Goal: Check status: Check status

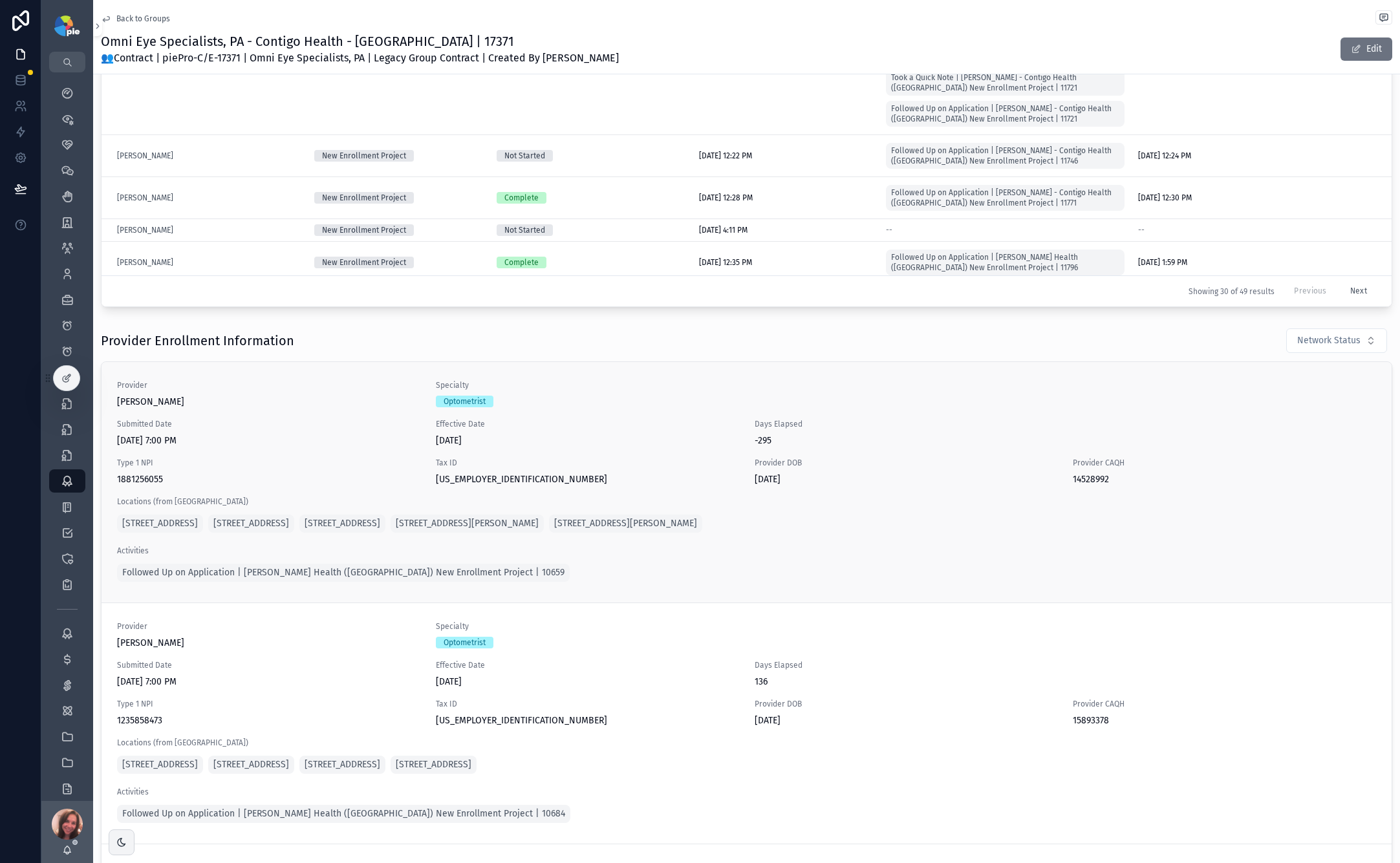
scroll to position [674, 0]
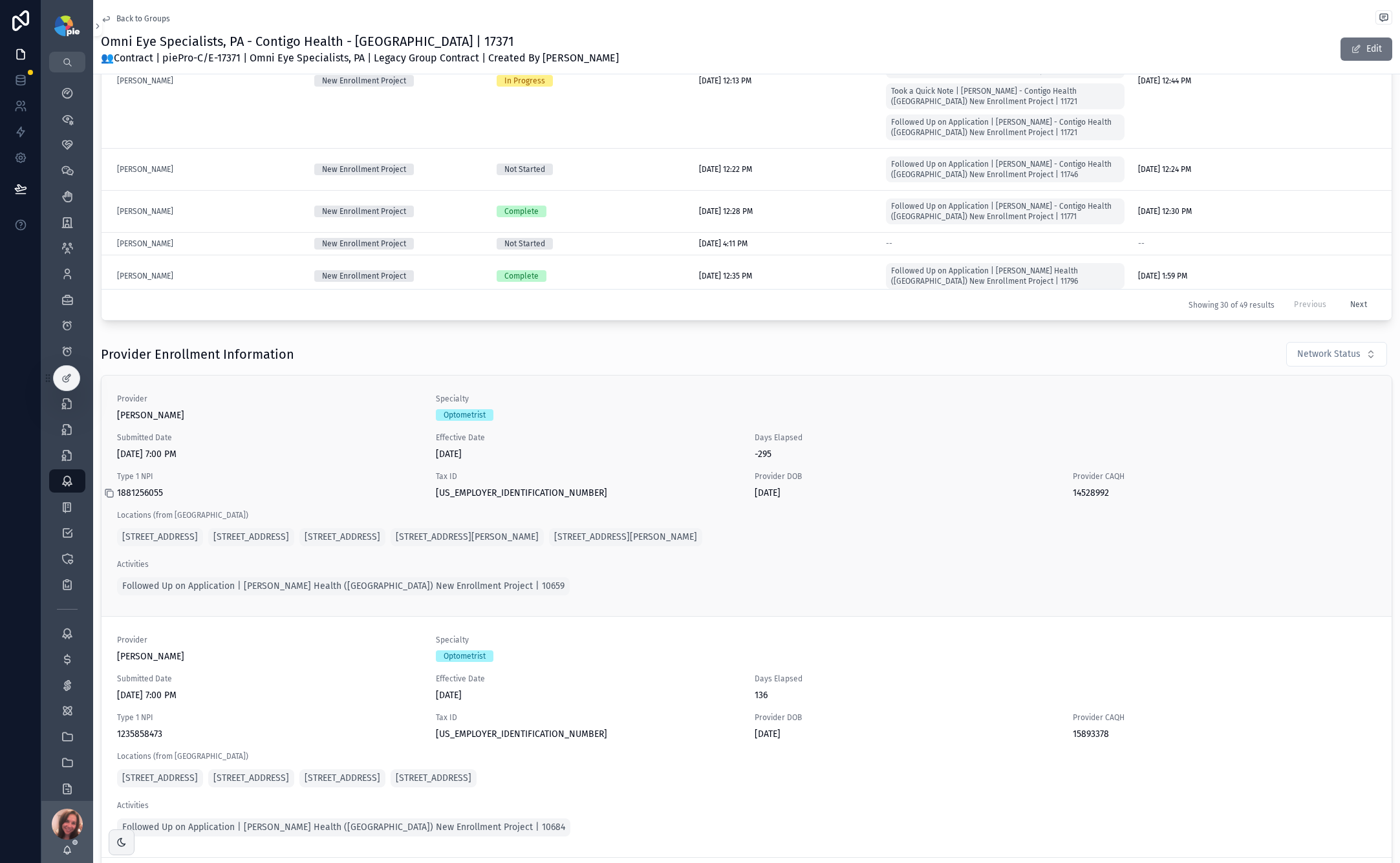
click at [111, 492] on icon "scrollable content" at bounding box center [109, 493] width 10 height 10
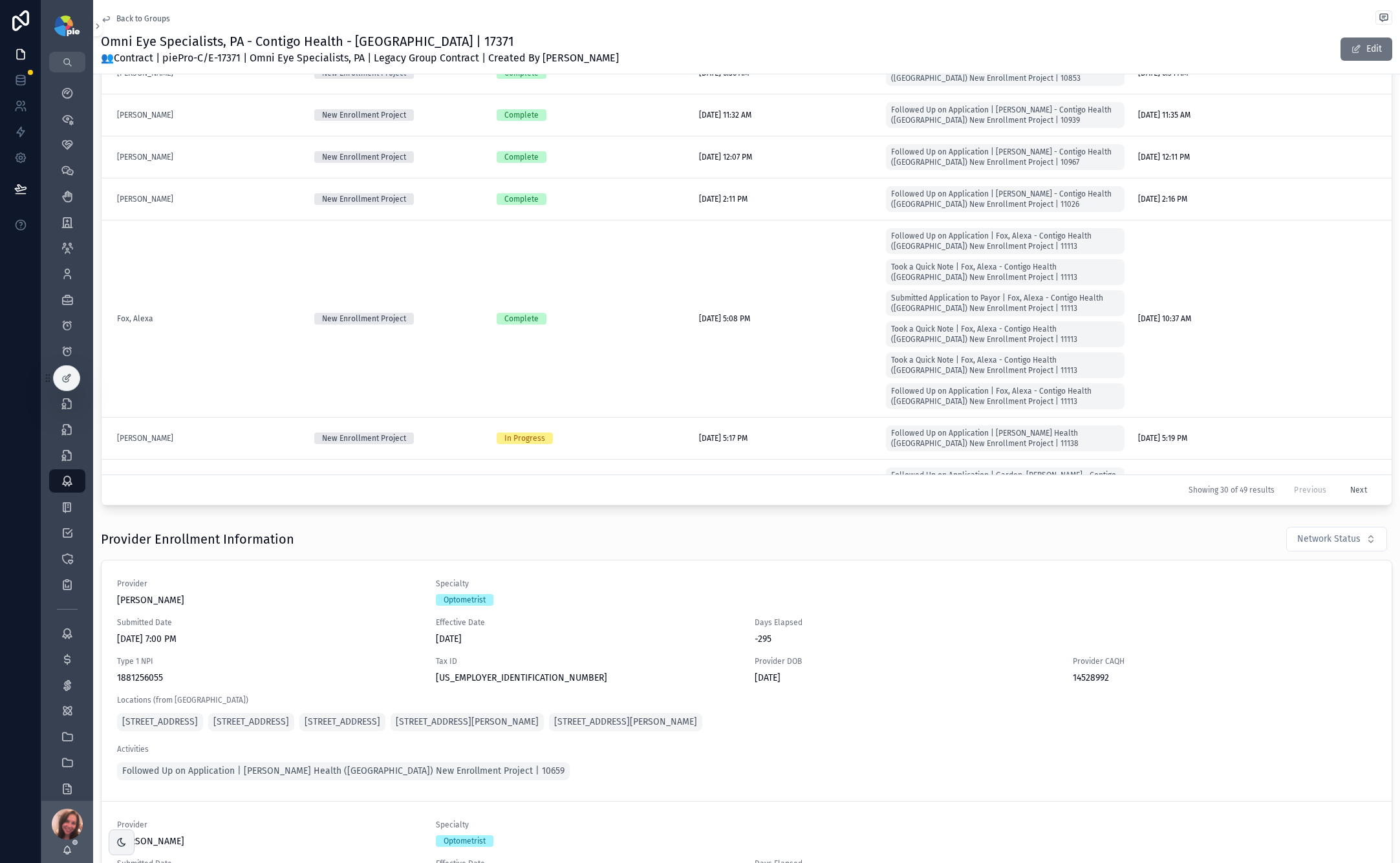
scroll to position [189, 0]
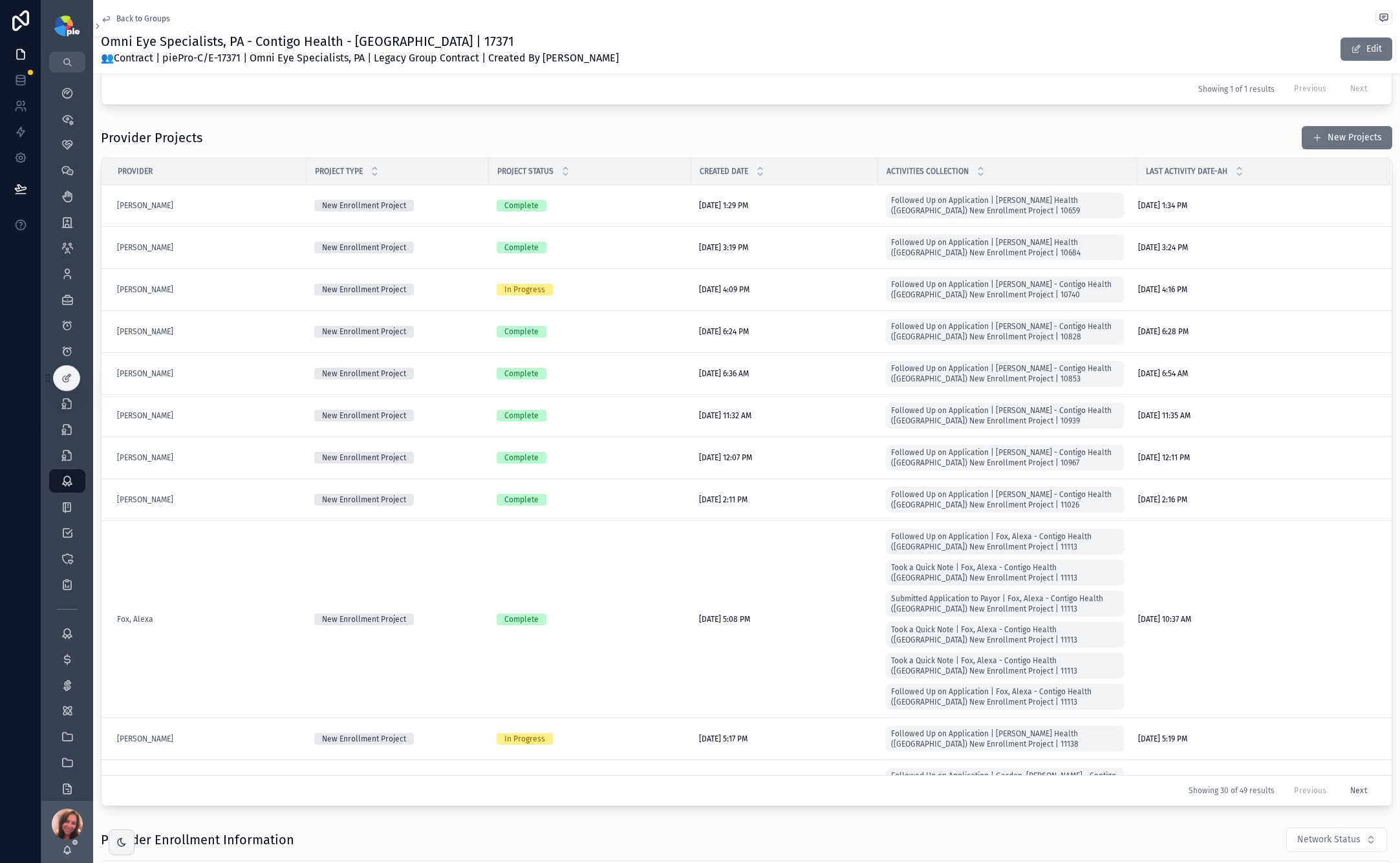
click at [137, 19] on span "Back to Groups" at bounding box center [143, 19] width 54 height 10
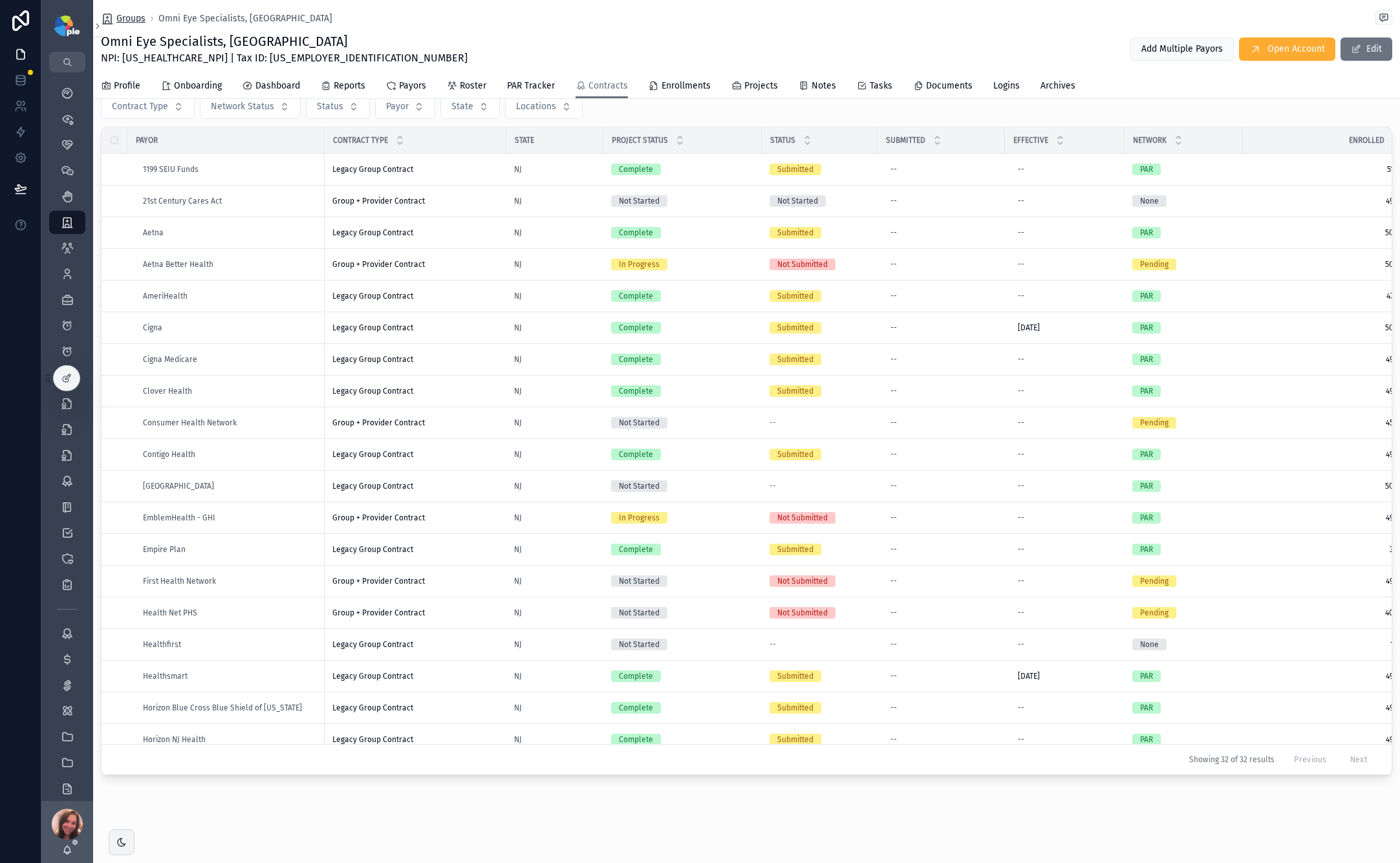
scroll to position [58, 0]
click at [443, 512] on div "Group + Provider Contract Group + Provider Contract" at bounding box center [416, 518] width 166 height 10
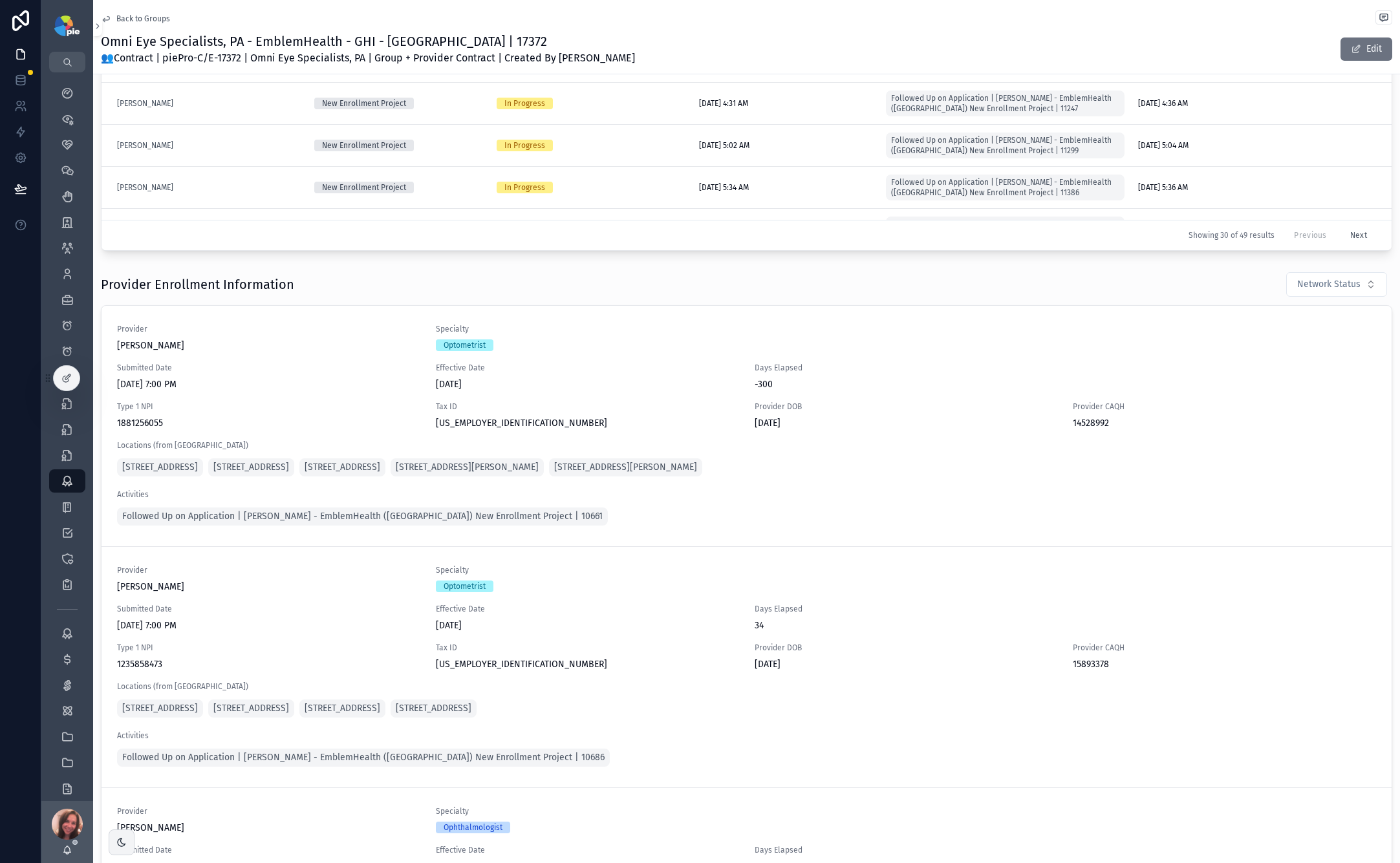
scroll to position [761, 0]
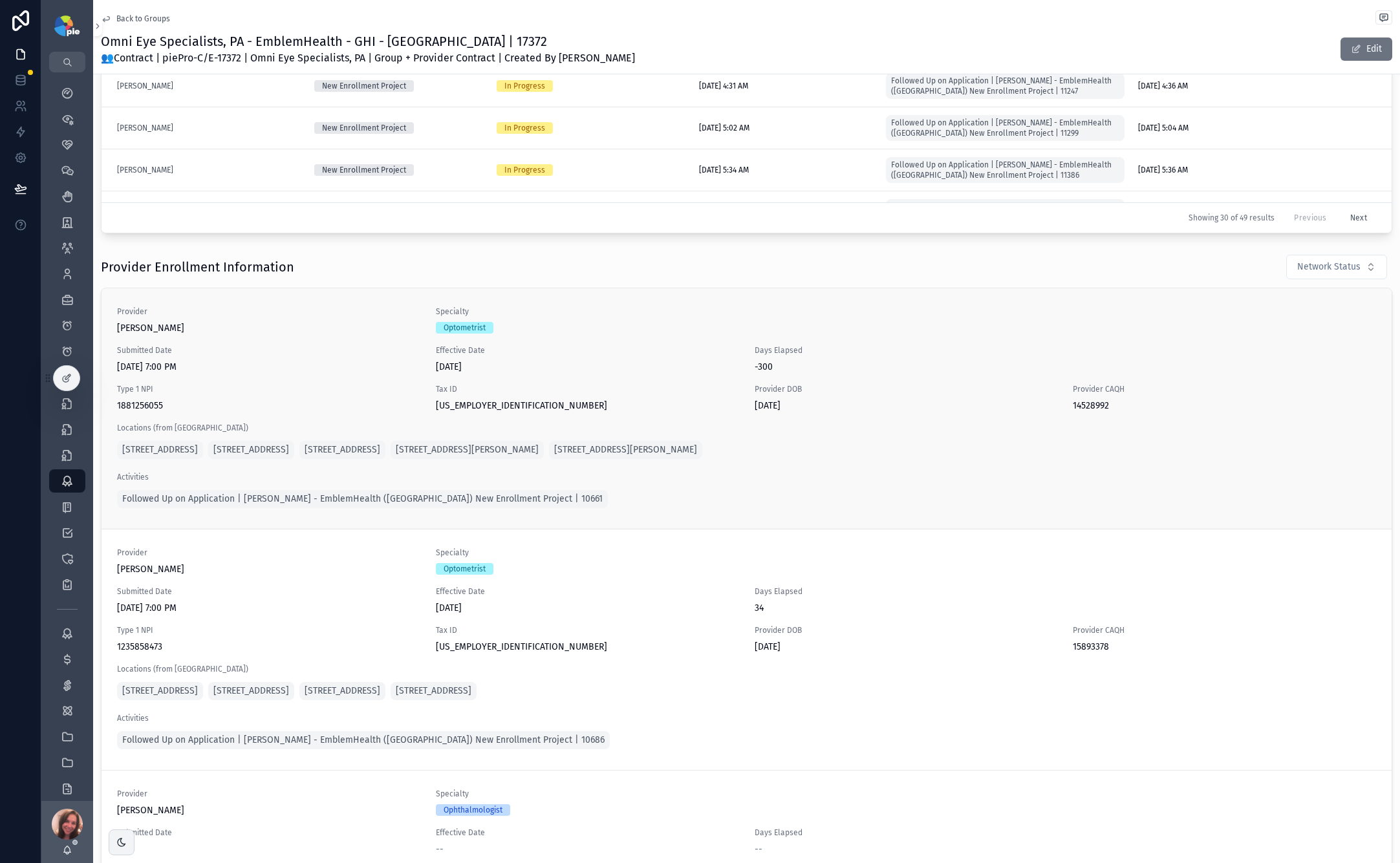
click at [217, 367] on span "[DATE] 7:00 PM" at bounding box center [269, 367] width 304 height 13
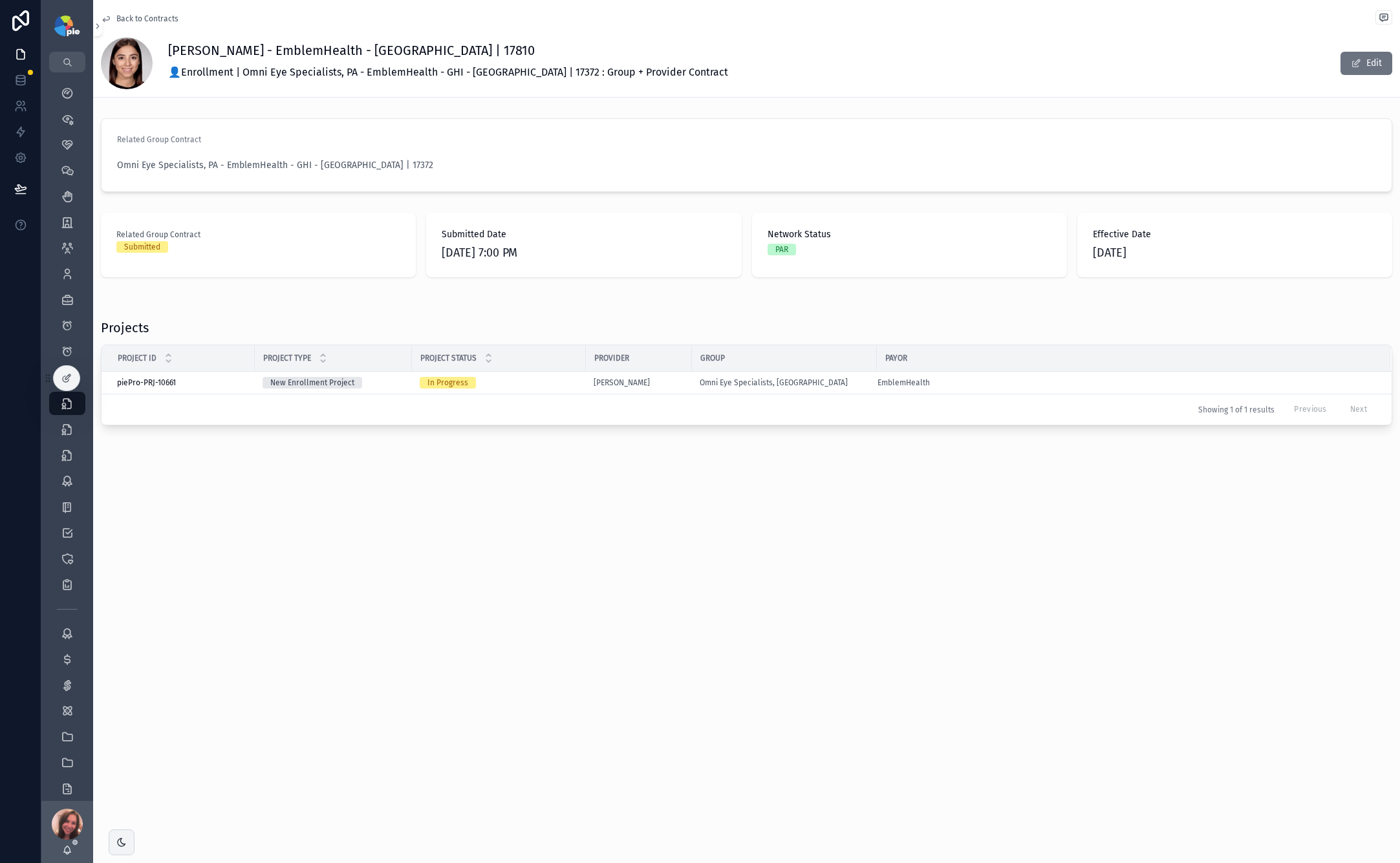
click at [139, 19] on span "Back to Contracts" at bounding box center [148, 19] width 62 height 10
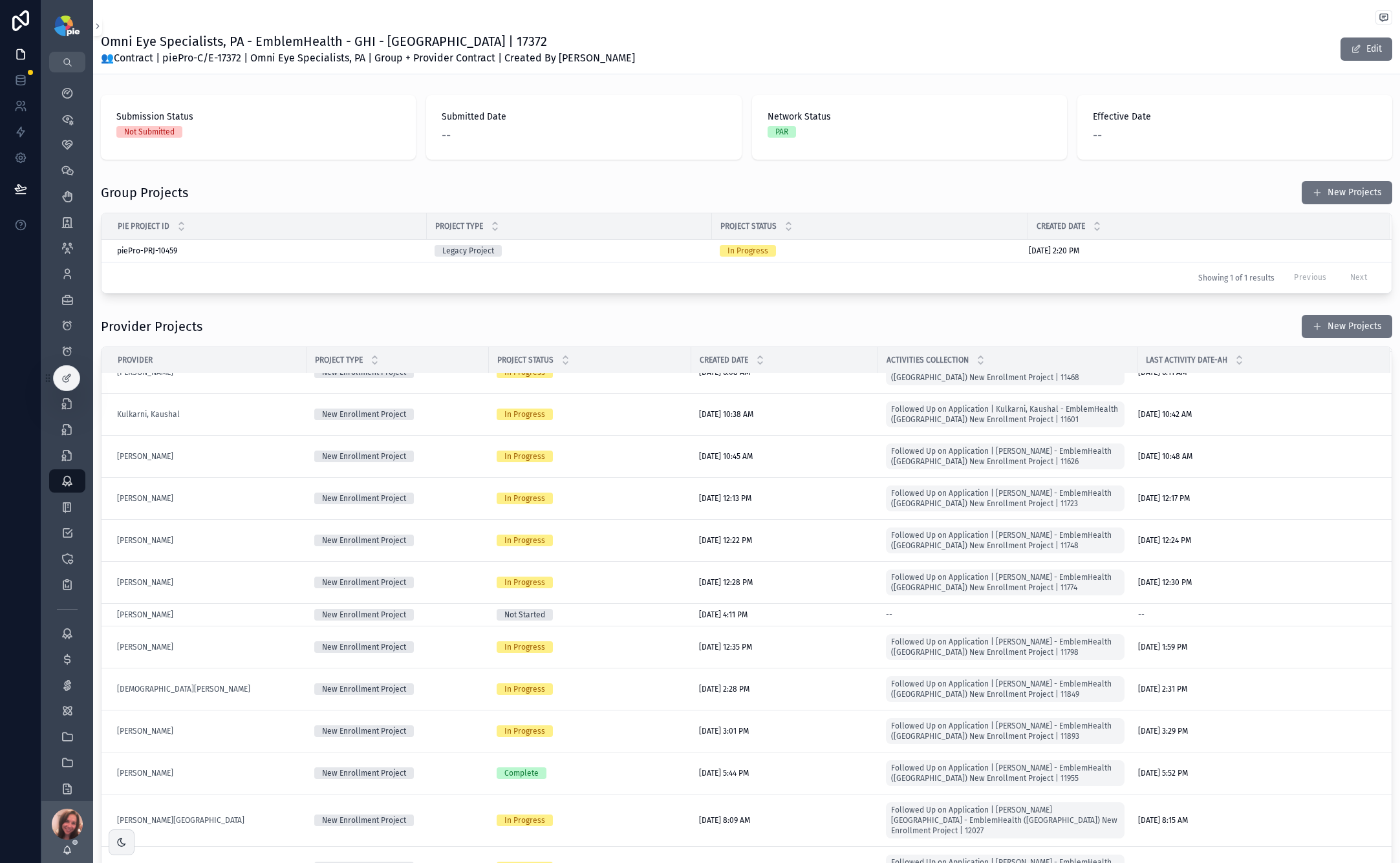
scroll to position [663, 0]
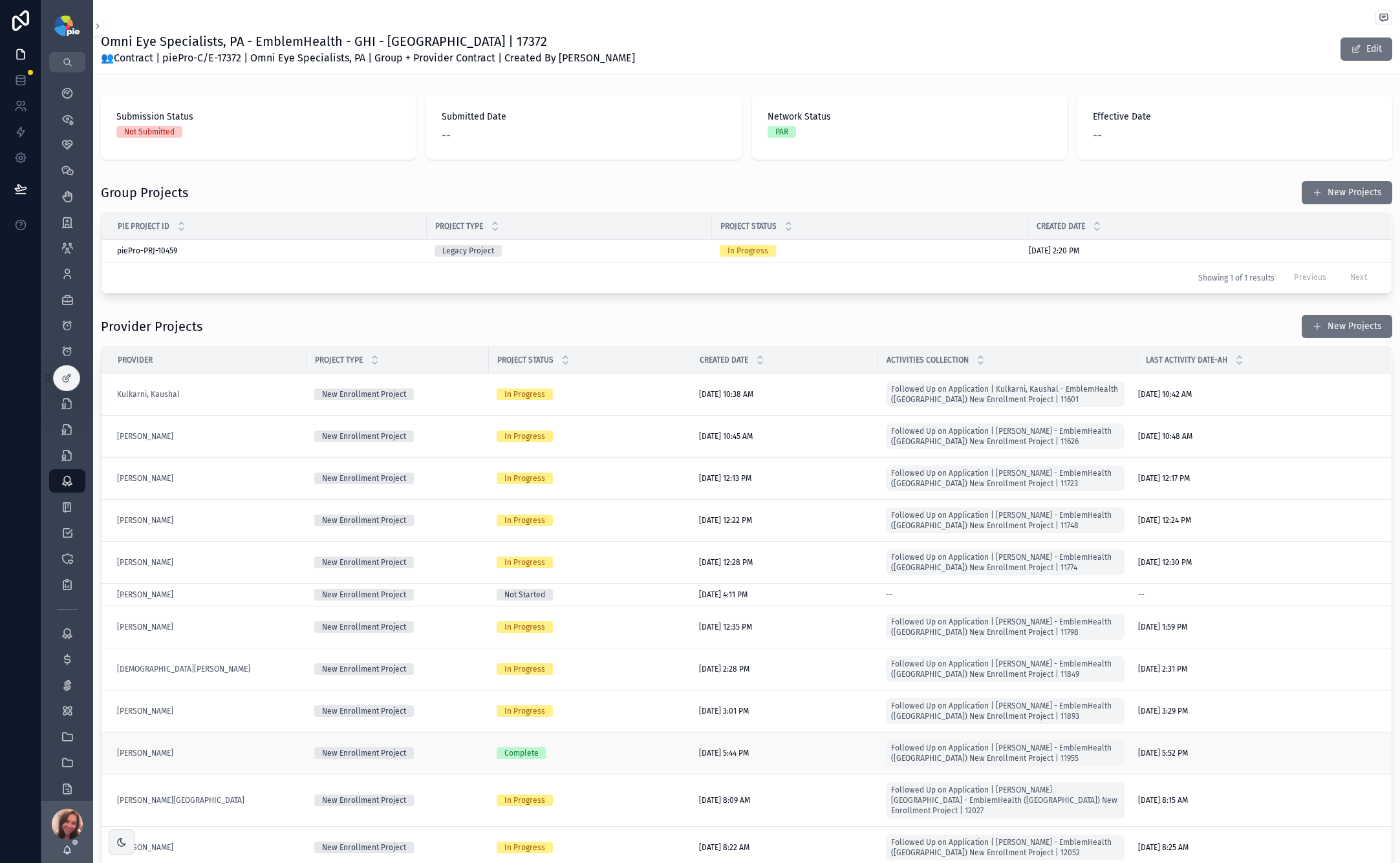
click at [282, 748] on div "[PERSON_NAME]" at bounding box center [208, 753] width 182 height 10
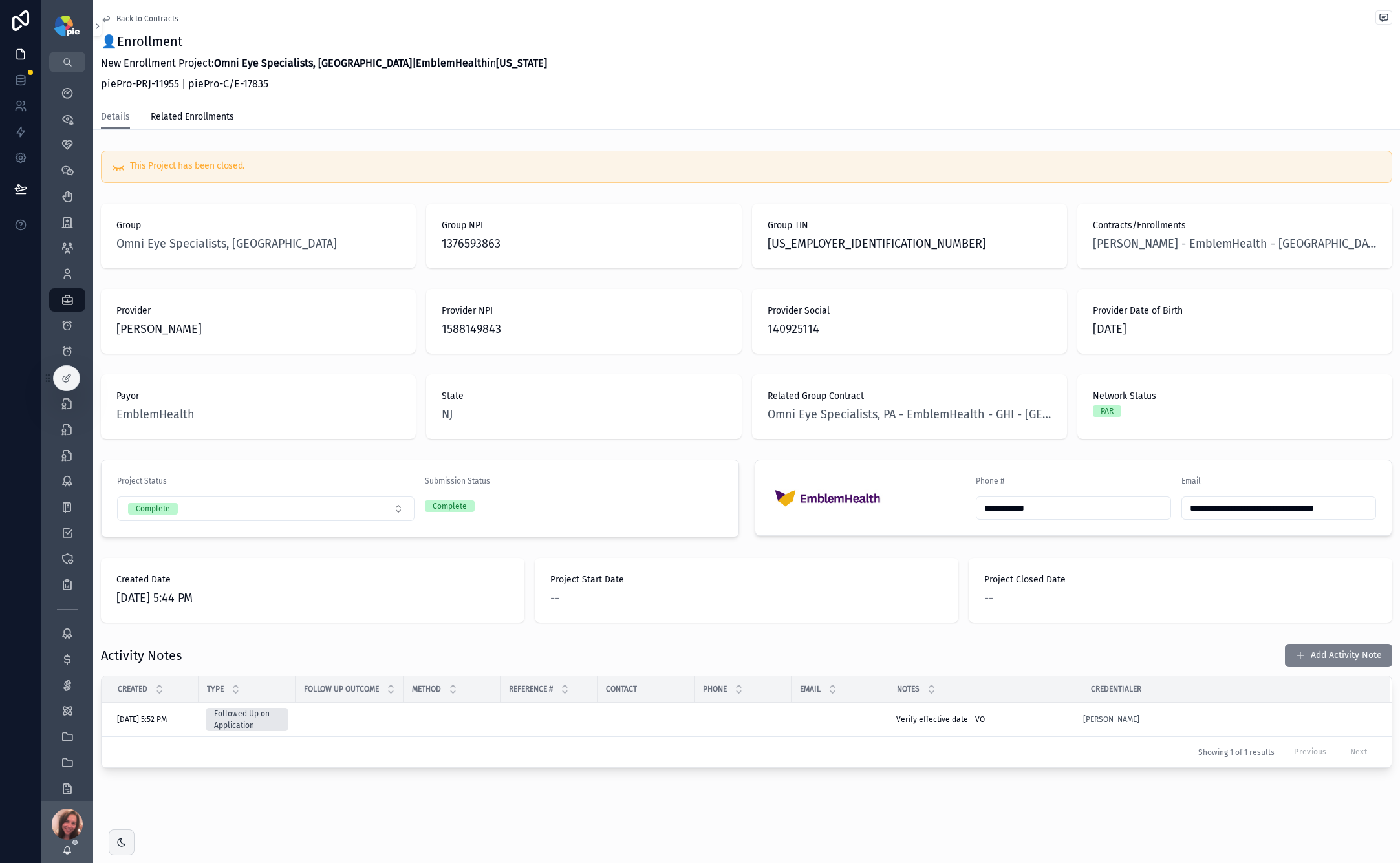
click at [977, 658] on button "Add Activity Note" at bounding box center [1339, 655] width 107 height 23
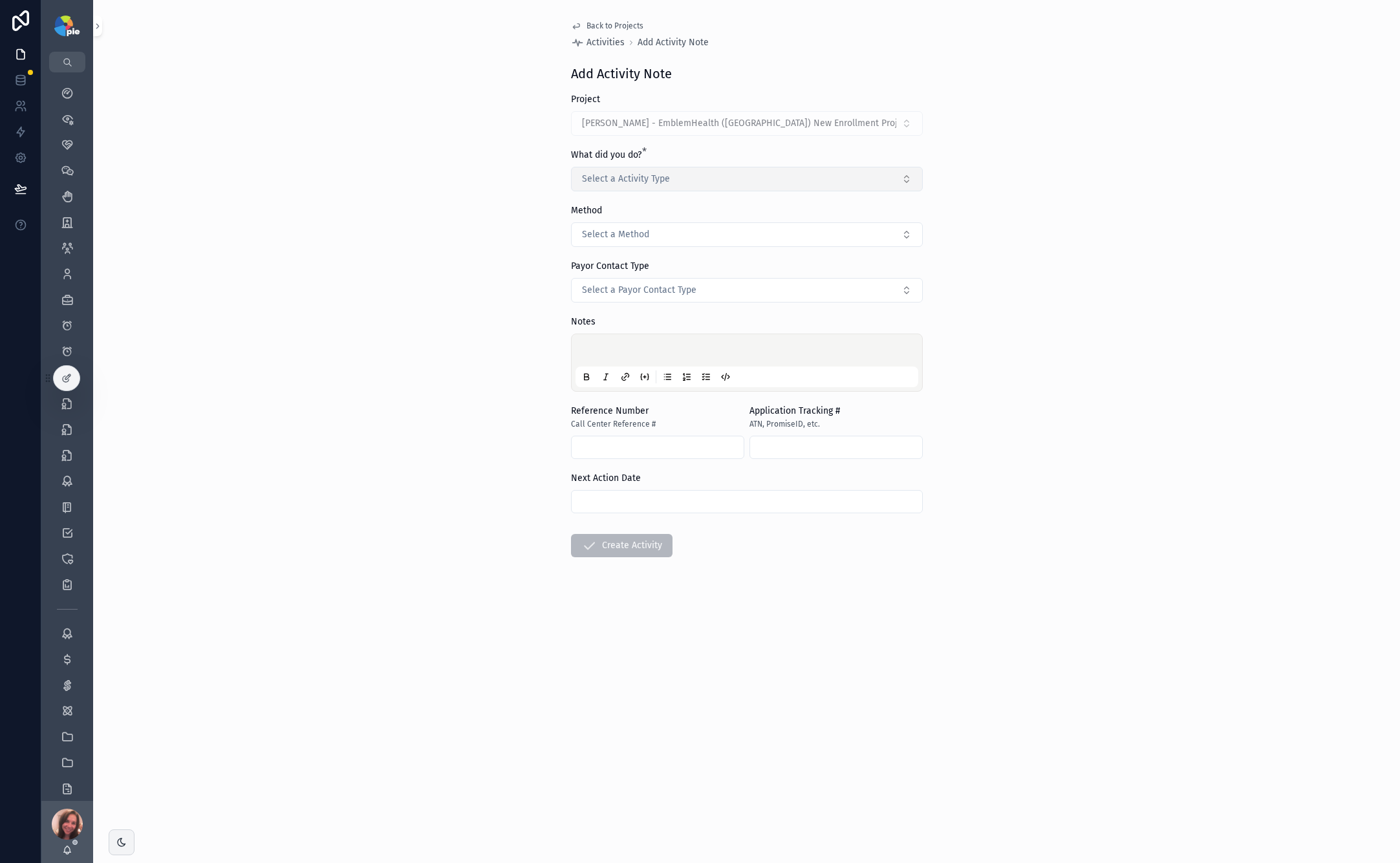
click at [828, 175] on button "Select a Activity Type" at bounding box center [747, 179] width 352 height 25
click at [746, 251] on div "Followed Up on Application" at bounding box center [747, 250] width 346 height 19
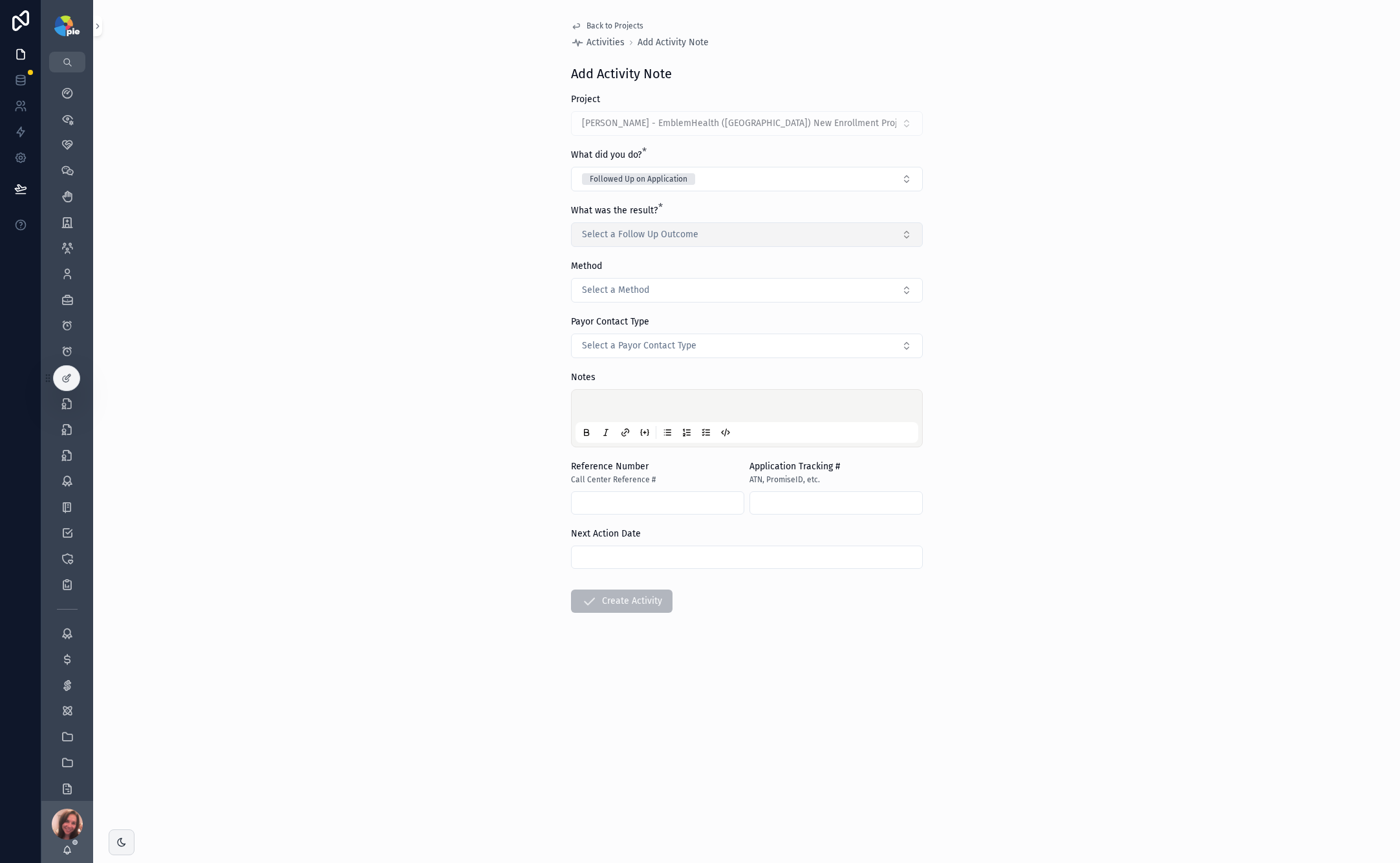
click at [720, 231] on button "Select a Follow Up Outcome" at bounding box center [747, 235] width 352 height 25
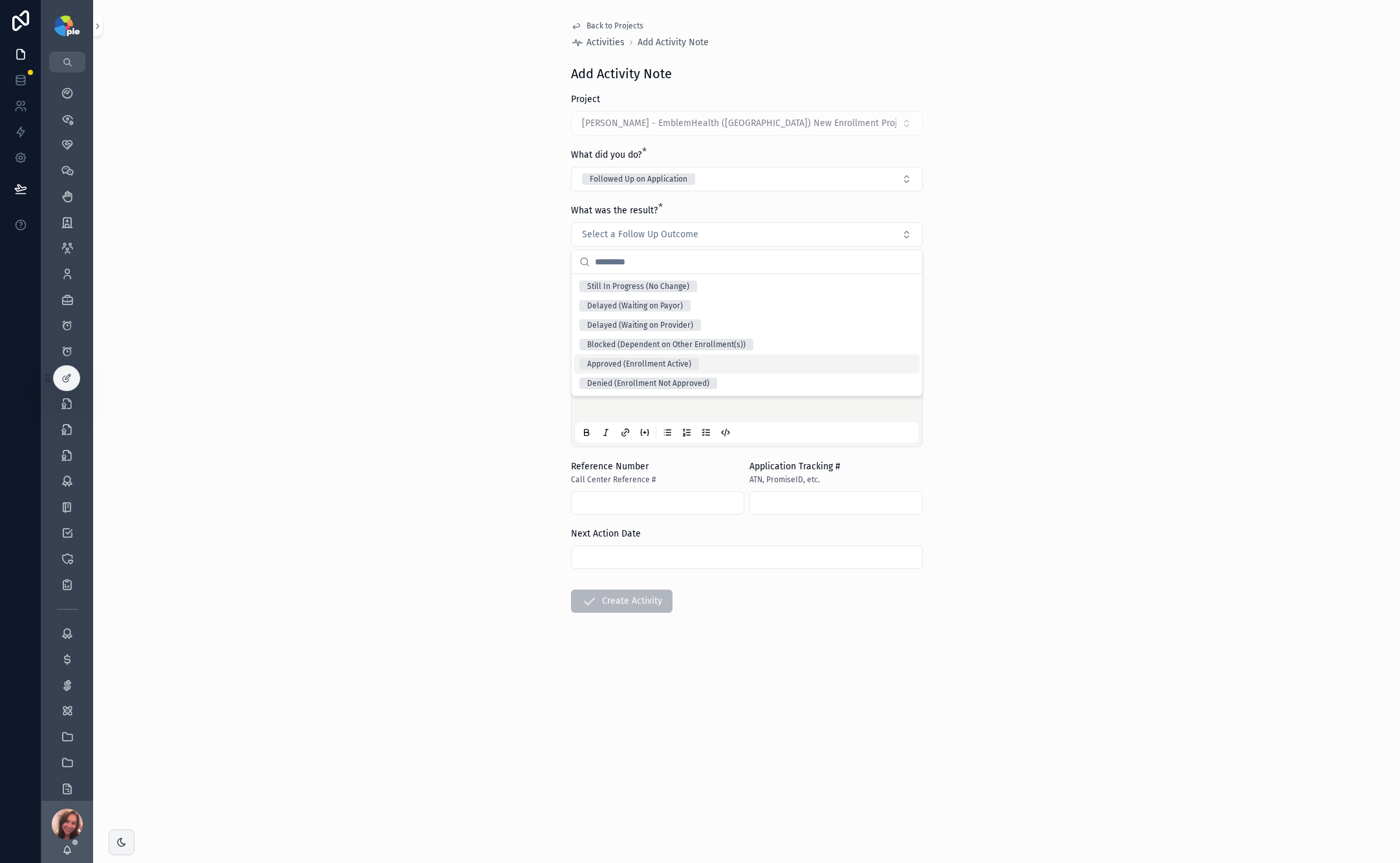
click at [676, 366] on div "Approved (Enrollment Active)" at bounding box center [639, 364] width 104 height 12
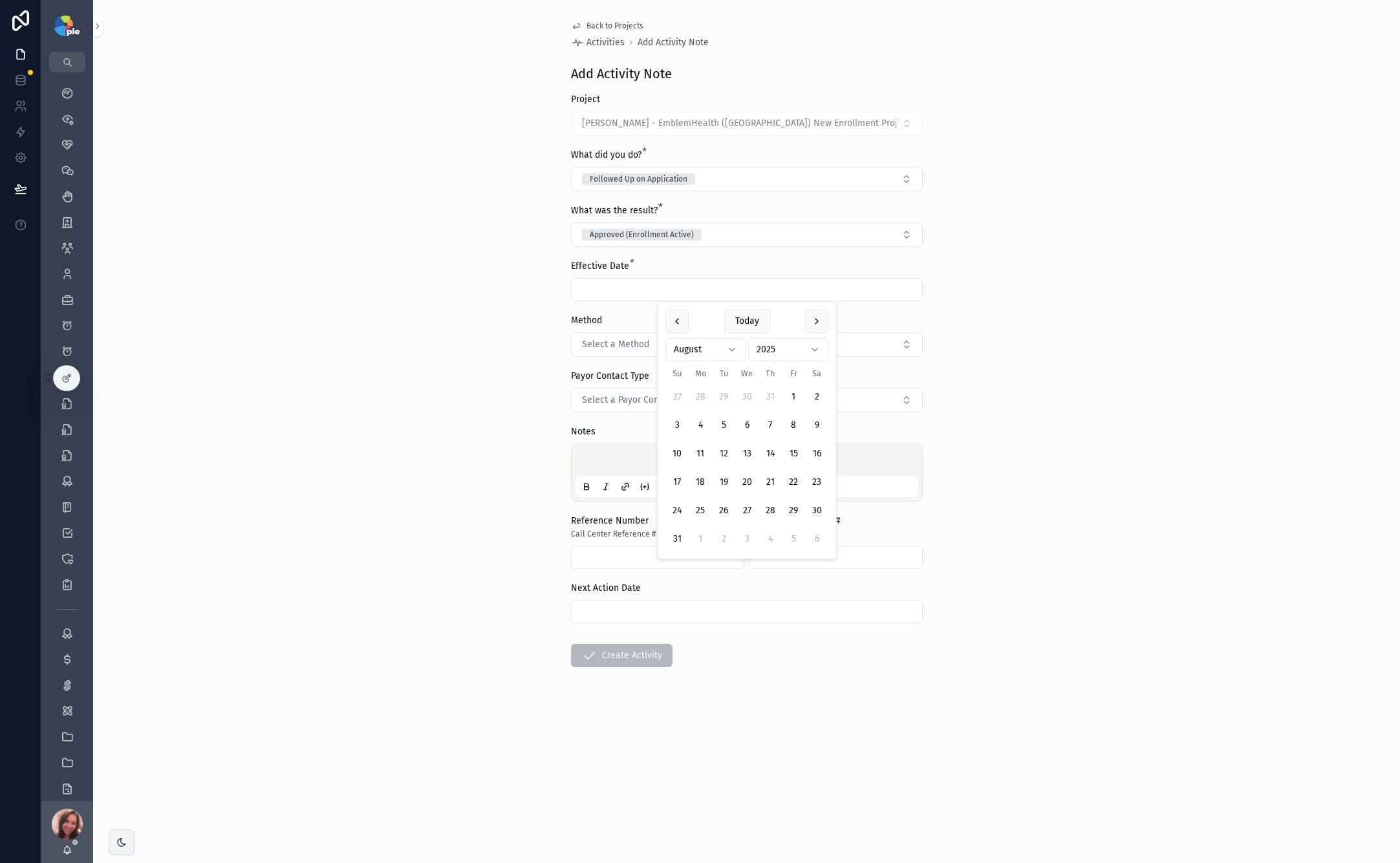
click at [783, 290] on input "scrollable content" at bounding box center [747, 290] width 351 height 18
click at [512, 263] on div "Back to Projects Activities Add Activity Note Add Activity Note Project Ning, […" at bounding box center [747, 431] width 1307 height 863
click at [594, 287] on input "scrollable content" at bounding box center [747, 290] width 351 height 18
type input "*********"
click at [633, 310] on form "Project Ning, [PERSON_NAME] - EmblemHealth ([GEOGRAPHIC_DATA]) New Enrollment P…" at bounding box center [747, 421] width 352 height 657
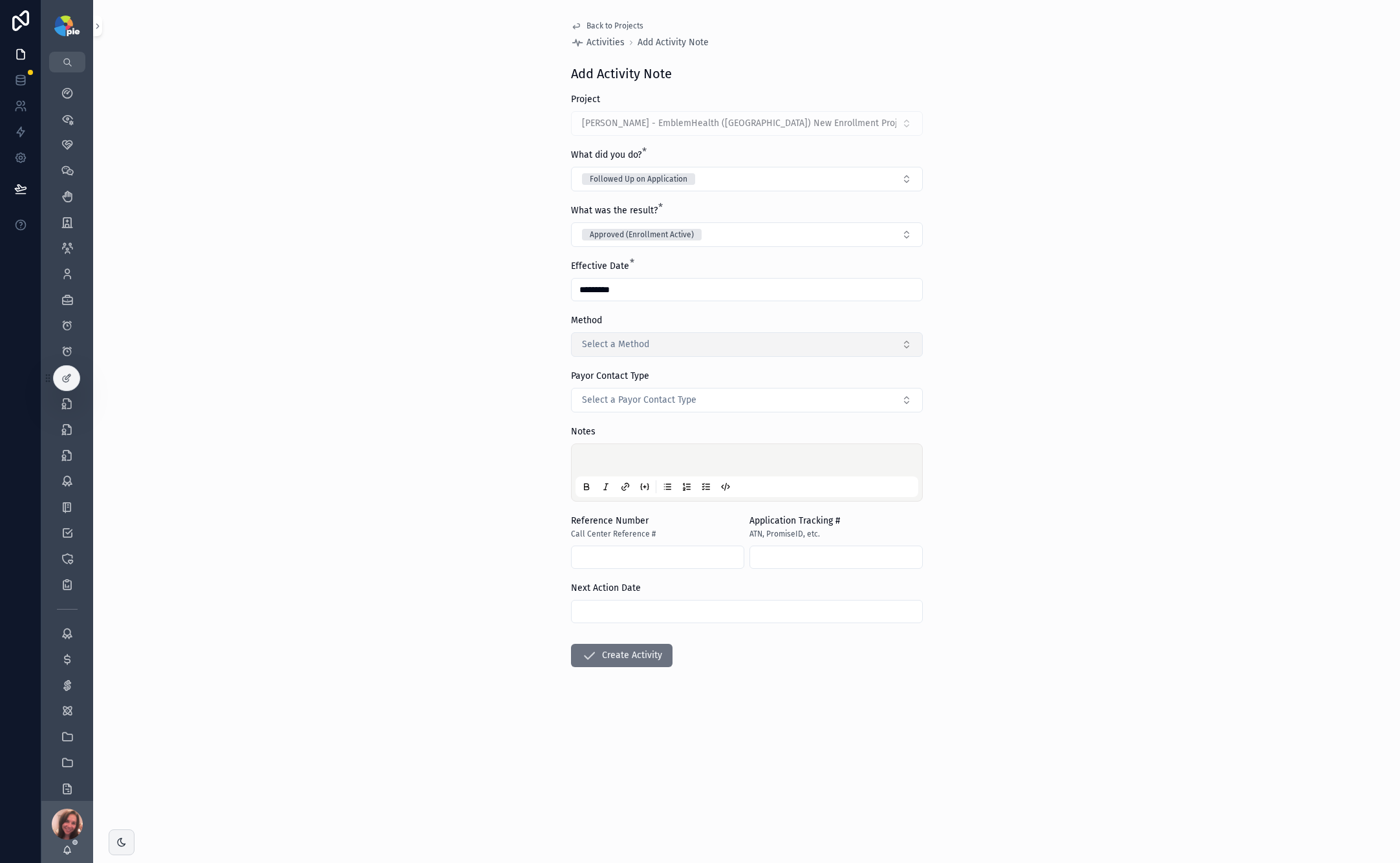
click at [644, 347] on span "Select a Method" at bounding box center [616, 345] width 67 height 13
click at [625, 474] on span "Snail Mail" at bounding box center [605, 474] width 50 height 12
click at [627, 402] on span "Select a Payor Contact Type" at bounding box center [639, 400] width 115 height 13
click at [658, 453] on span "Payor Main Contact" at bounding box center [621, 452] width 83 height 12
click at [639, 449] on div "scrollable content" at bounding box center [747, 473] width 343 height 49
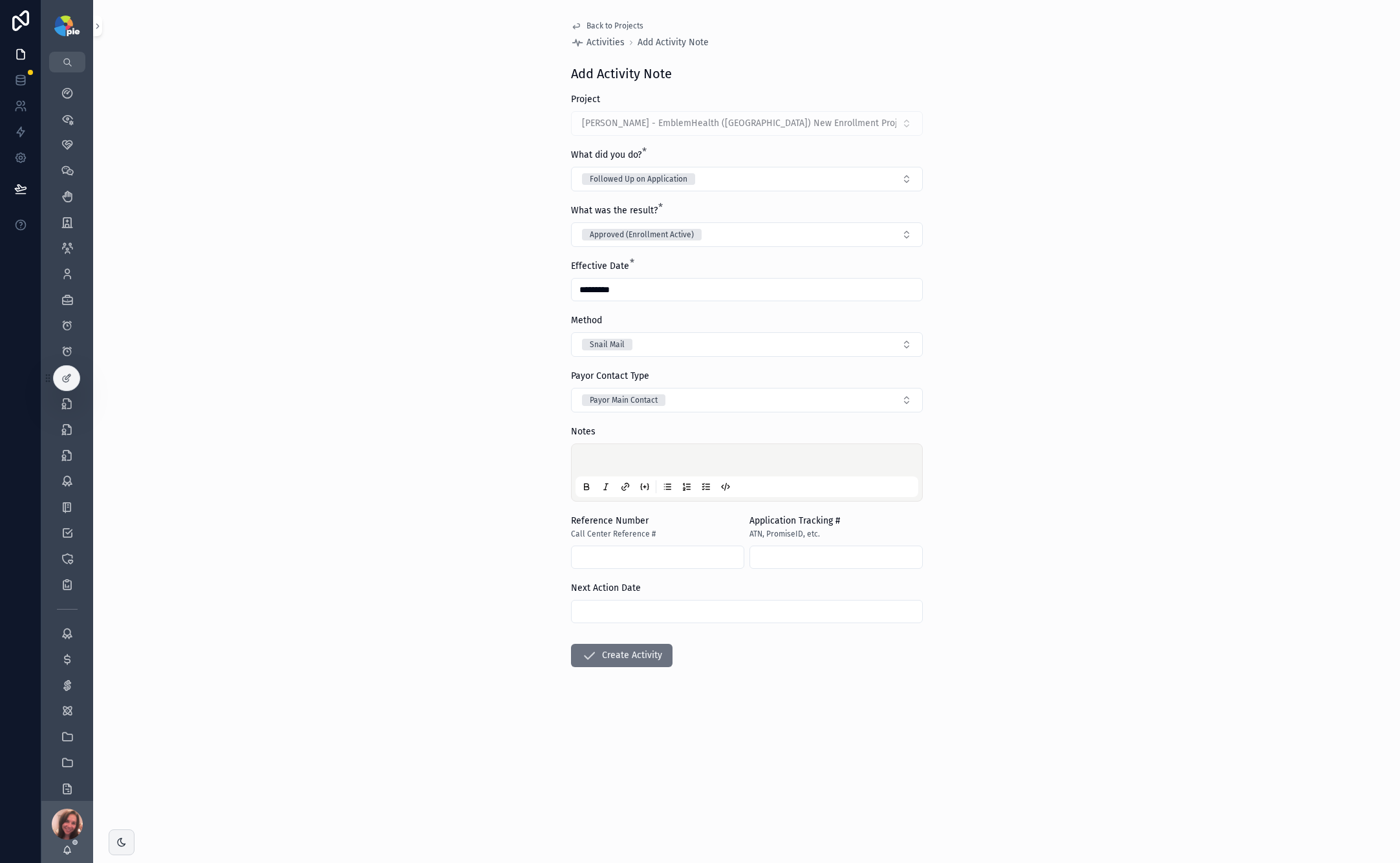
click at [608, 458] on p "scrollable content" at bounding box center [750, 463] width 343 height 13
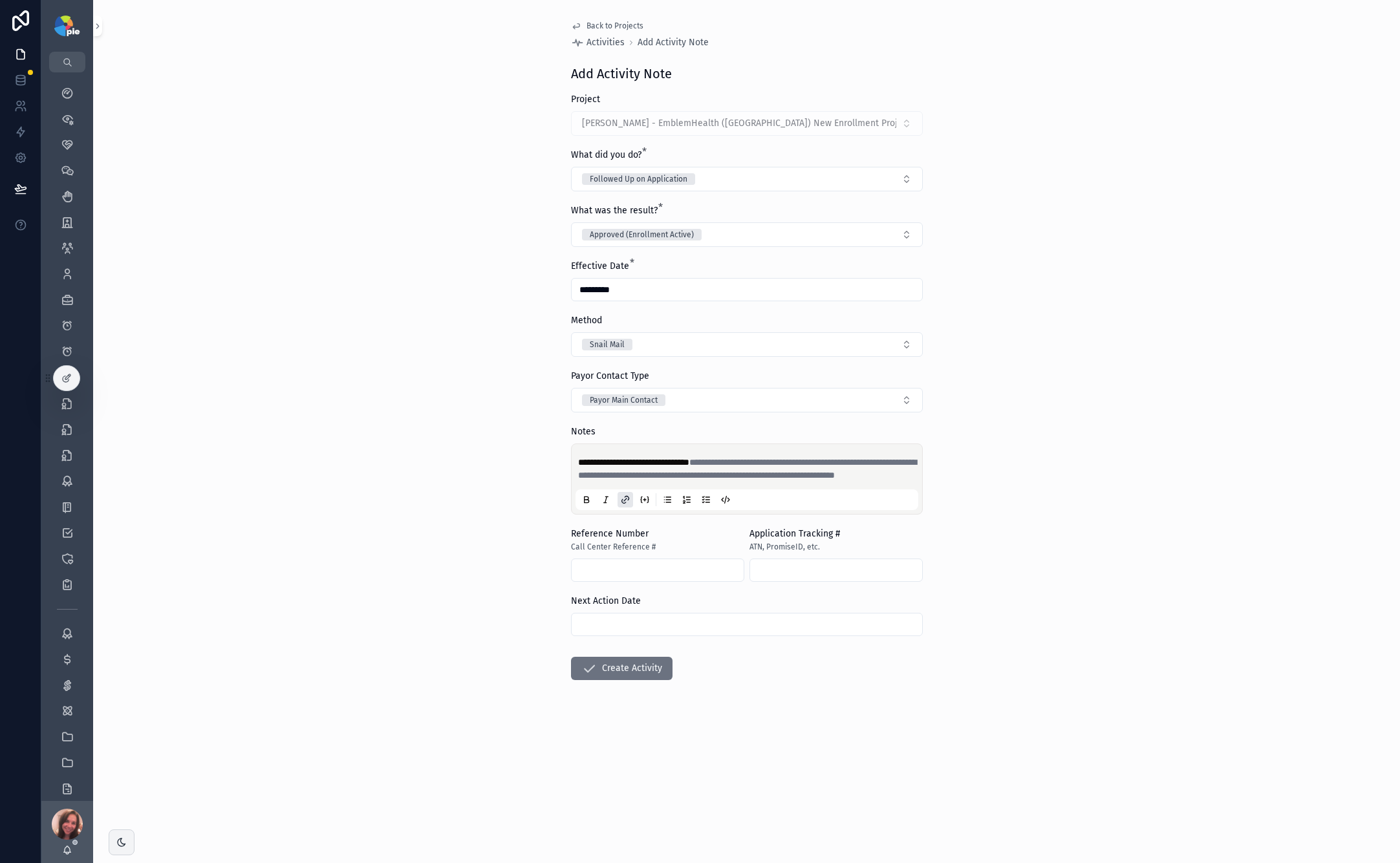
click at [644, 680] on button "Create Activity" at bounding box center [621, 668] width 102 height 23
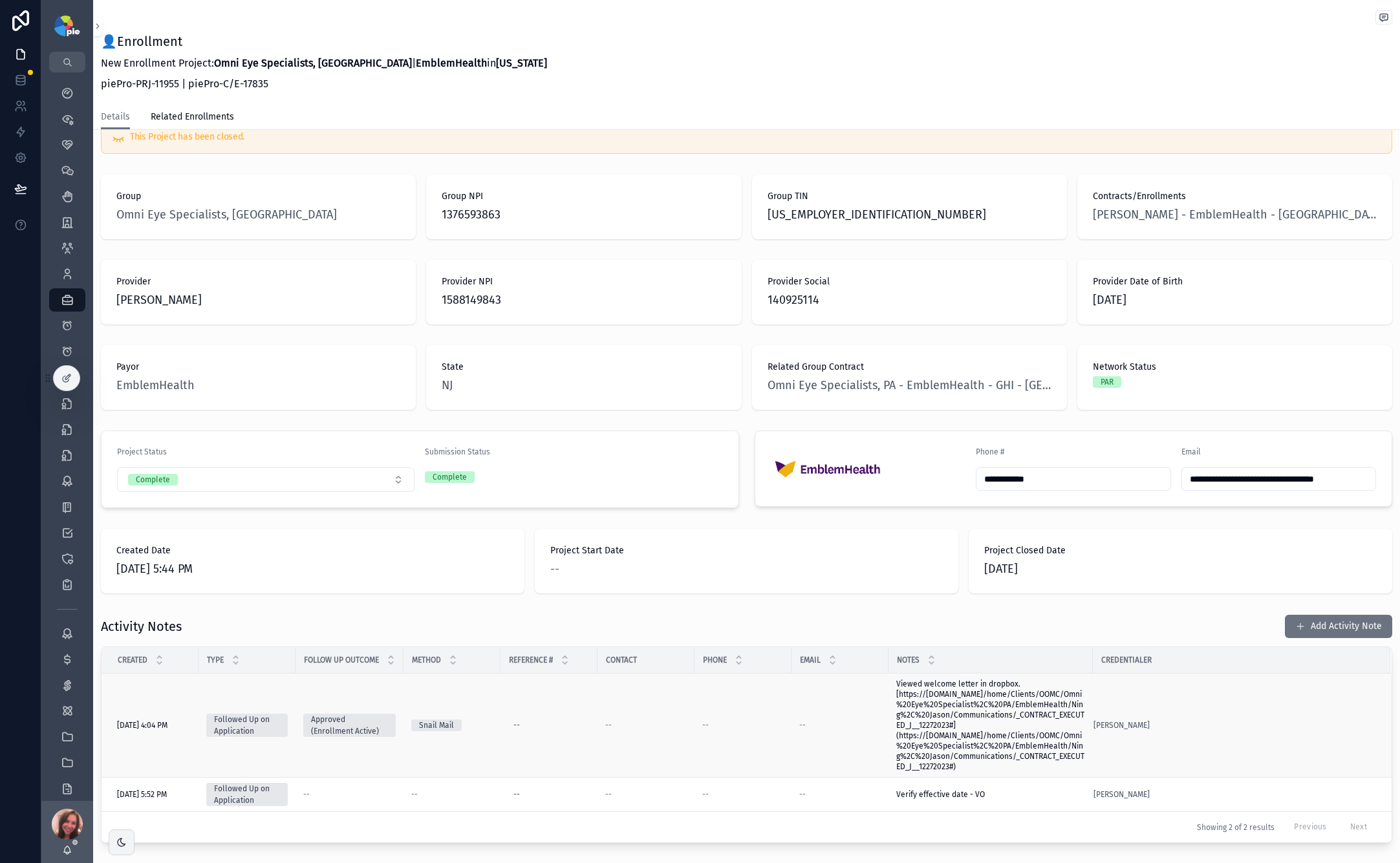
scroll to position [39, 0]
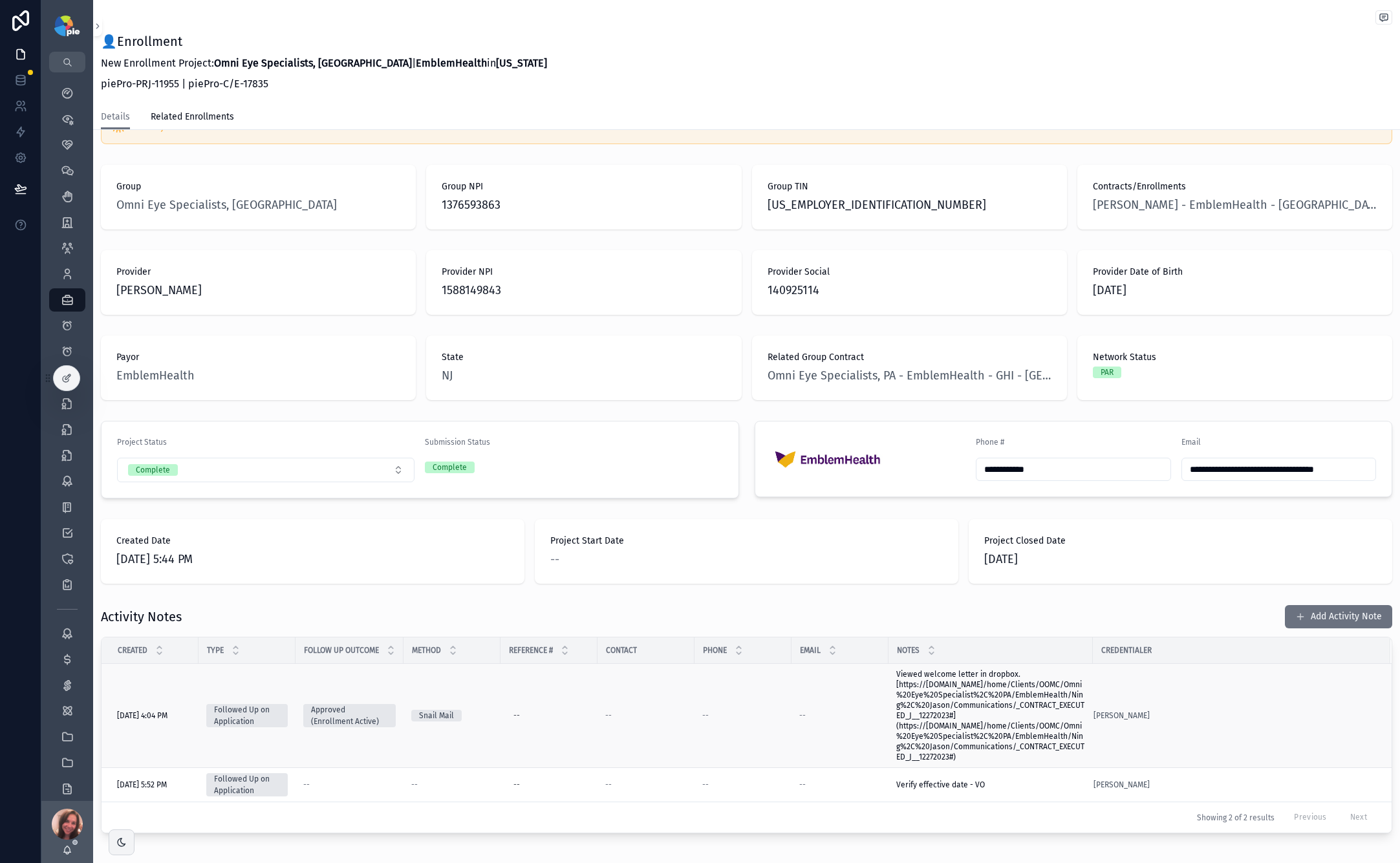
click at [977, 692] on span "Viewed welcome letter in dropbox. [https://[DOMAIN_NAME]/home/Clients/OOMC/Omni…" at bounding box center [991, 716] width 189 height 93
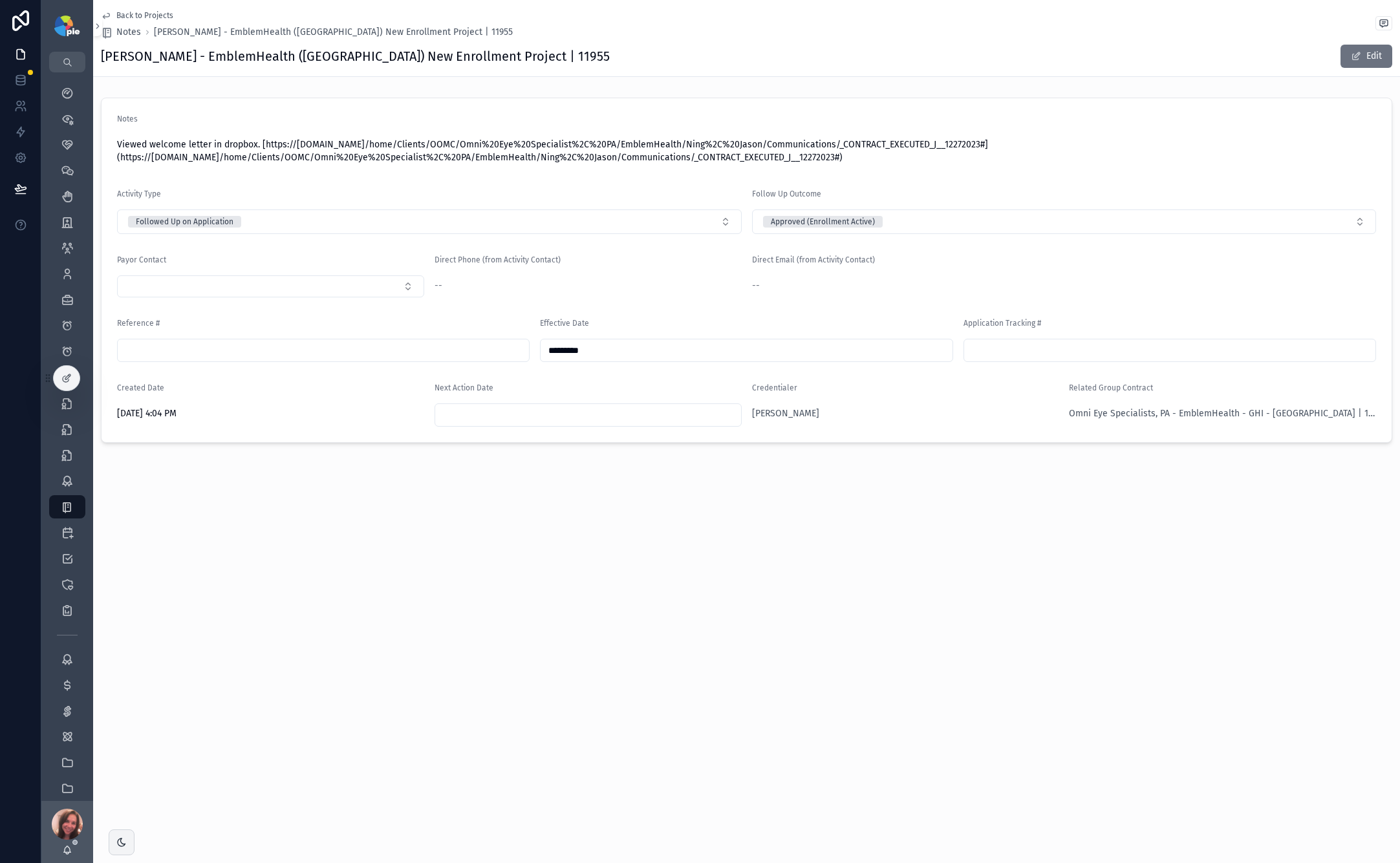
click at [530, 146] on span "Viewed welcome letter in dropbox. [https://[DOMAIN_NAME]/home/Clients/OOMC/Omni…" at bounding box center [747, 151] width 1260 height 26
click at [710, 147] on span "Viewed welcome letter in dropbox. [https://[DOMAIN_NAME]/home/Clients/OOMC/Omni…" at bounding box center [747, 151] width 1260 height 26
click at [837, 161] on span "Viewed welcome letter in dropbox. [https://[DOMAIN_NAME]/home/Clients/OOMC/Omni…" at bounding box center [747, 151] width 1260 height 26
click at [398, 144] on span "Viewed welcome letter in dropbox. [https://[DOMAIN_NAME]/home/Clients/OOMC/Omni…" at bounding box center [747, 151] width 1260 height 26
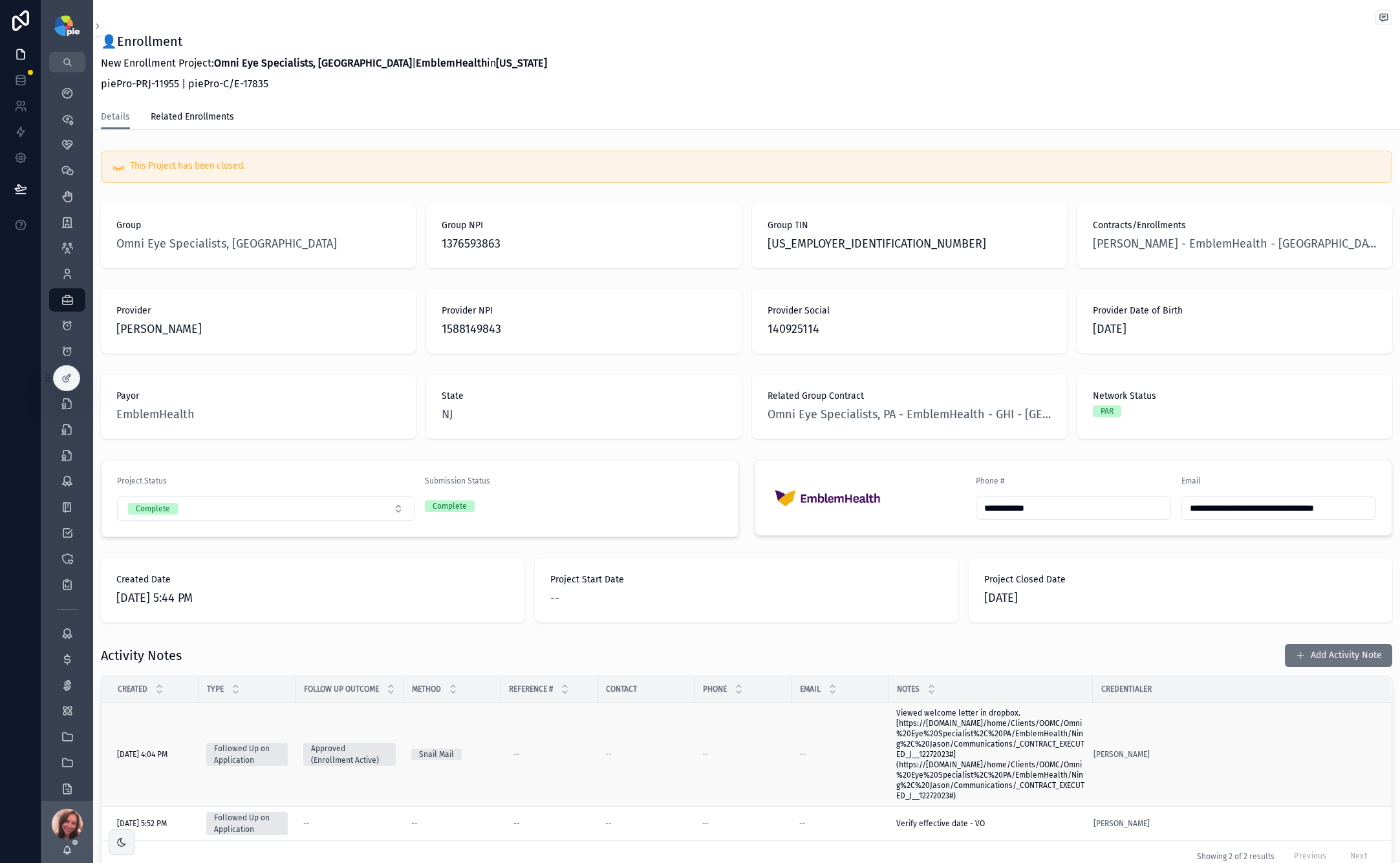
scroll to position [97, 0]
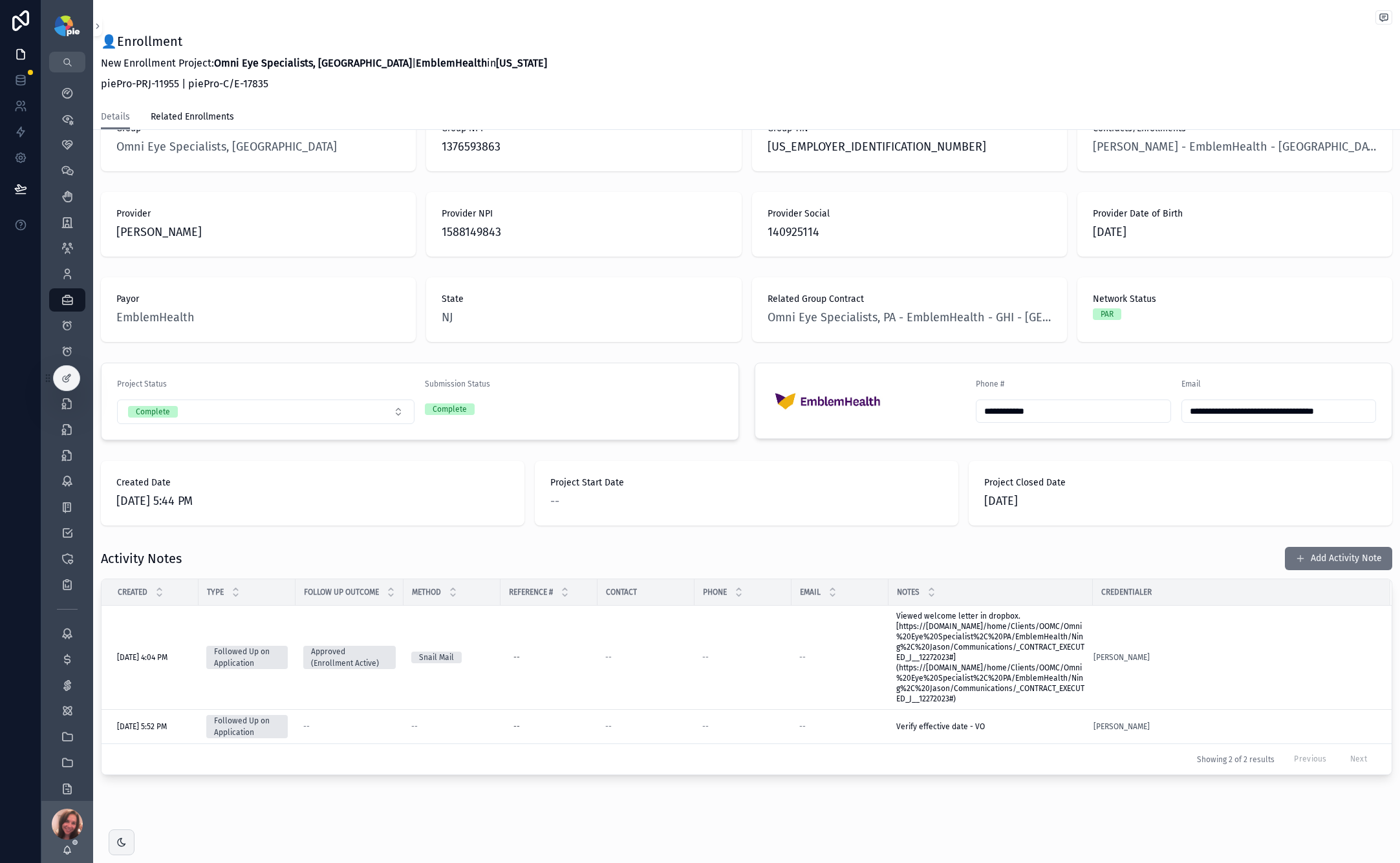
click at [795, 552] on div "Activity Notes Add Activity Note" at bounding box center [747, 558] width 1292 height 25
click at [977, 671] on span "Viewed welcome letter in dropbox. [https://[DOMAIN_NAME]/home/Clients/OOMC/Omni…" at bounding box center [991, 657] width 189 height 93
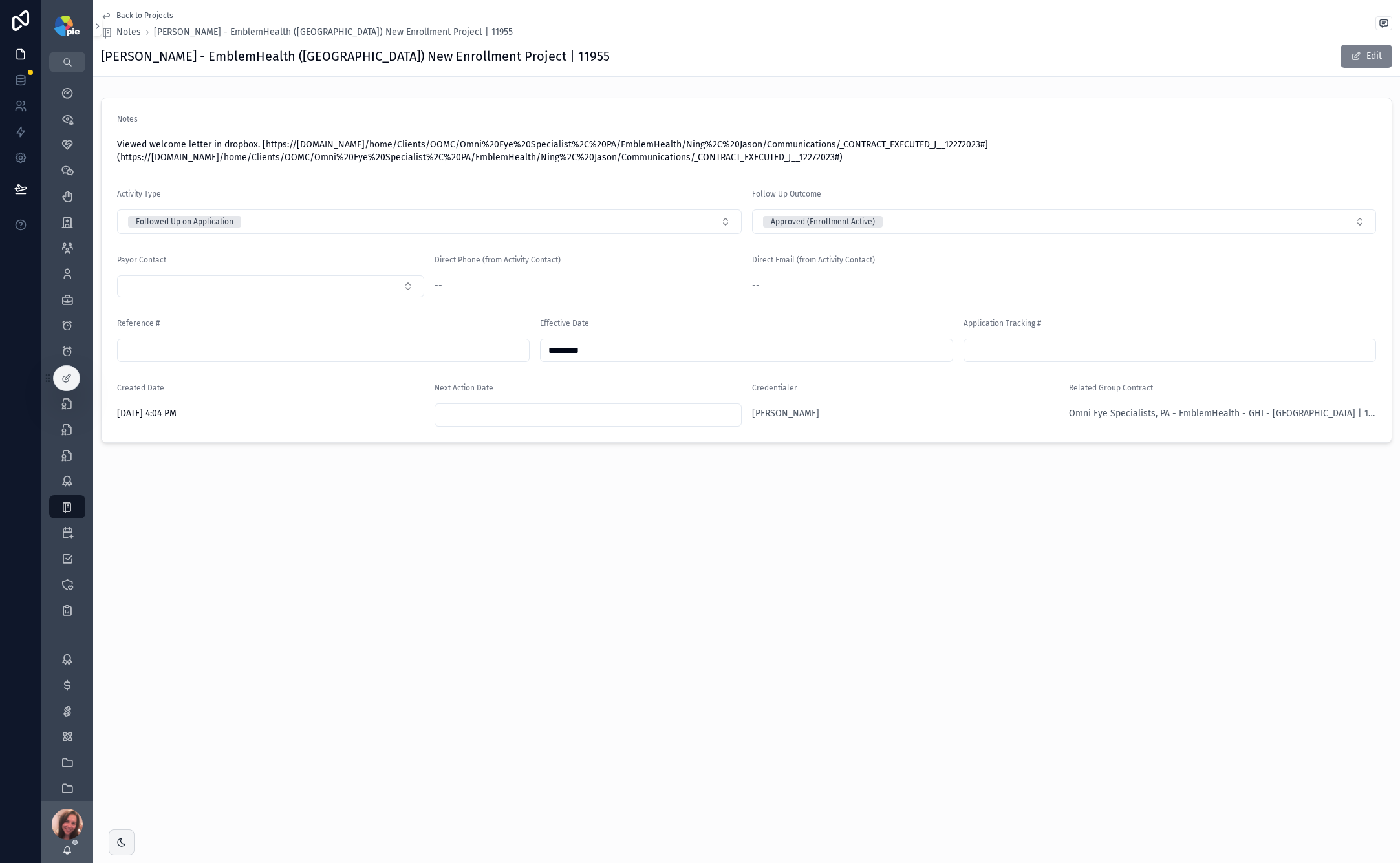
click at [977, 60] on button "Edit" at bounding box center [1367, 56] width 52 height 23
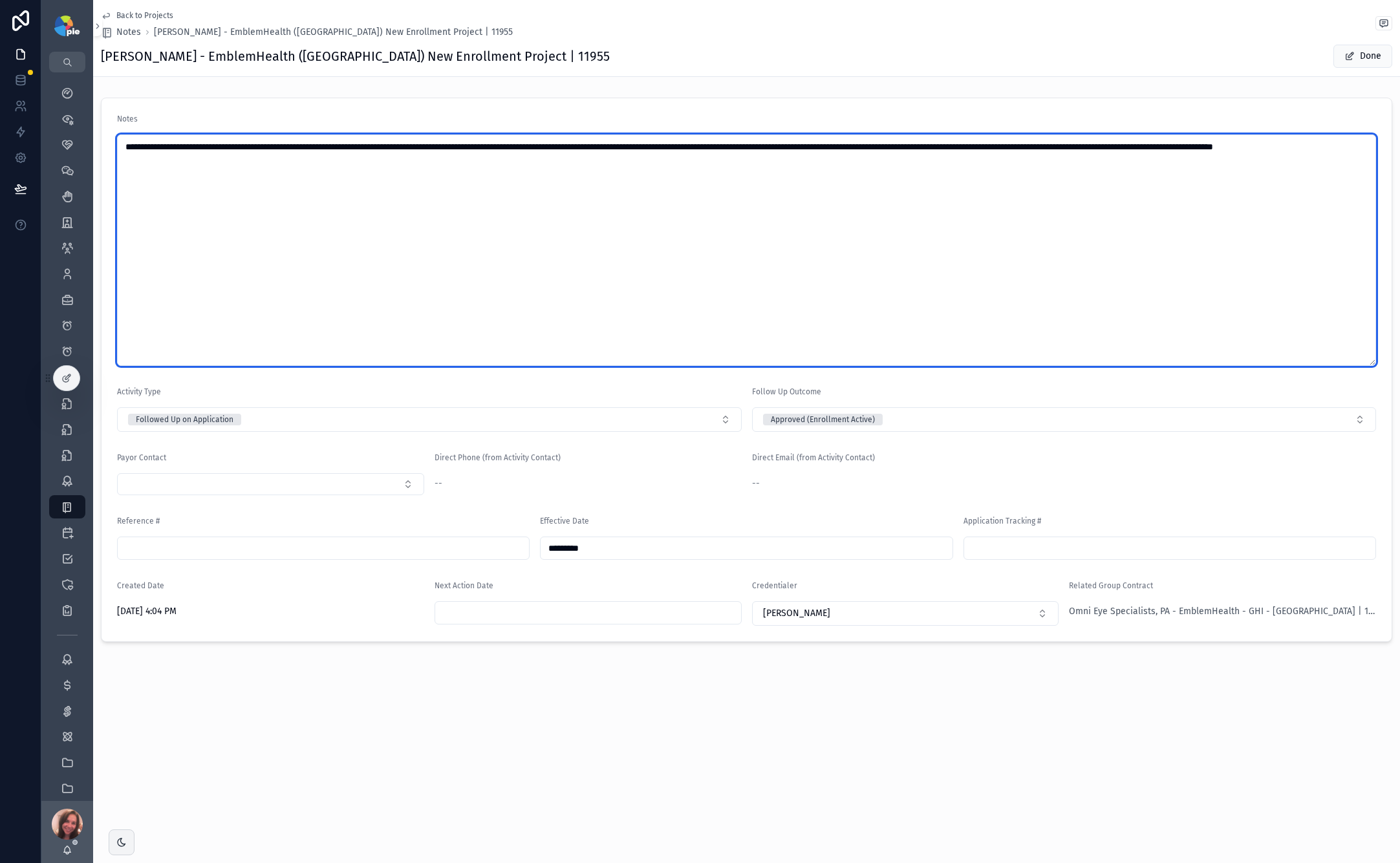
drag, startPoint x: 268, startPoint y: 147, endPoint x: 907, endPoint y: 177, distance: 639.7
click at [907, 177] on textarea "**********" at bounding box center [747, 250] width 1260 height 232
click at [682, 186] on textarea "**********" at bounding box center [747, 250] width 1260 height 232
drag, startPoint x: 852, startPoint y: 145, endPoint x: 270, endPoint y: 143, distance: 582.0
click at [270, 143] on textarea "**********" at bounding box center [747, 250] width 1260 height 232
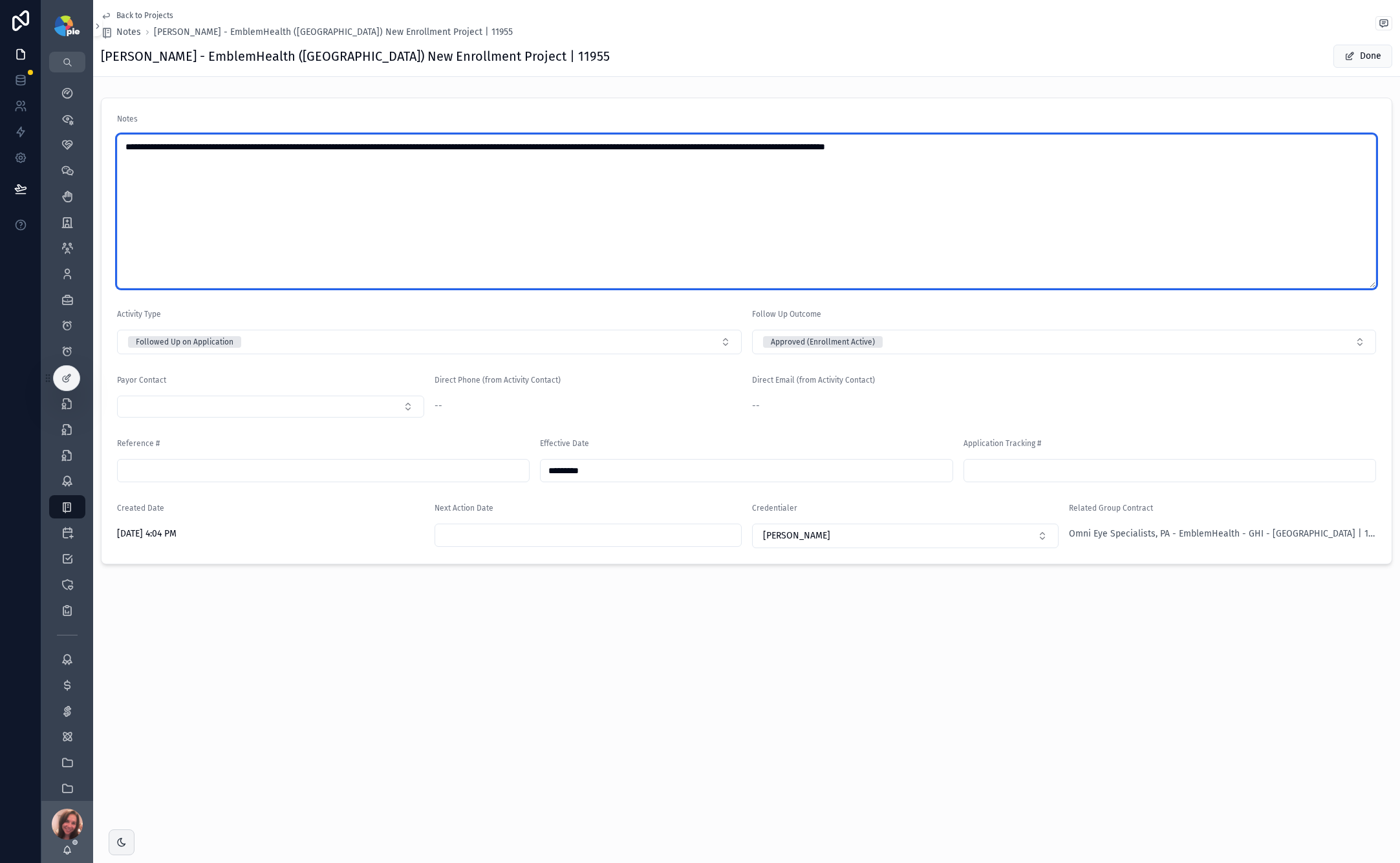
drag, startPoint x: 416, startPoint y: 144, endPoint x: 1182, endPoint y: 146, distance: 766.0
click at [977, 146] on textarea "**********" at bounding box center [747, 212] width 1260 height 154
type textarea "**********"
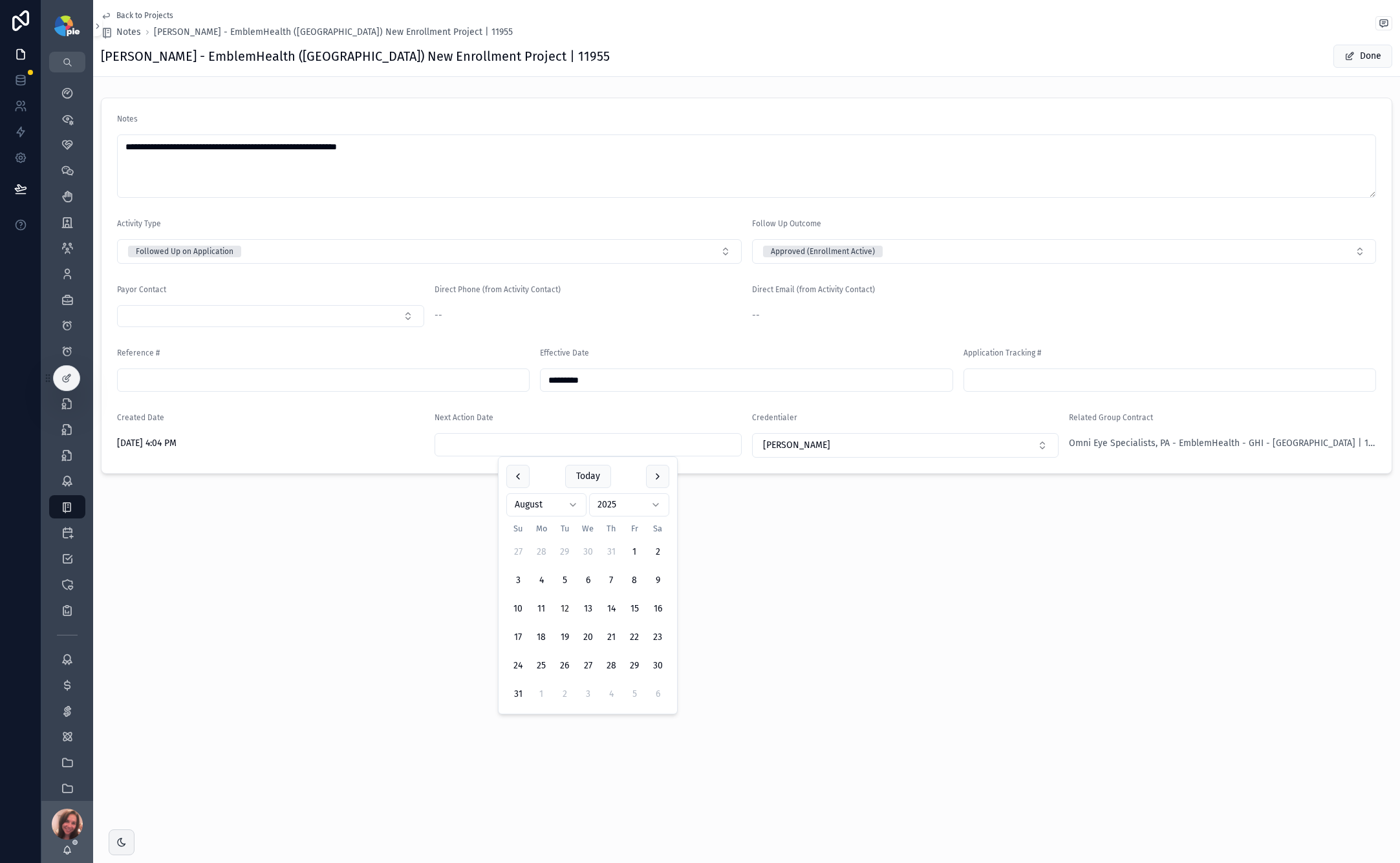
click at [574, 442] on input "scrollable content" at bounding box center [588, 445] width 306 height 18
click at [317, 467] on form "**********" at bounding box center [747, 286] width 1291 height 375
click at [120, 16] on span "Back to Projects" at bounding box center [145, 16] width 57 height 10
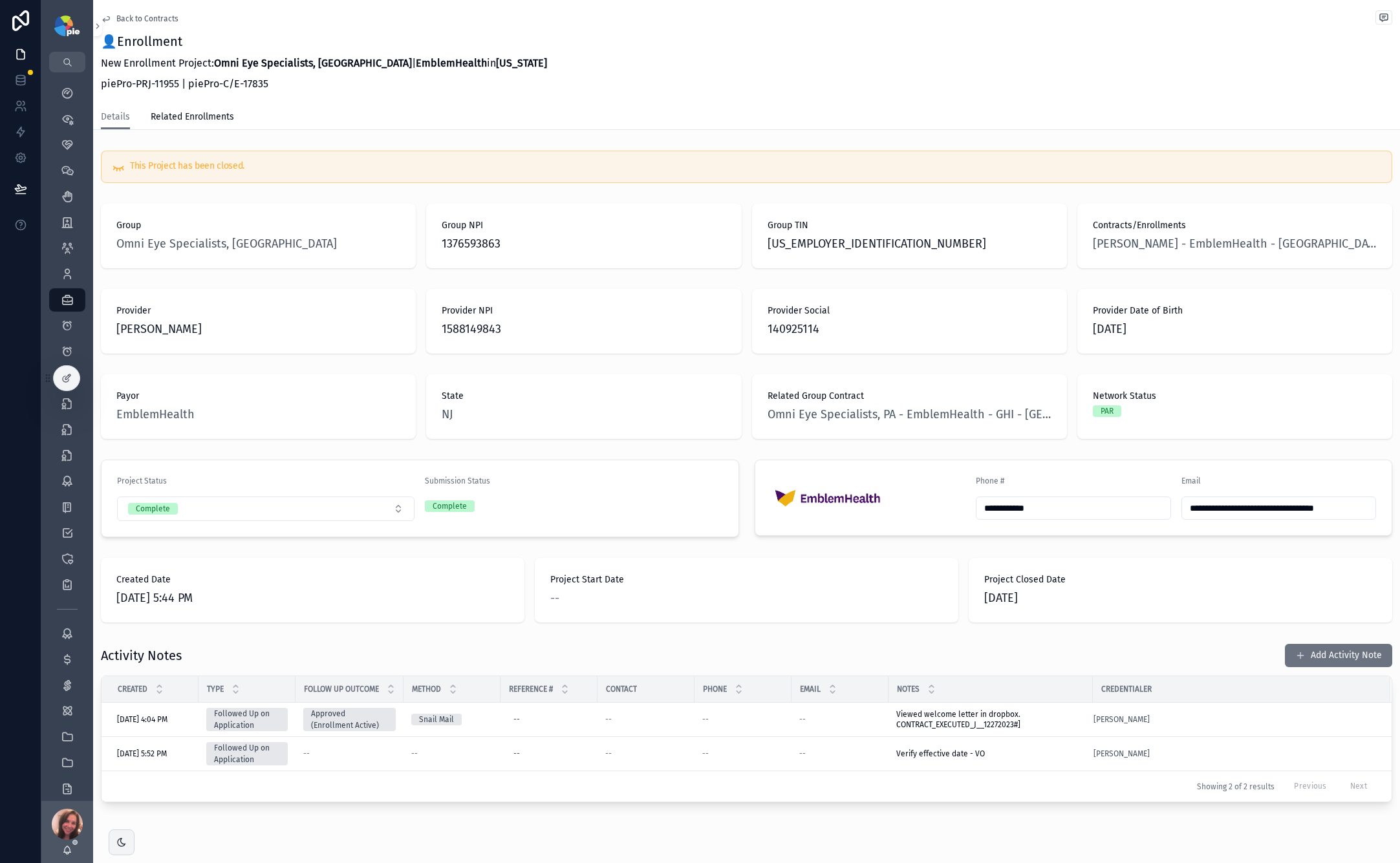
click at [160, 21] on span "Back to Contracts" at bounding box center [148, 19] width 62 height 10
click at [977, 656] on button "Add Activity Note" at bounding box center [1339, 655] width 107 height 23
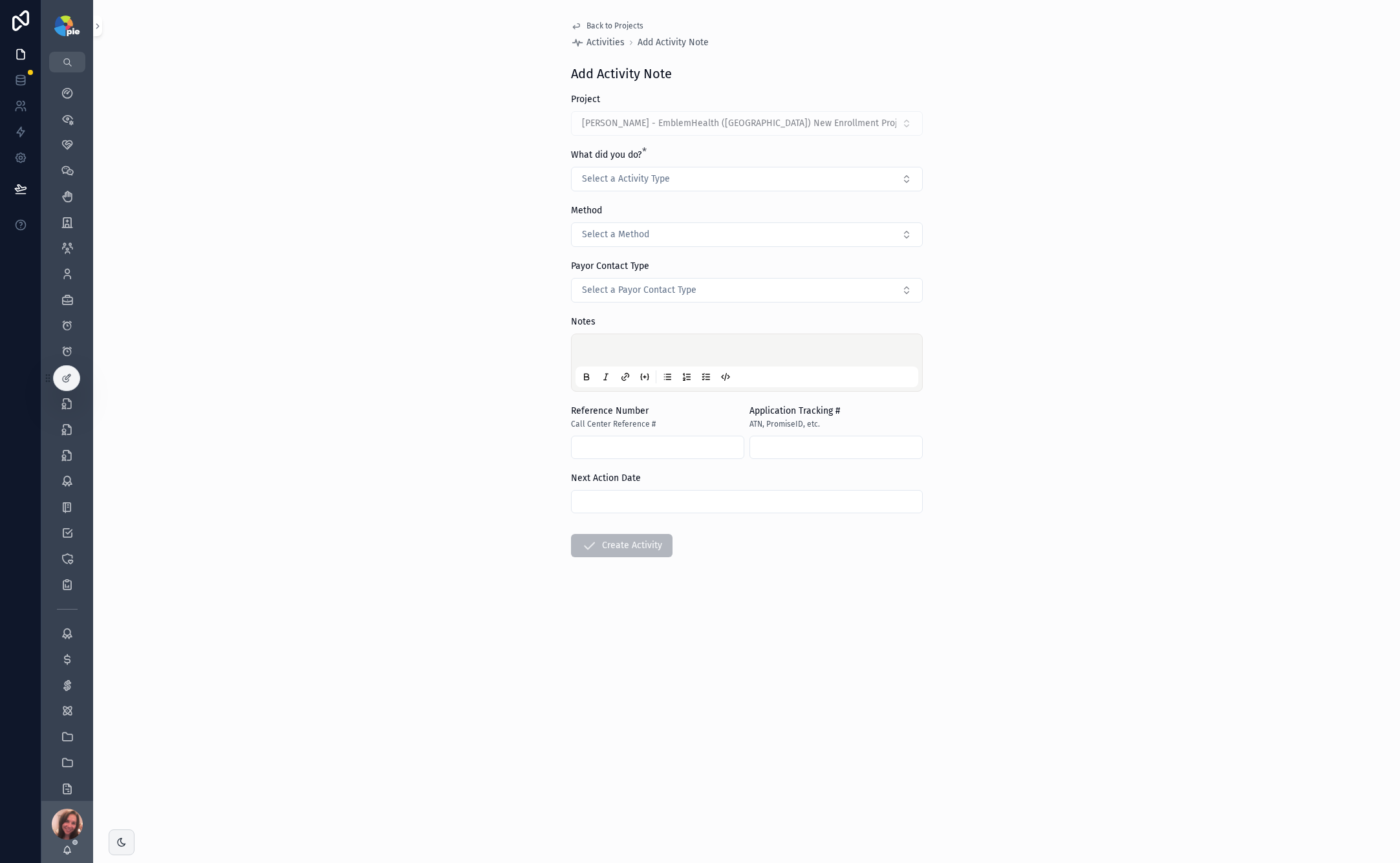
click at [606, 27] on span "Back to Projects" at bounding box center [615, 26] width 57 height 10
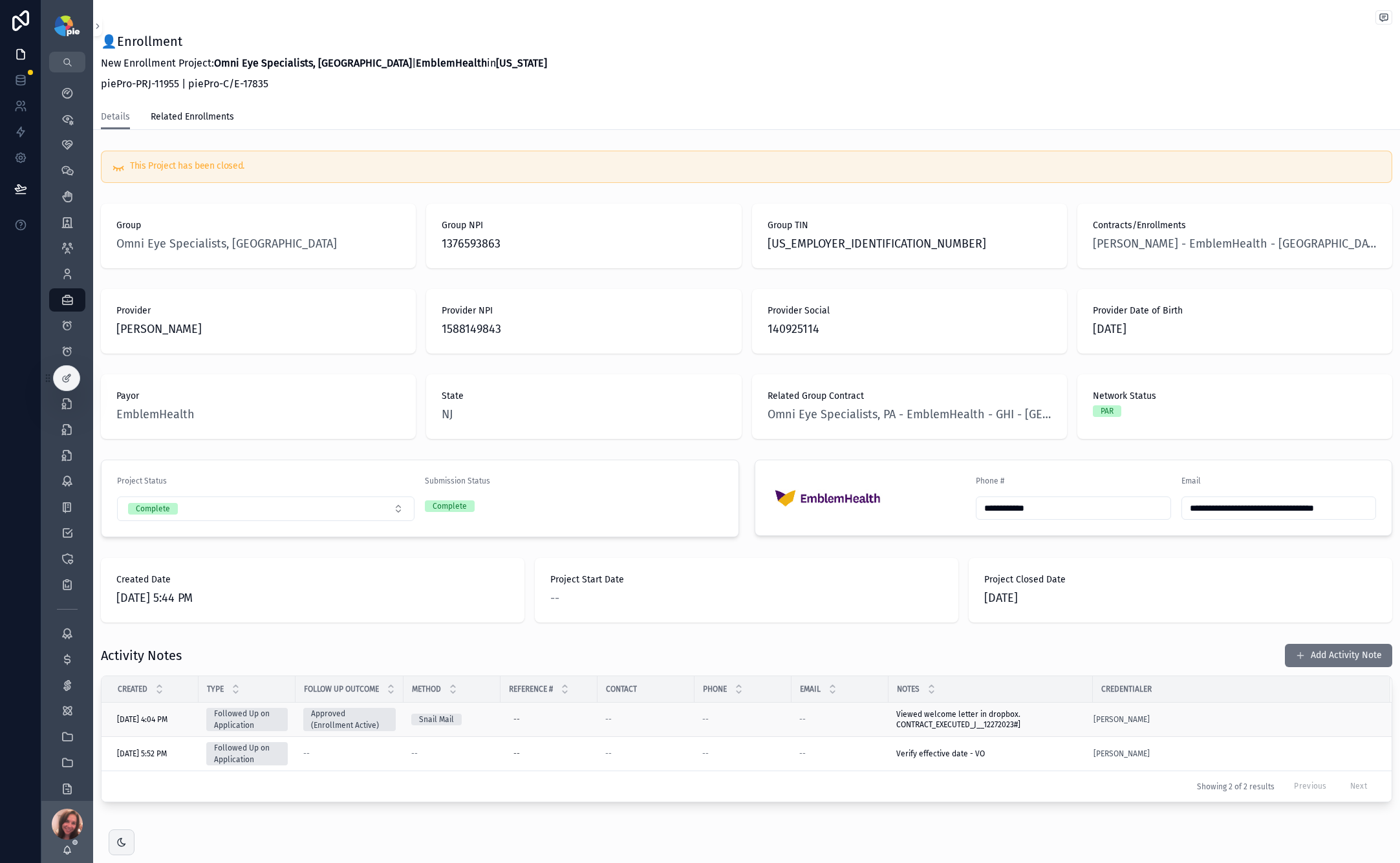
click at [911, 712] on span "Viewed welcome letter in dropbox. CONTRACT_EXECUTED_J__12272023#]" at bounding box center [991, 719] width 189 height 21
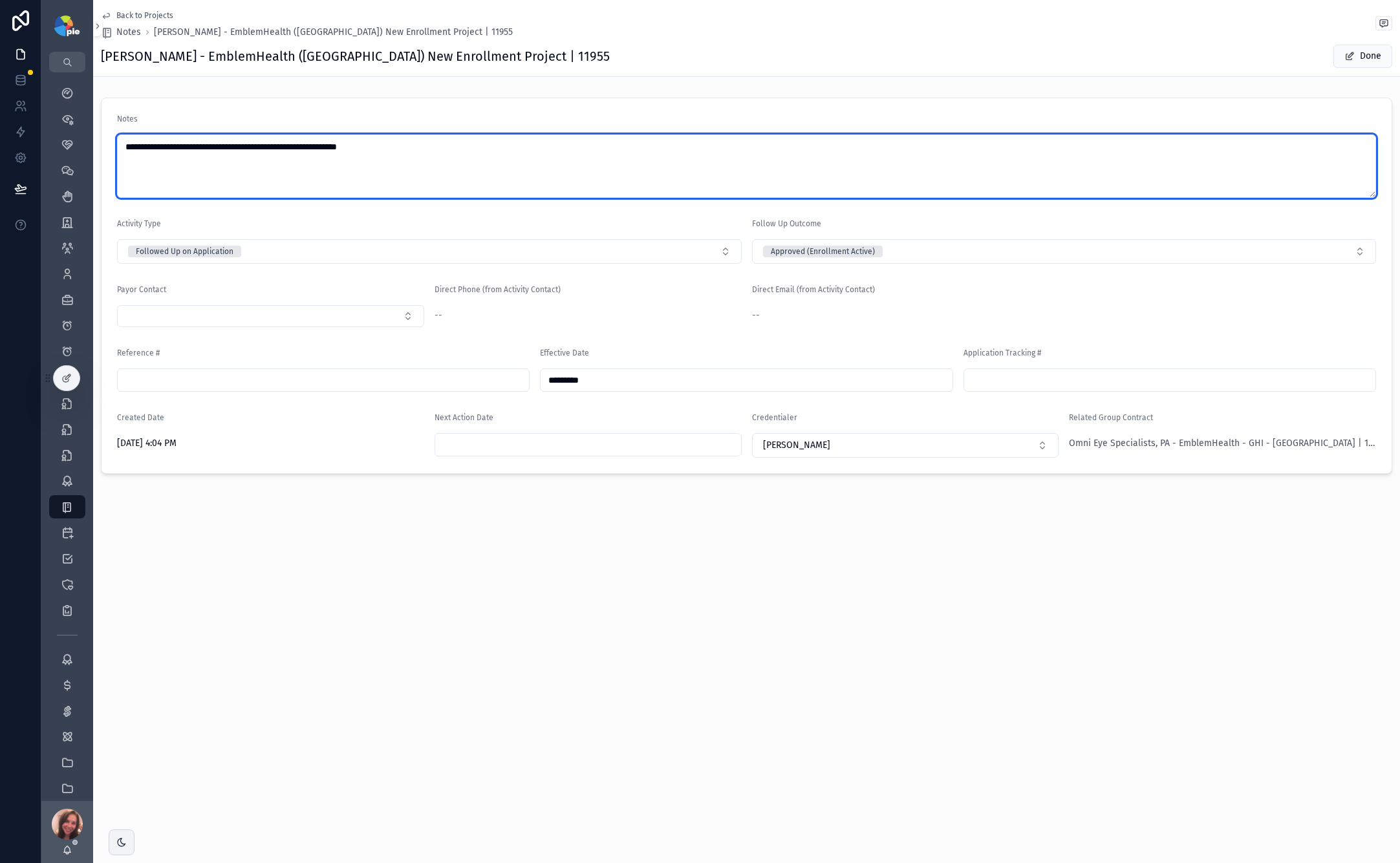
click at [454, 154] on textarea "**********" at bounding box center [747, 166] width 1260 height 63
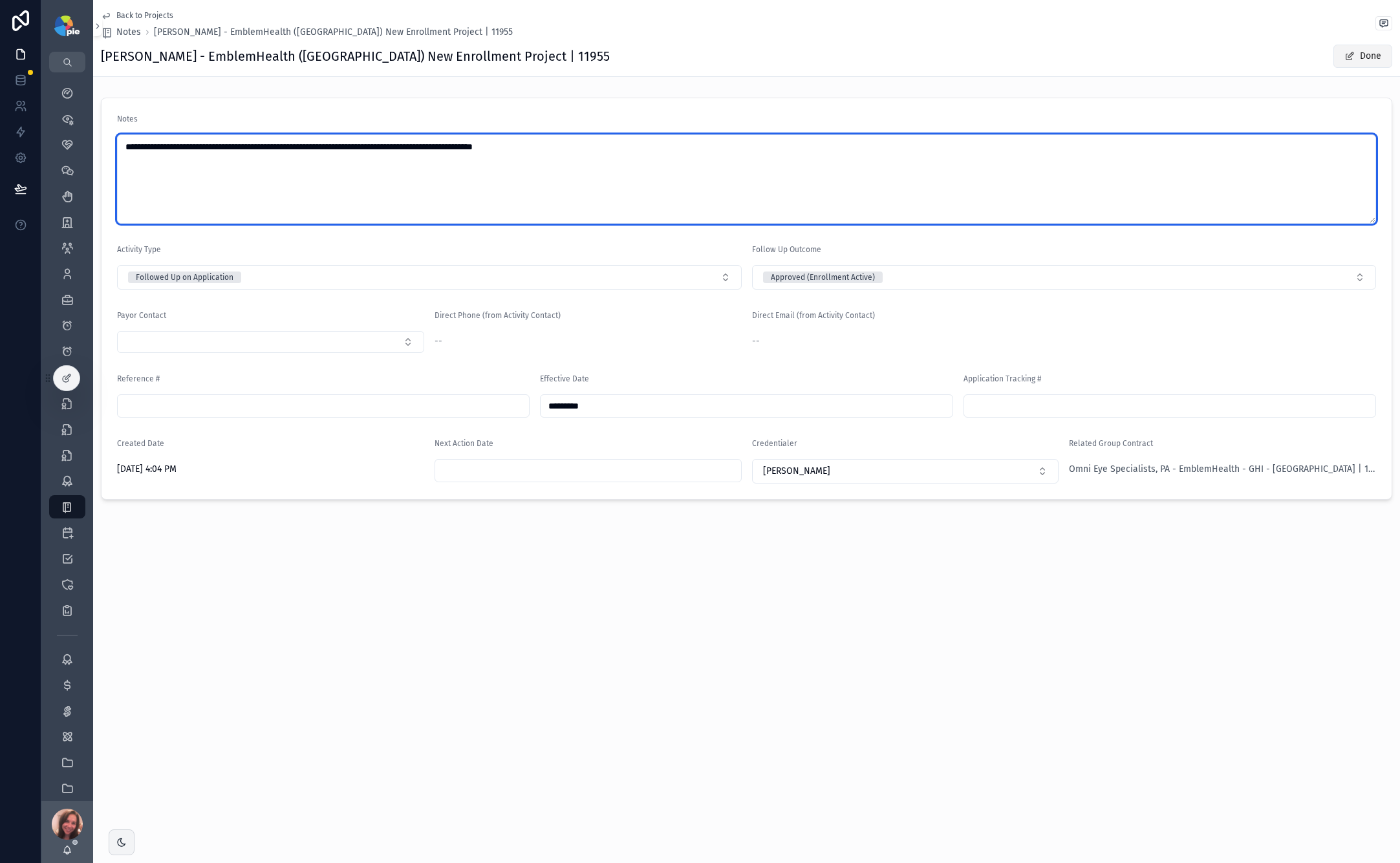
type textarea "**********"
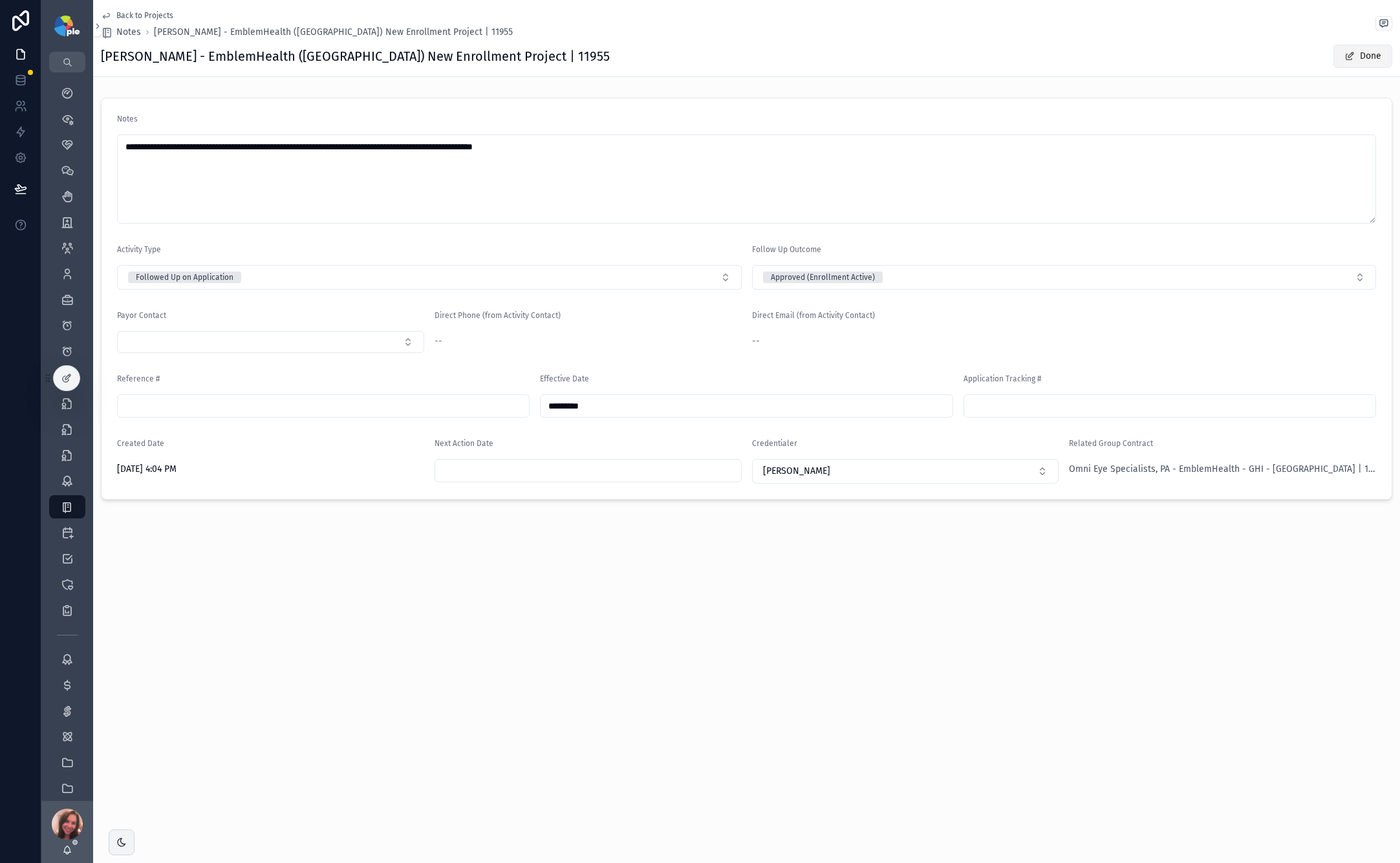
click at [977, 59] on button "Done" at bounding box center [1363, 56] width 59 height 23
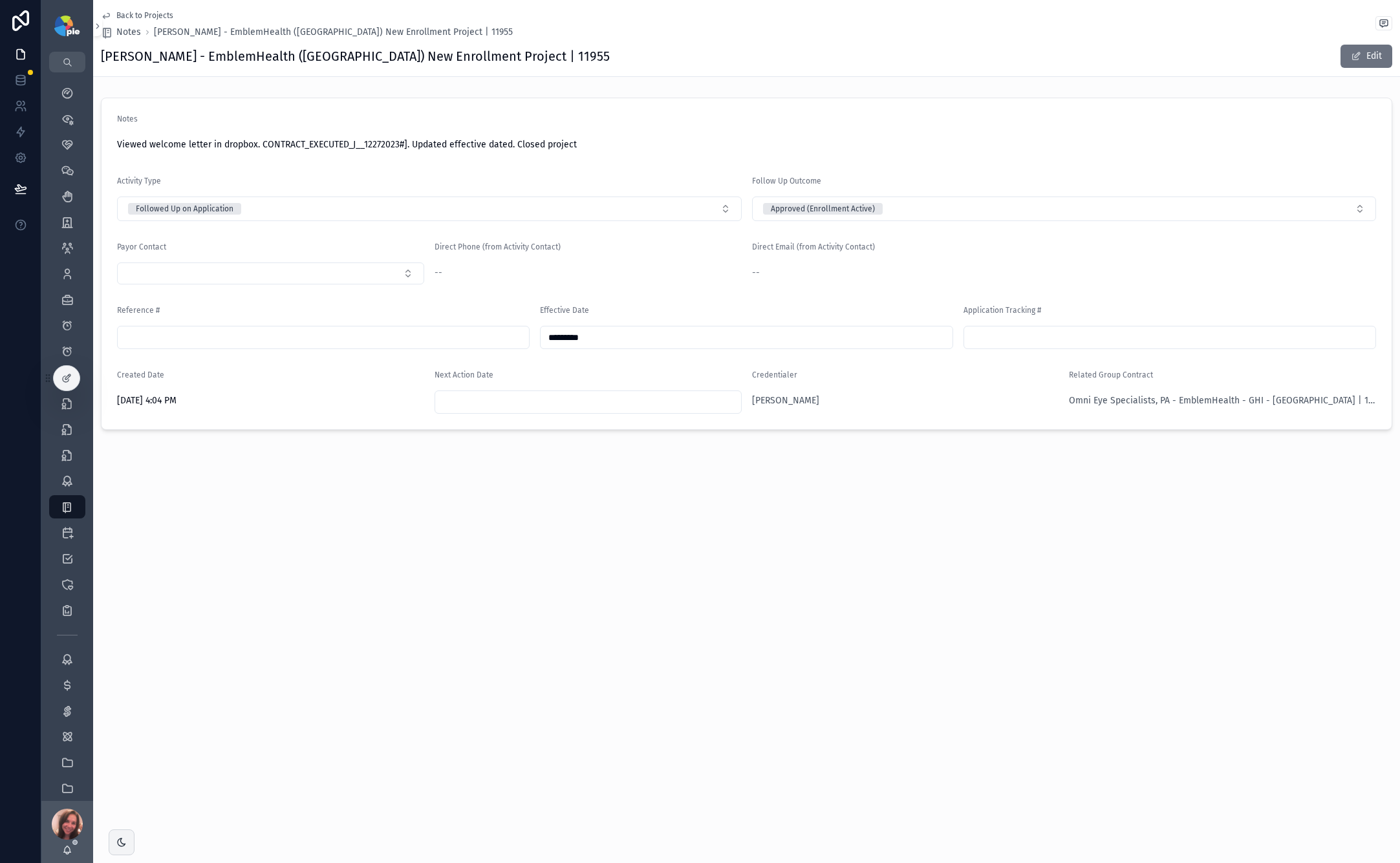
click at [139, 15] on span "Back to Projects" at bounding box center [145, 16] width 57 height 10
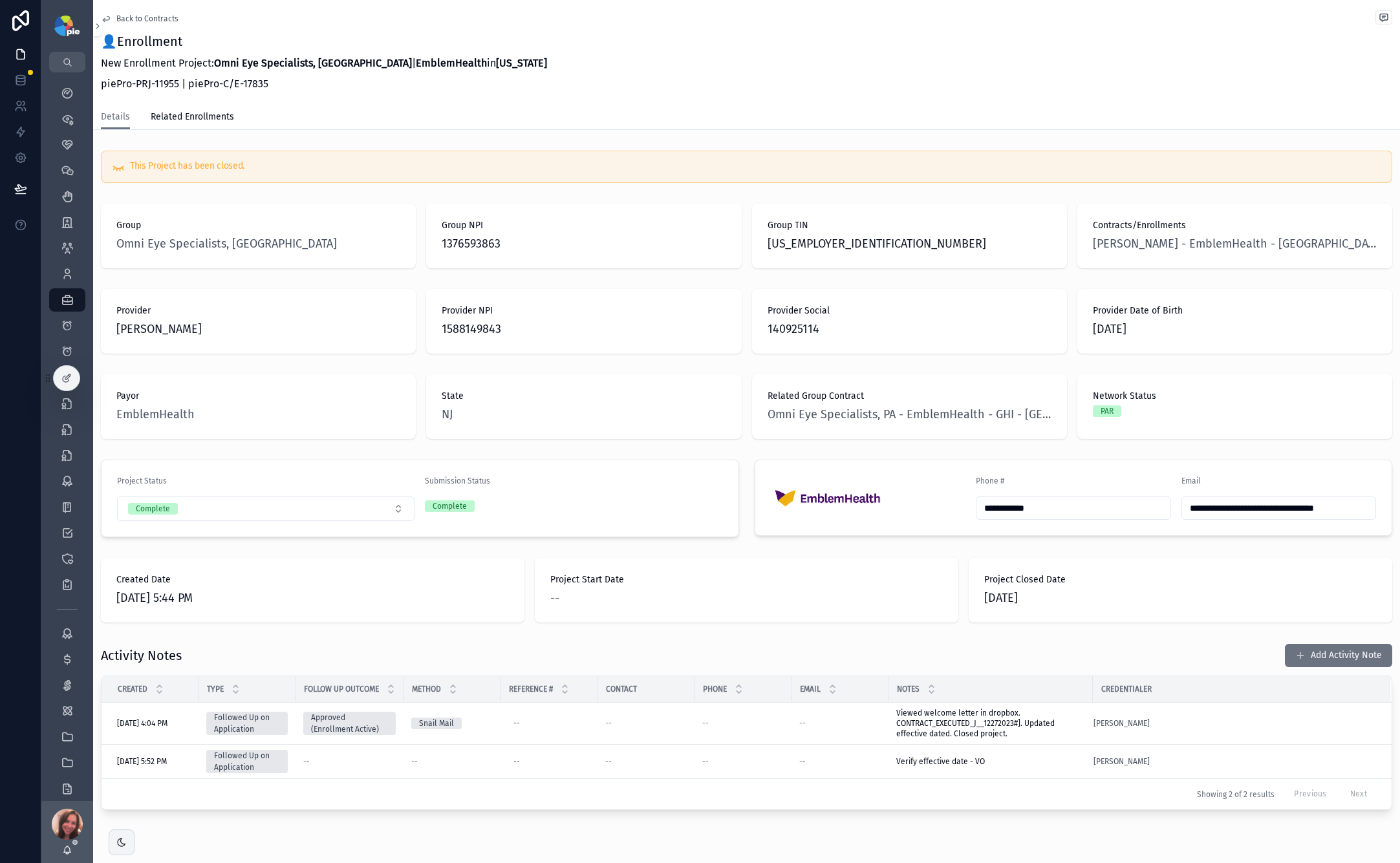
click at [416, 65] on strong "EmblemHealth" at bounding box center [452, 63] width 71 height 12
click at [70, 120] on icon "scrollable content" at bounding box center [67, 119] width 13 height 13
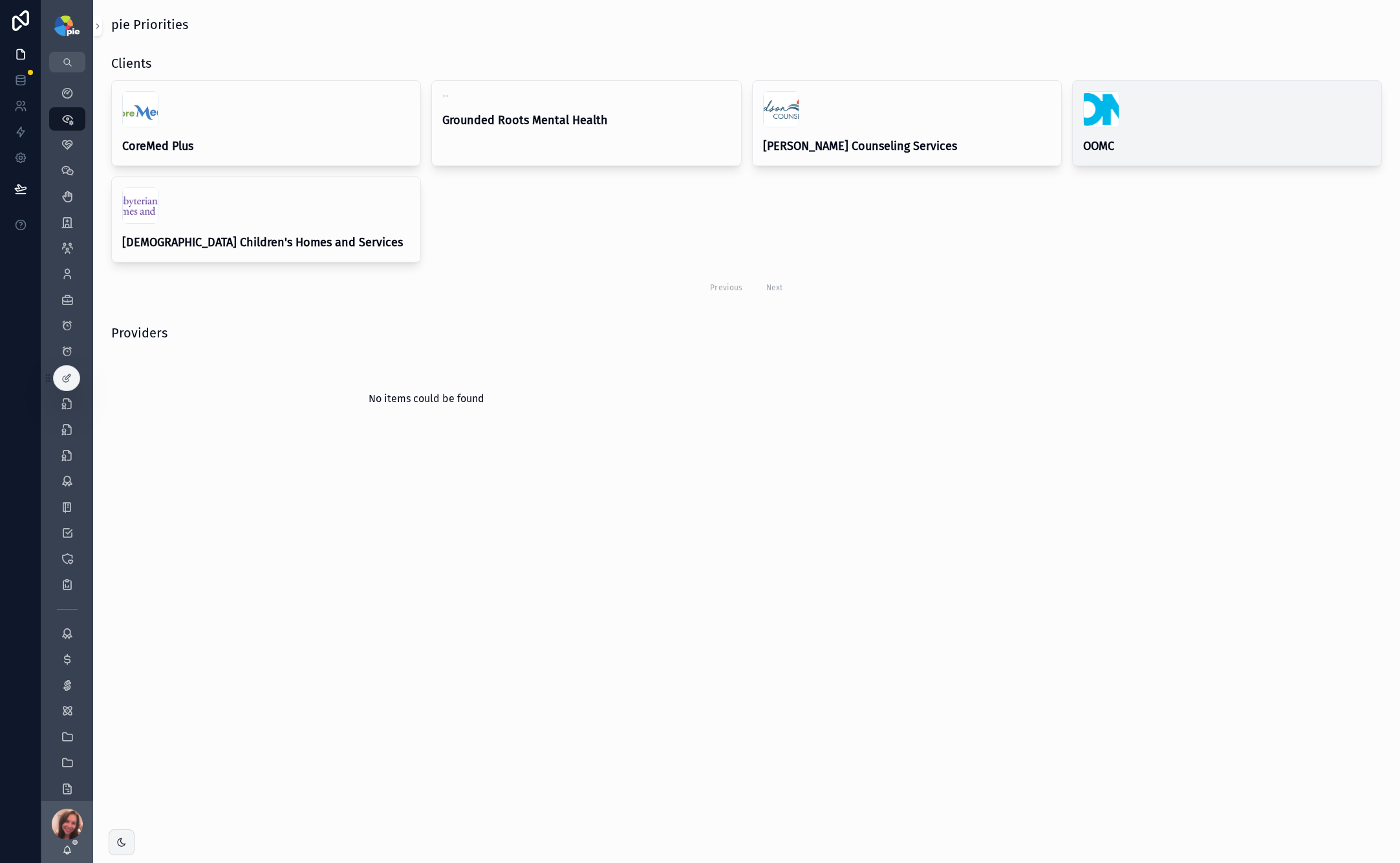
click at [977, 136] on div "OOMC" at bounding box center [1227, 123] width 309 height 85
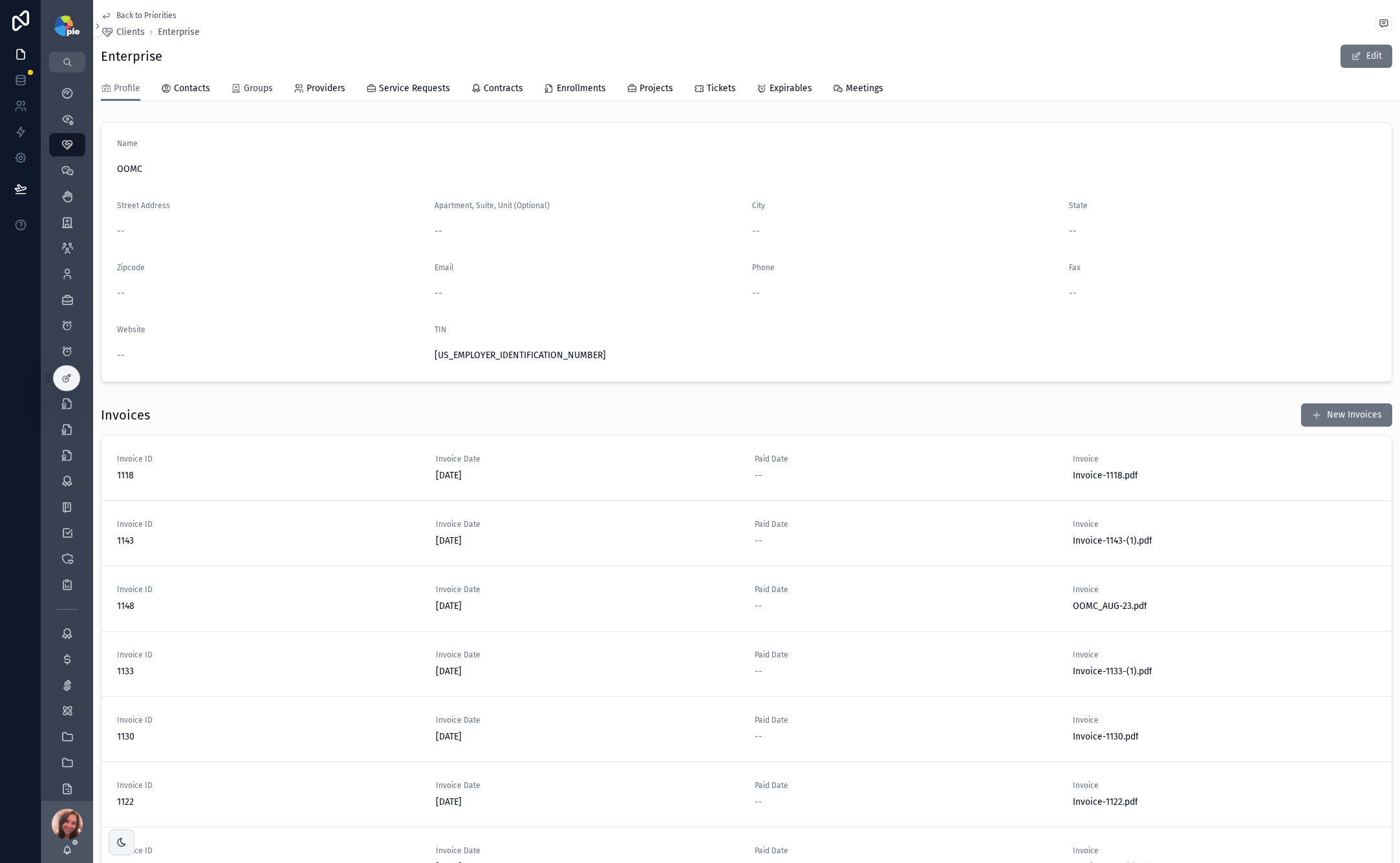
click at [262, 91] on span "Groups" at bounding box center [258, 89] width 29 height 13
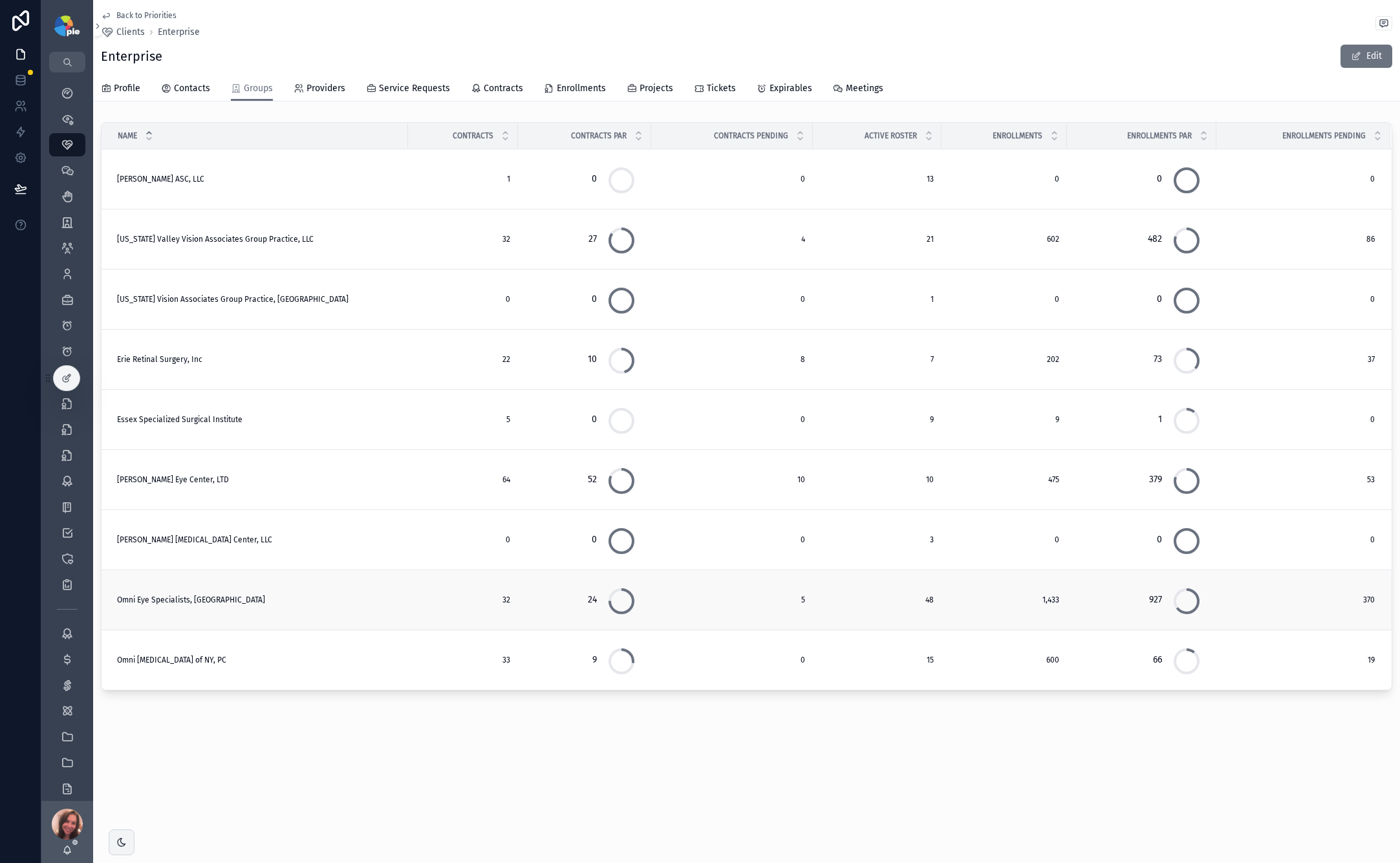
click at [196, 599] on span "Omni Eye Specialists, [GEOGRAPHIC_DATA]" at bounding box center [191, 600] width 148 height 10
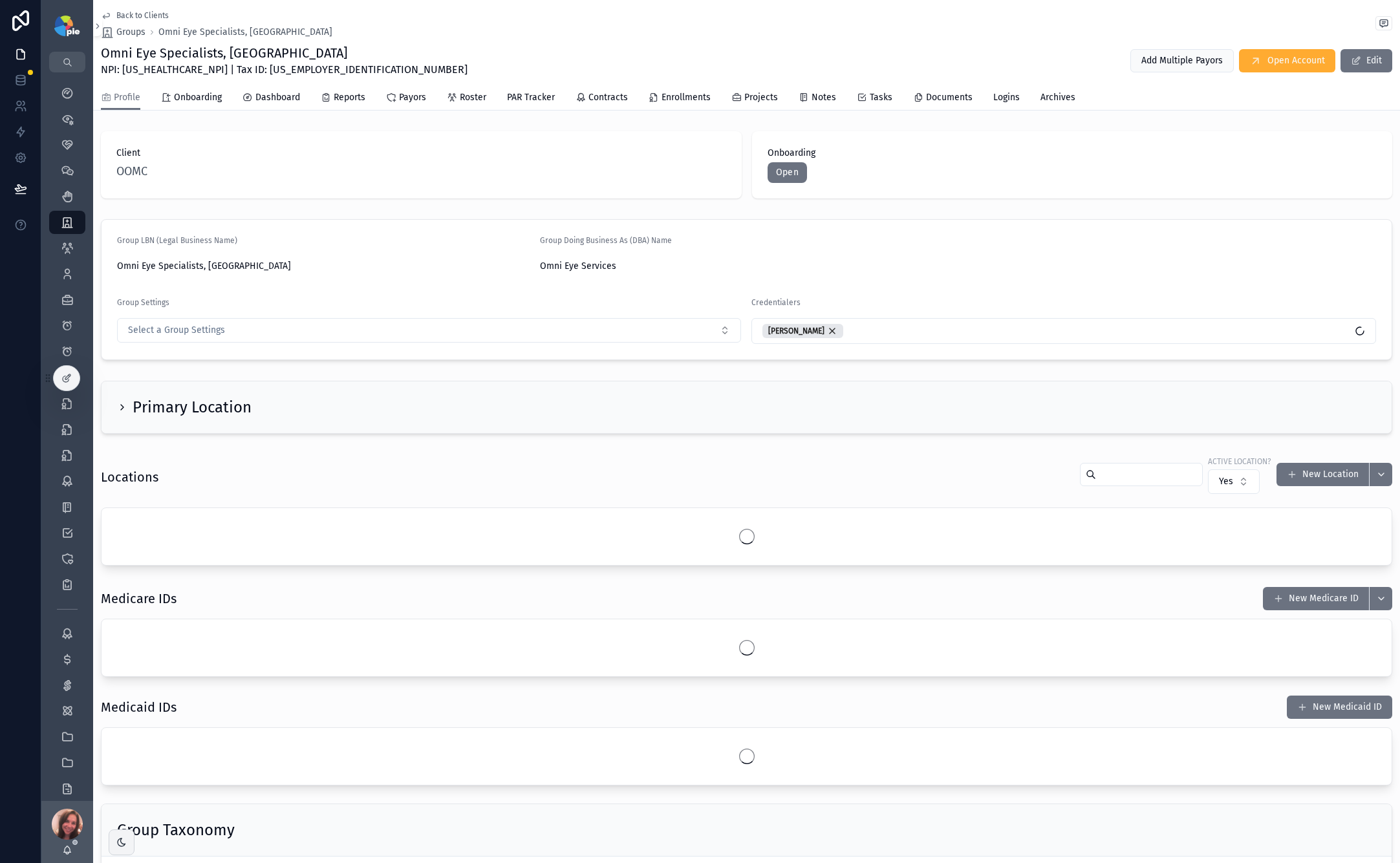
click at [157, 602] on h1 "Medicare IDs" at bounding box center [139, 598] width 76 height 18
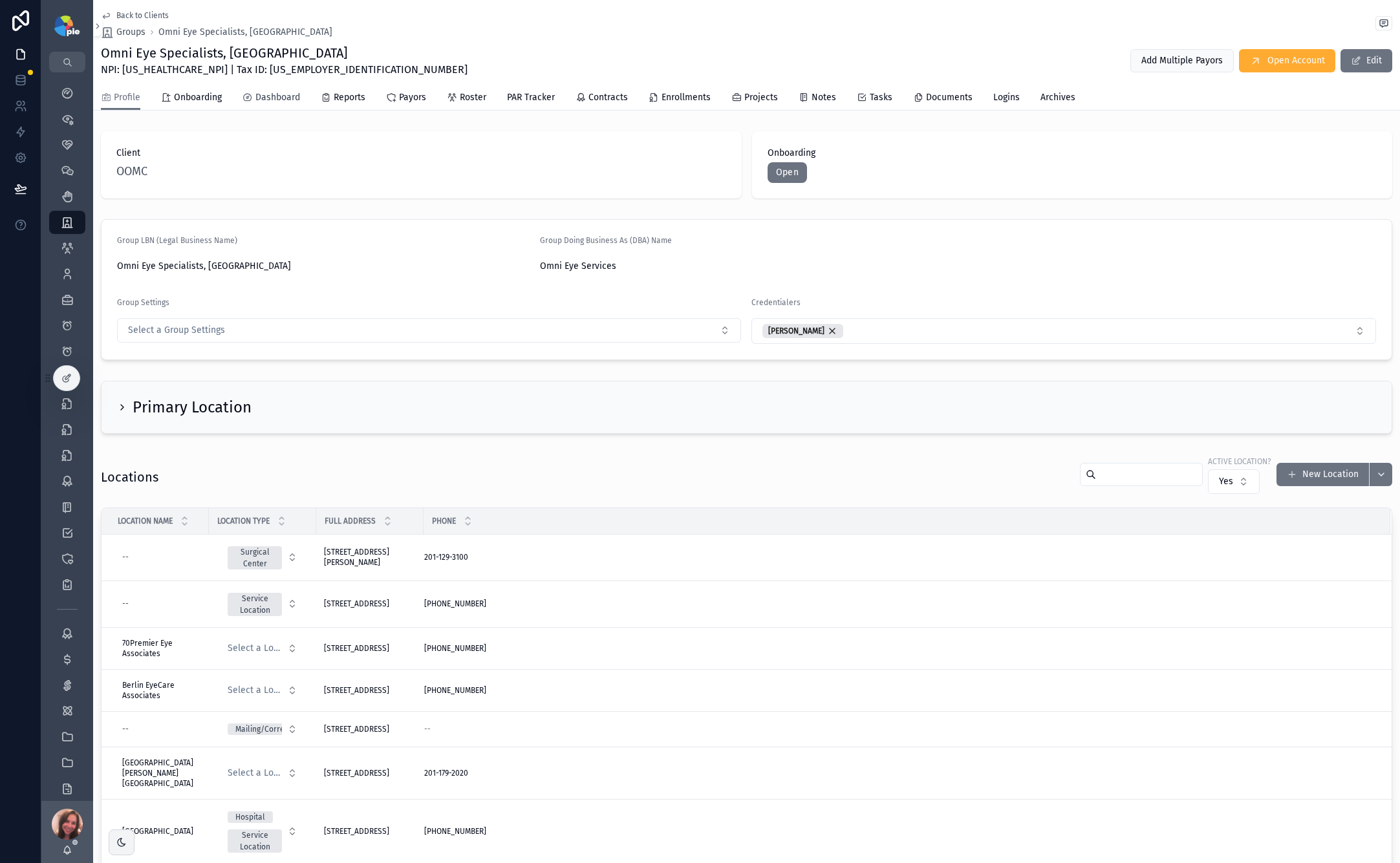
click at [286, 94] on span "Dashboard" at bounding box center [278, 98] width 45 height 13
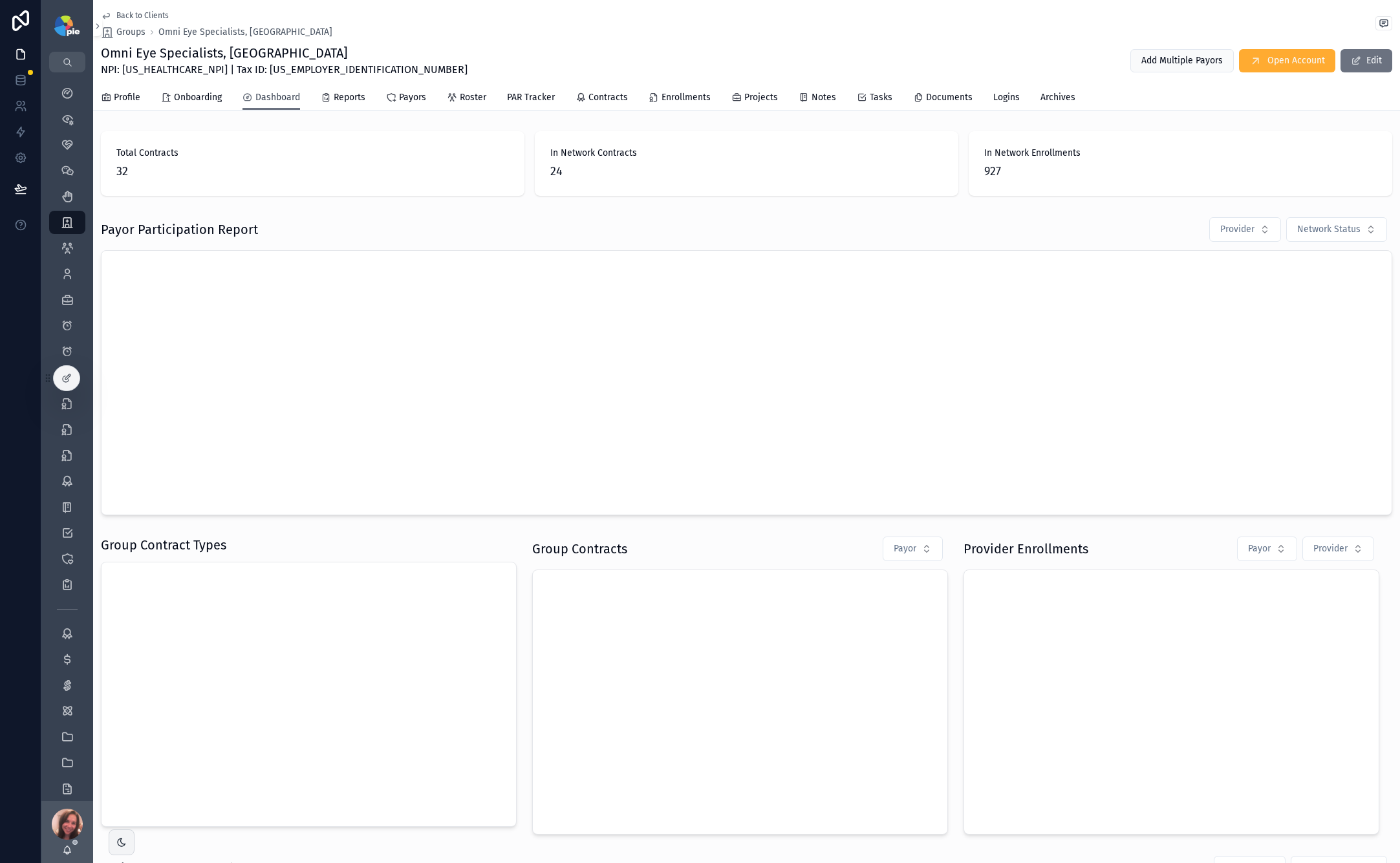
click at [280, 96] on span "Dashboard" at bounding box center [278, 98] width 45 height 13
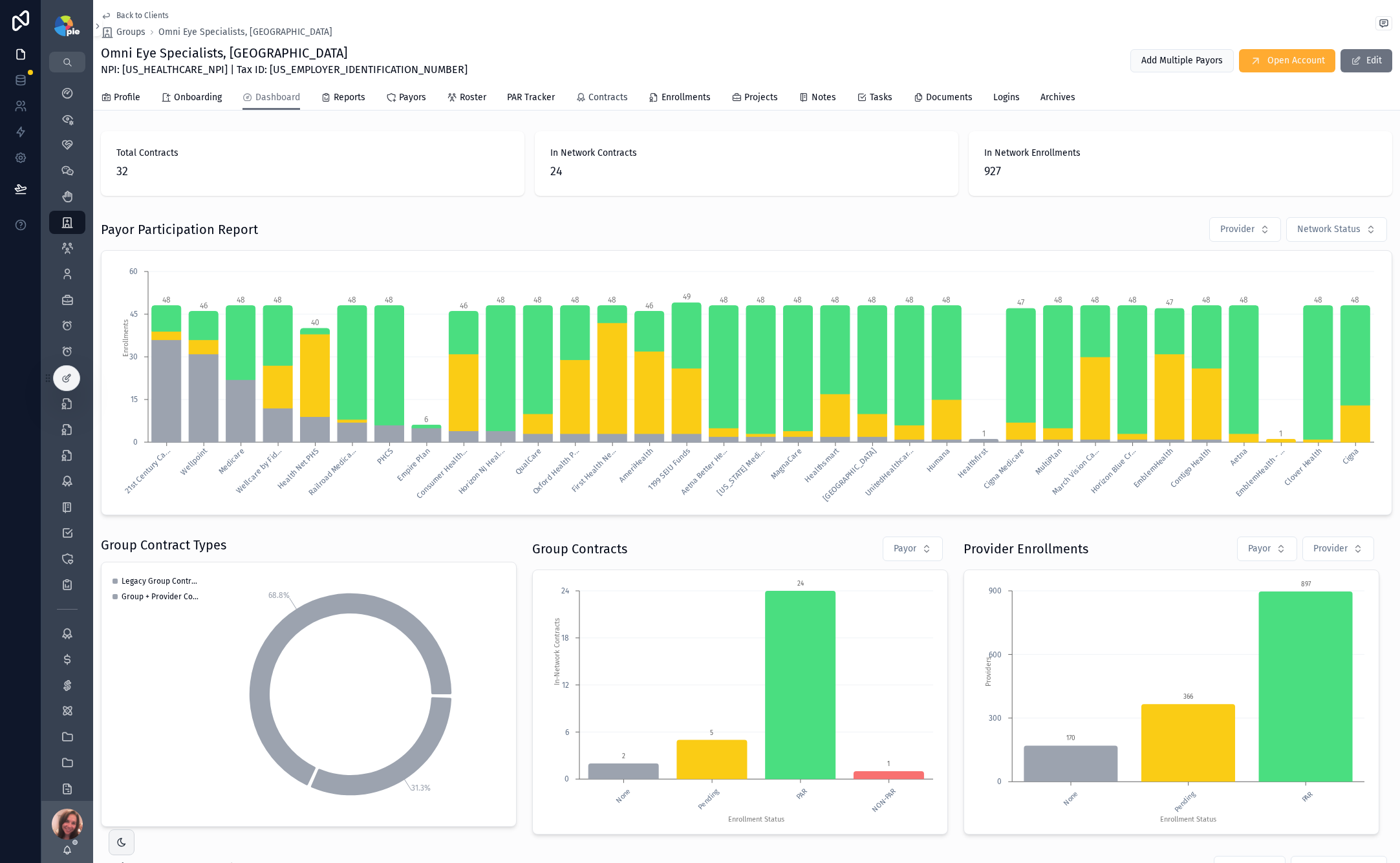
click at [614, 100] on span "Contracts" at bounding box center [608, 98] width 39 height 13
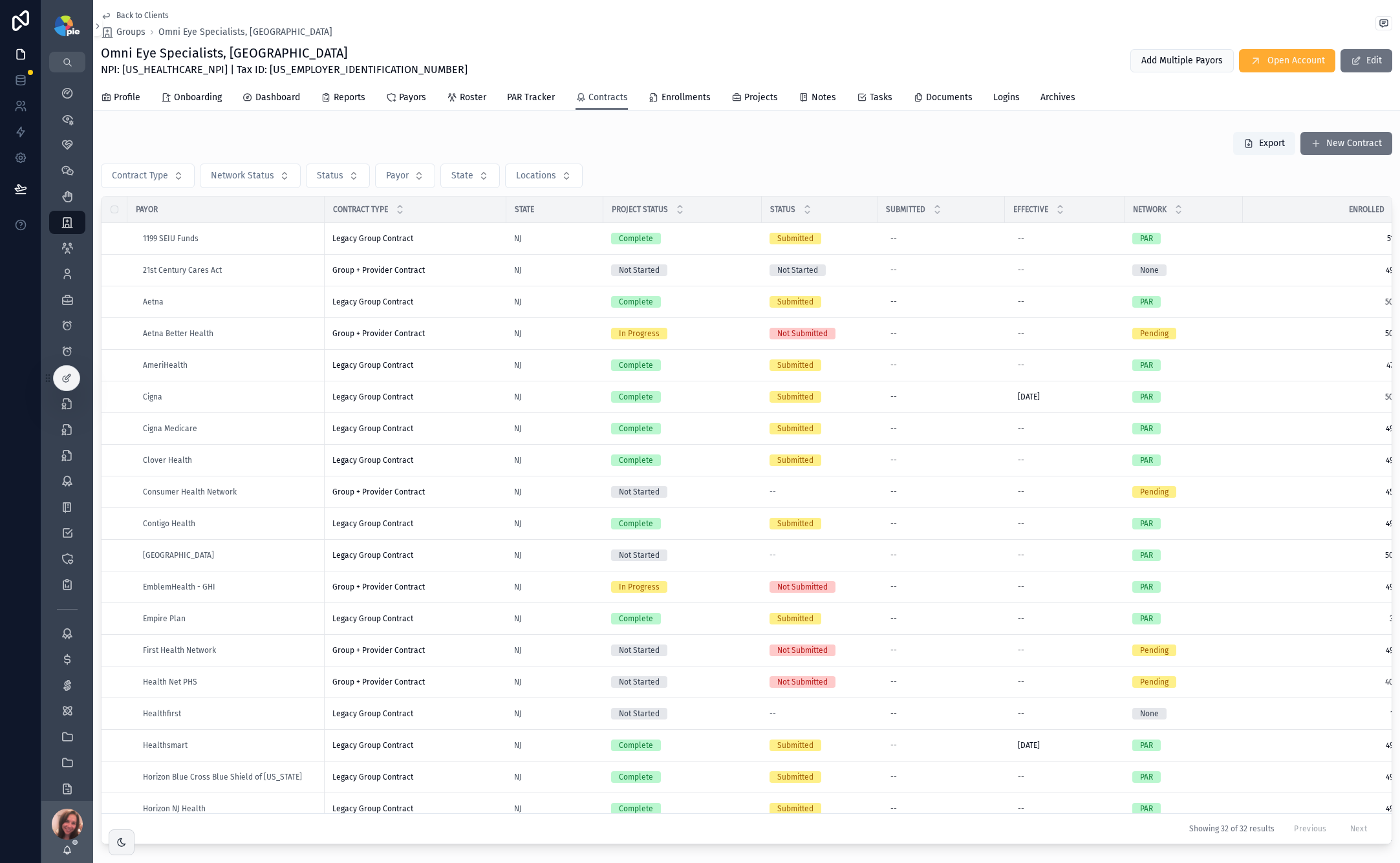
click at [604, 99] on span "Contracts" at bounding box center [608, 98] width 39 height 13
click at [597, 98] on span "Contracts" at bounding box center [608, 98] width 39 height 13
click at [456, 587] on div "Group + Provider Contract Group + Provider Contract" at bounding box center [416, 587] width 166 height 10
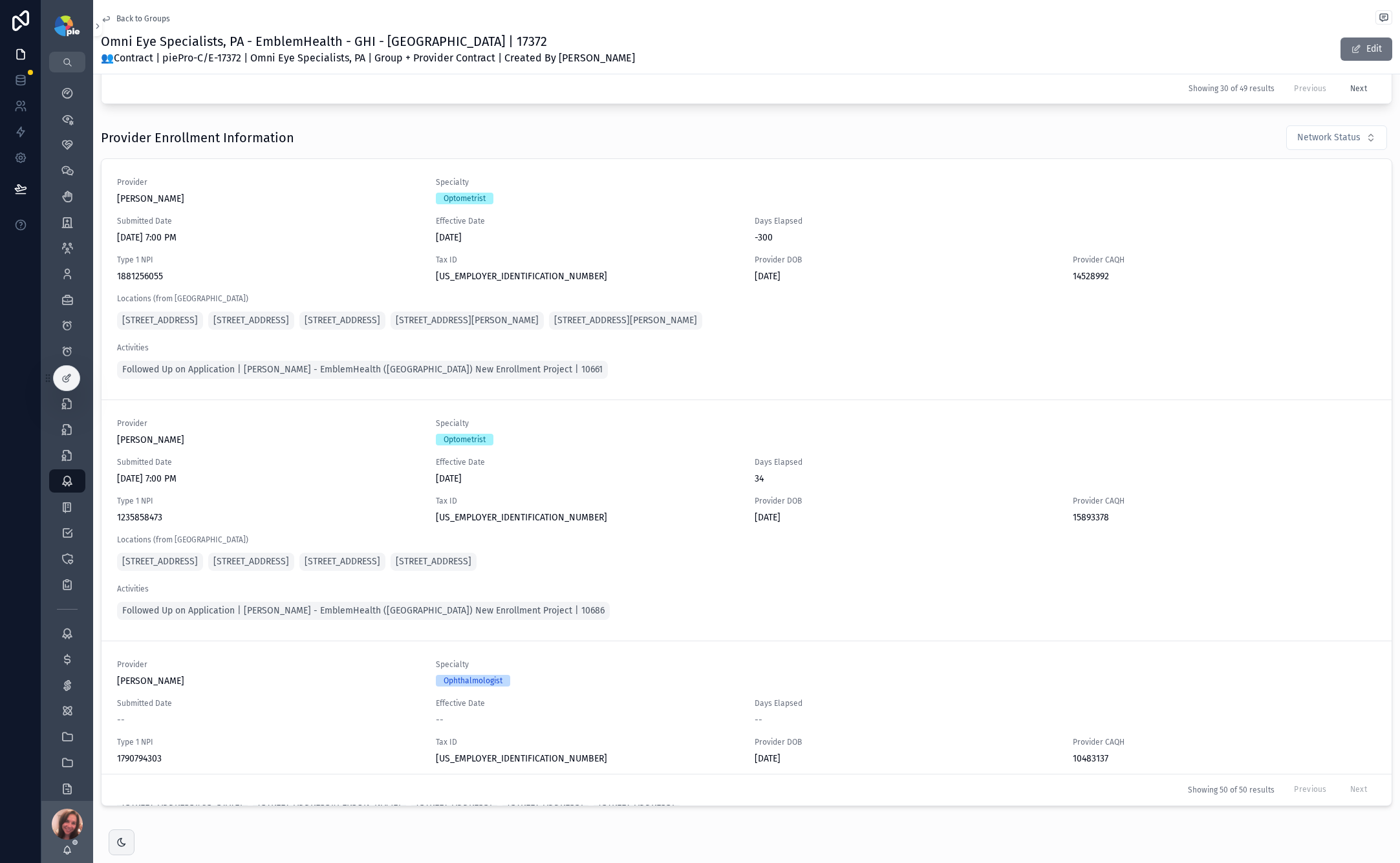
scroll to position [922, 0]
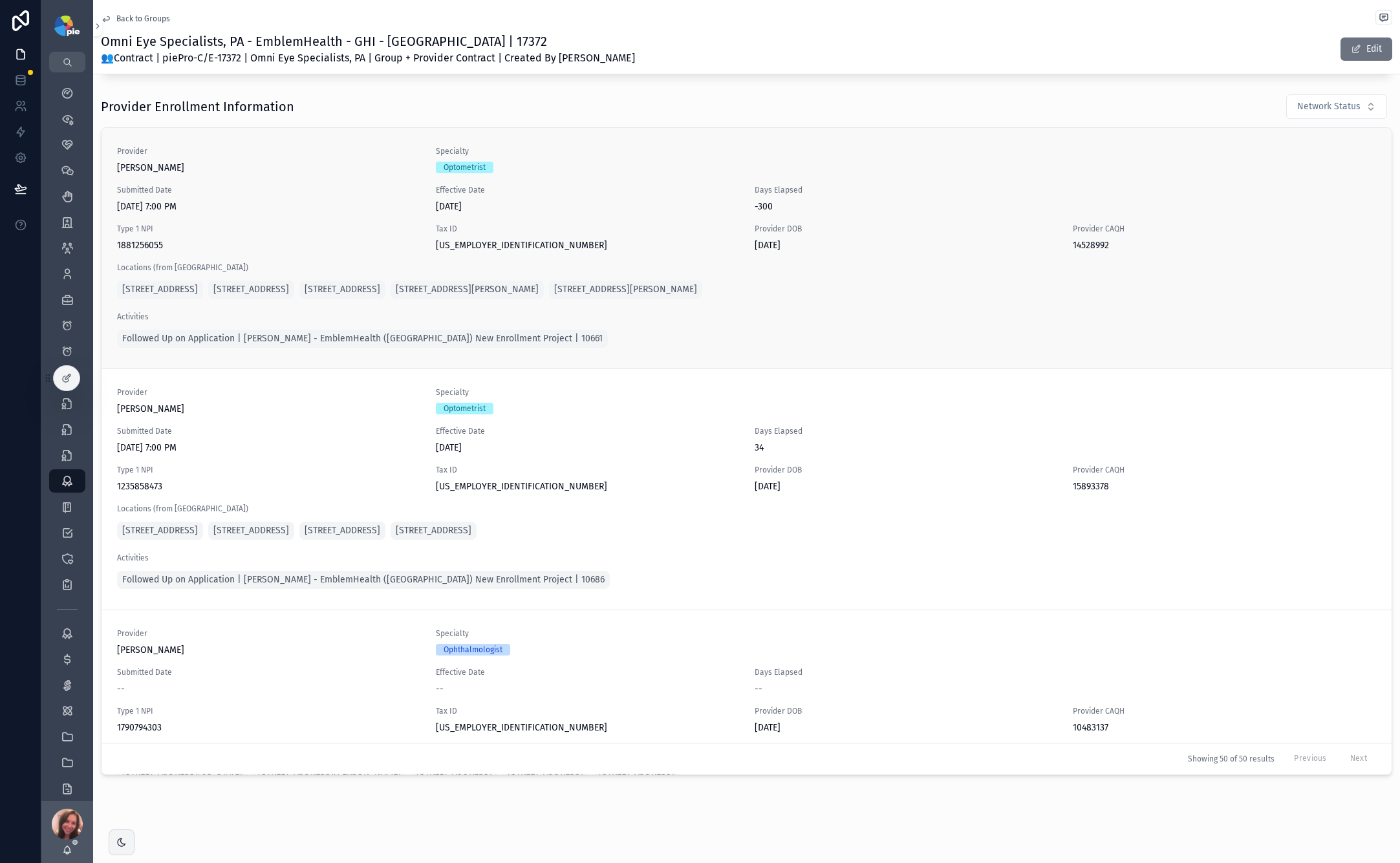
click at [621, 216] on div "Provider [PERSON_NAME] Specialty Optometrist Submitted Date [DATE] 7:00 PM Effe…" at bounding box center [747, 248] width 1260 height 204
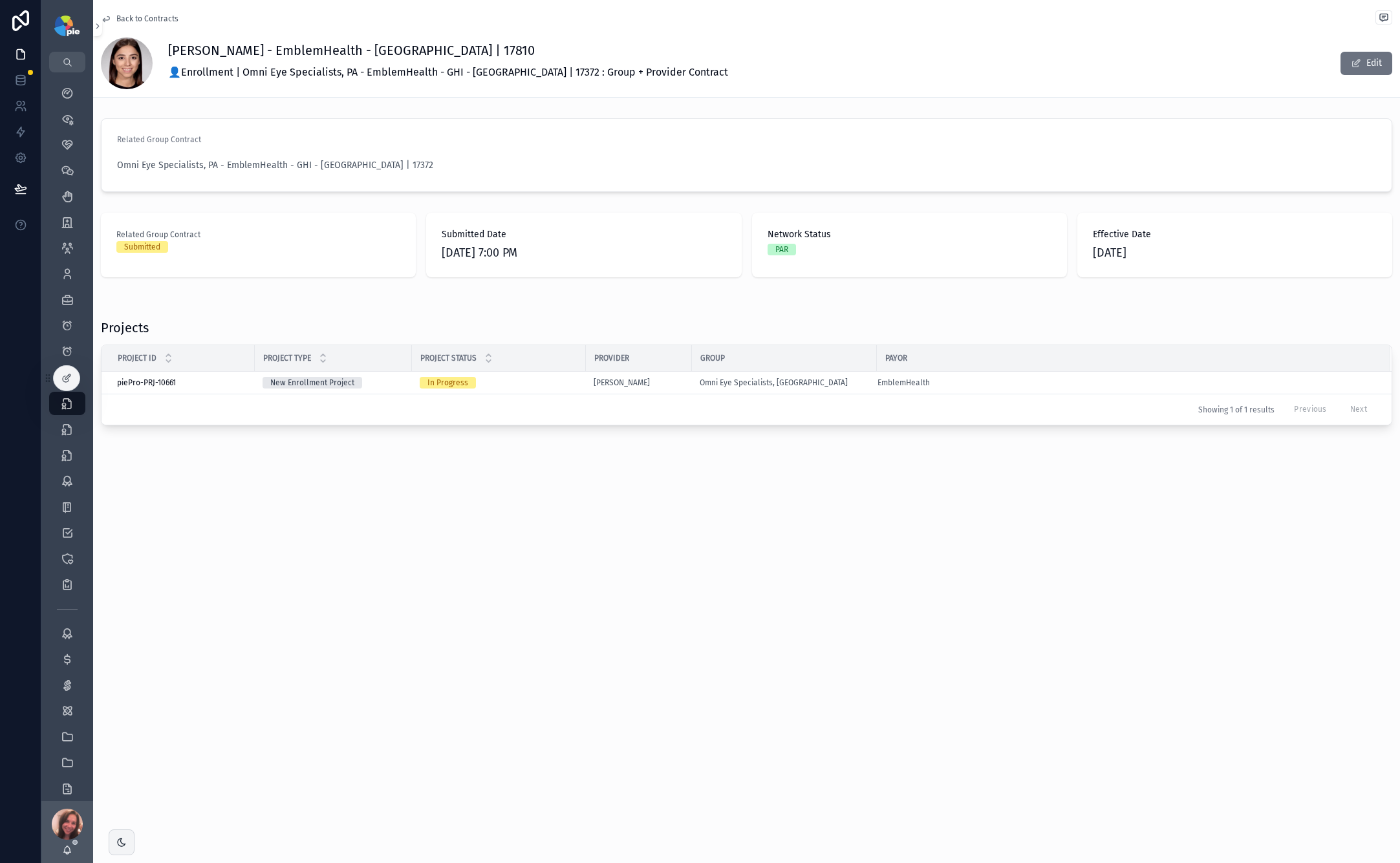
click at [122, 16] on span "Back to Contracts" at bounding box center [148, 19] width 62 height 10
click at [132, 17] on span "Back to Contracts" at bounding box center [148, 19] width 62 height 10
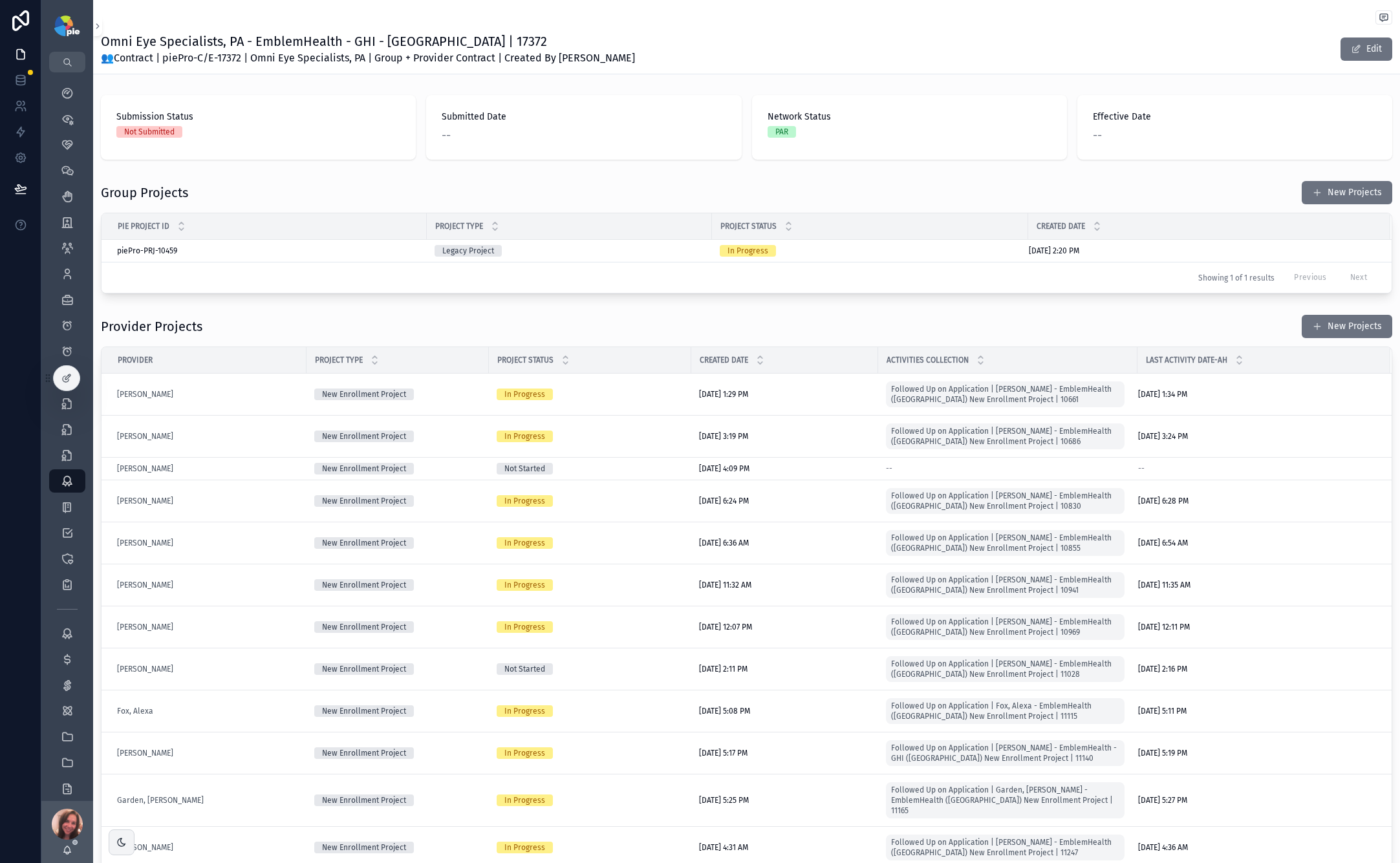
click at [132, 17] on div "scrollable content" at bounding box center [747, 19] width 1292 height 17
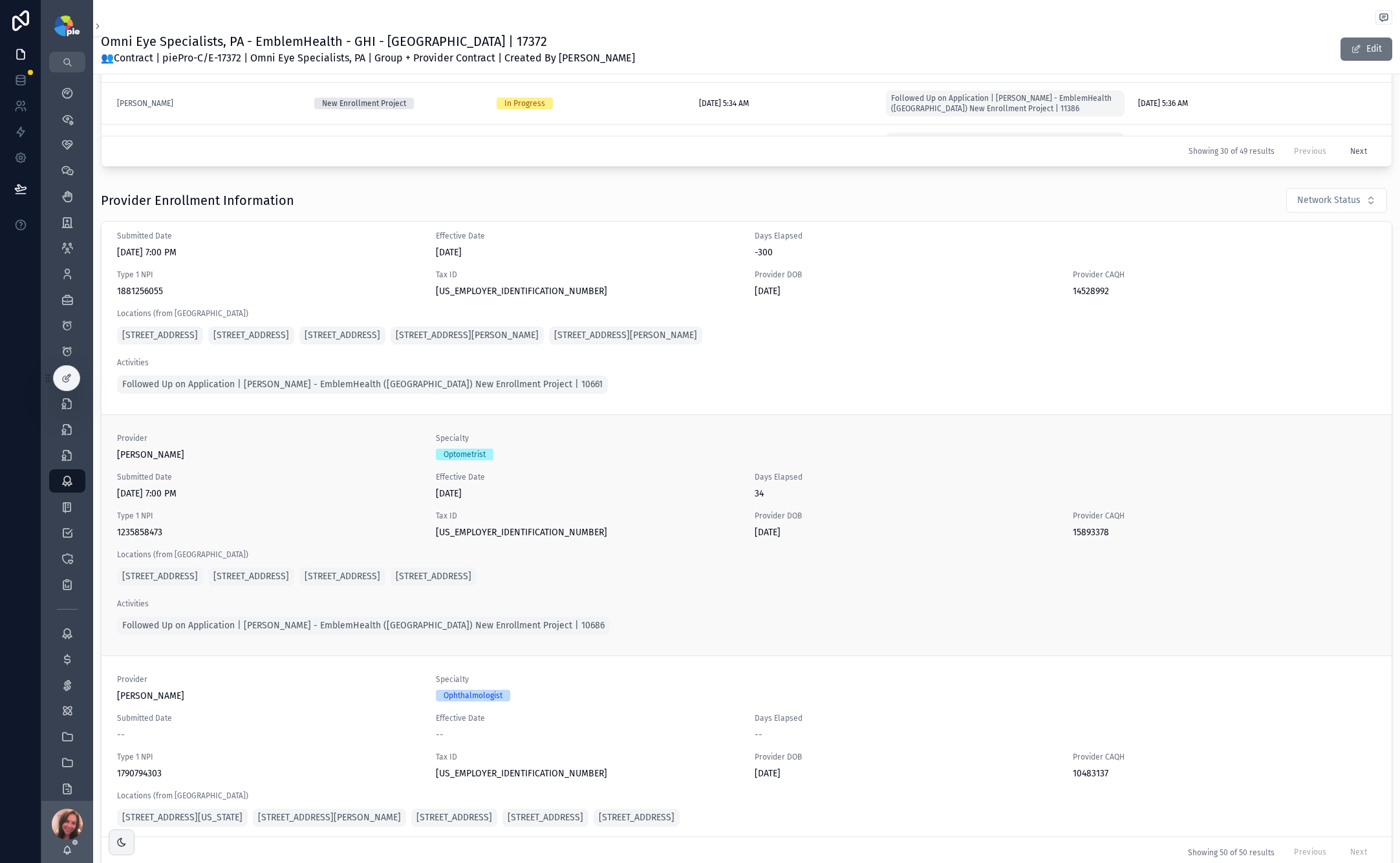
scroll to position [105, 0]
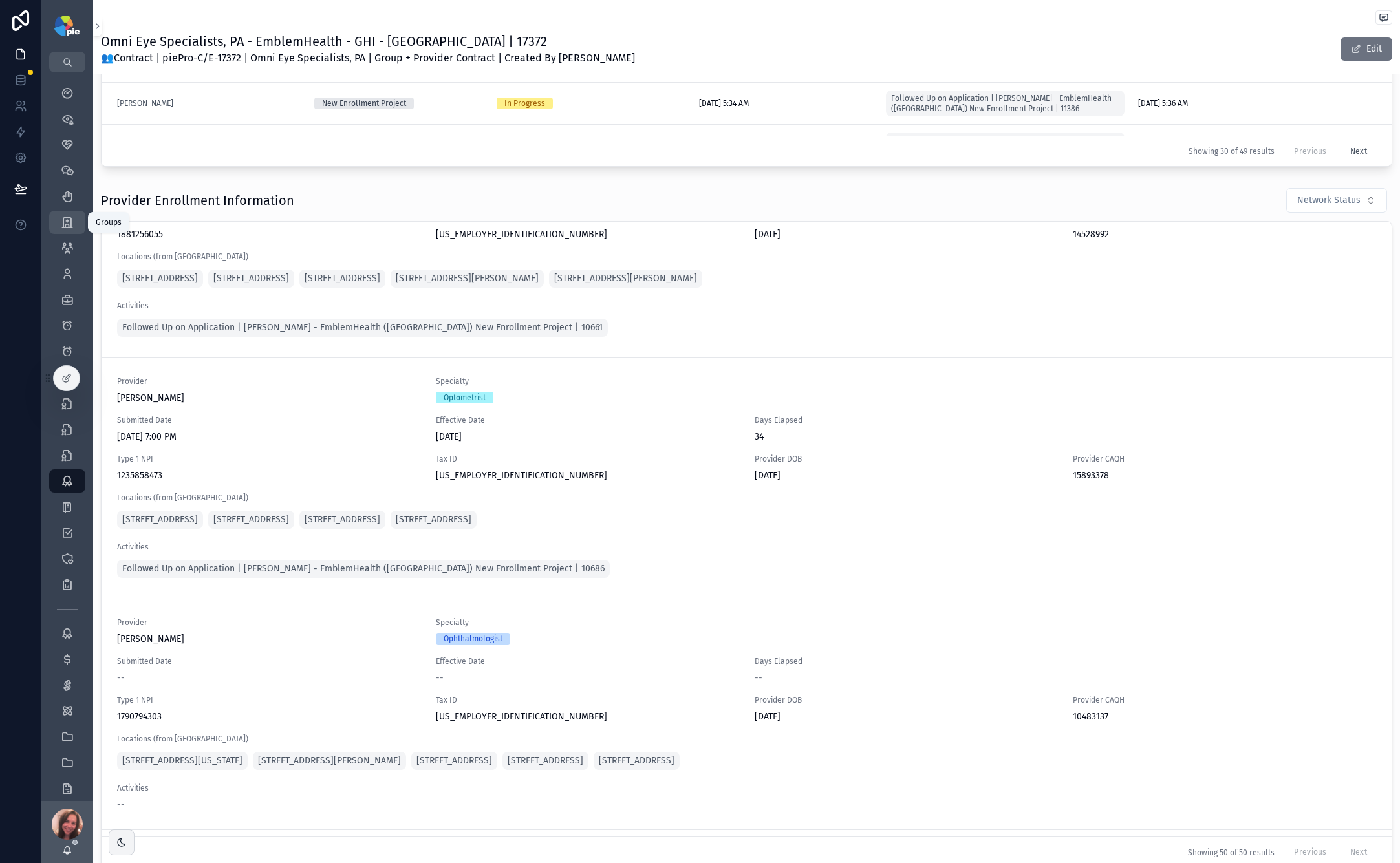
click at [65, 219] on icon "scrollable content" at bounding box center [67, 223] width 13 height 13
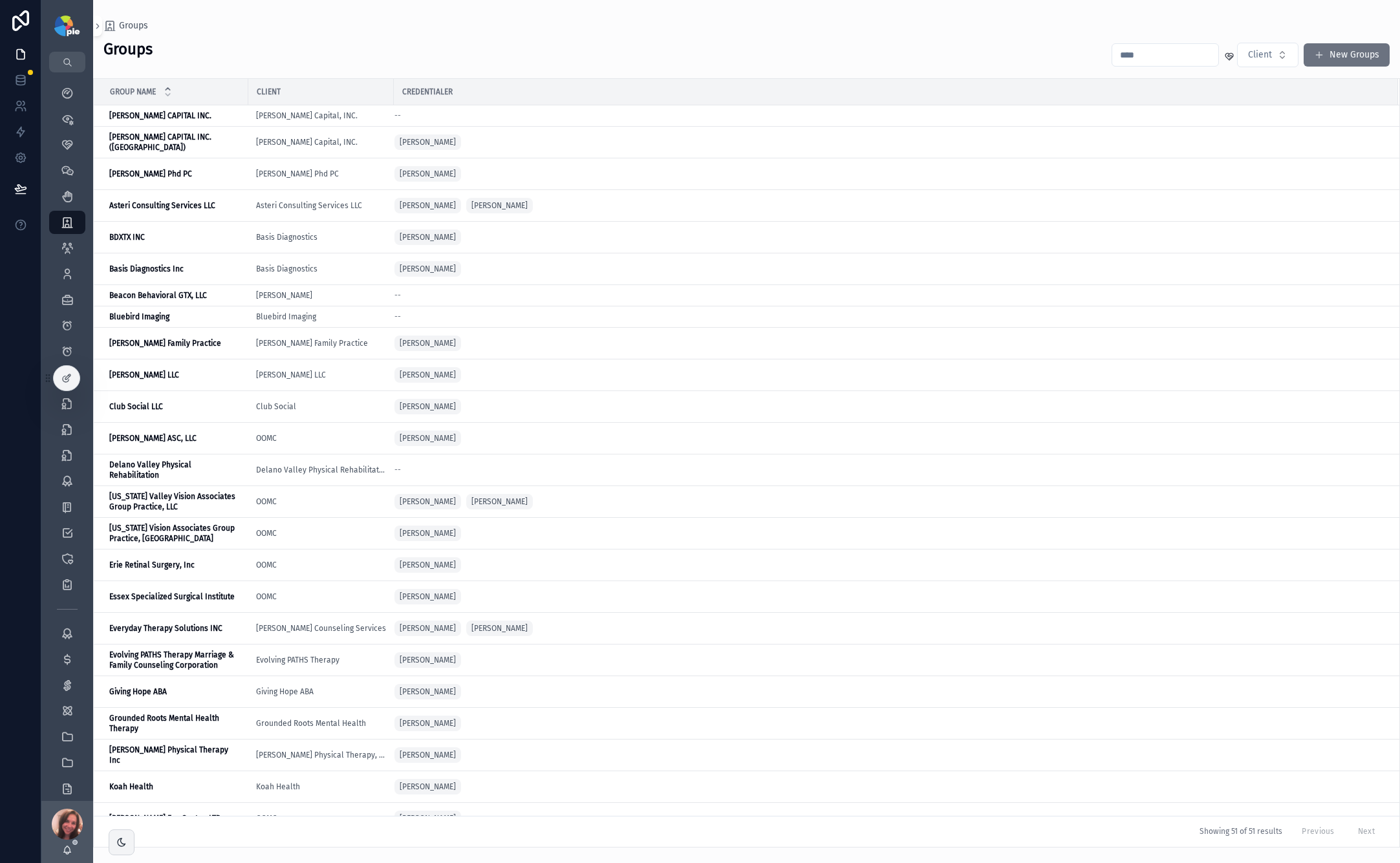
click at [977, 57] on input "scrollable content" at bounding box center [1166, 55] width 106 height 18
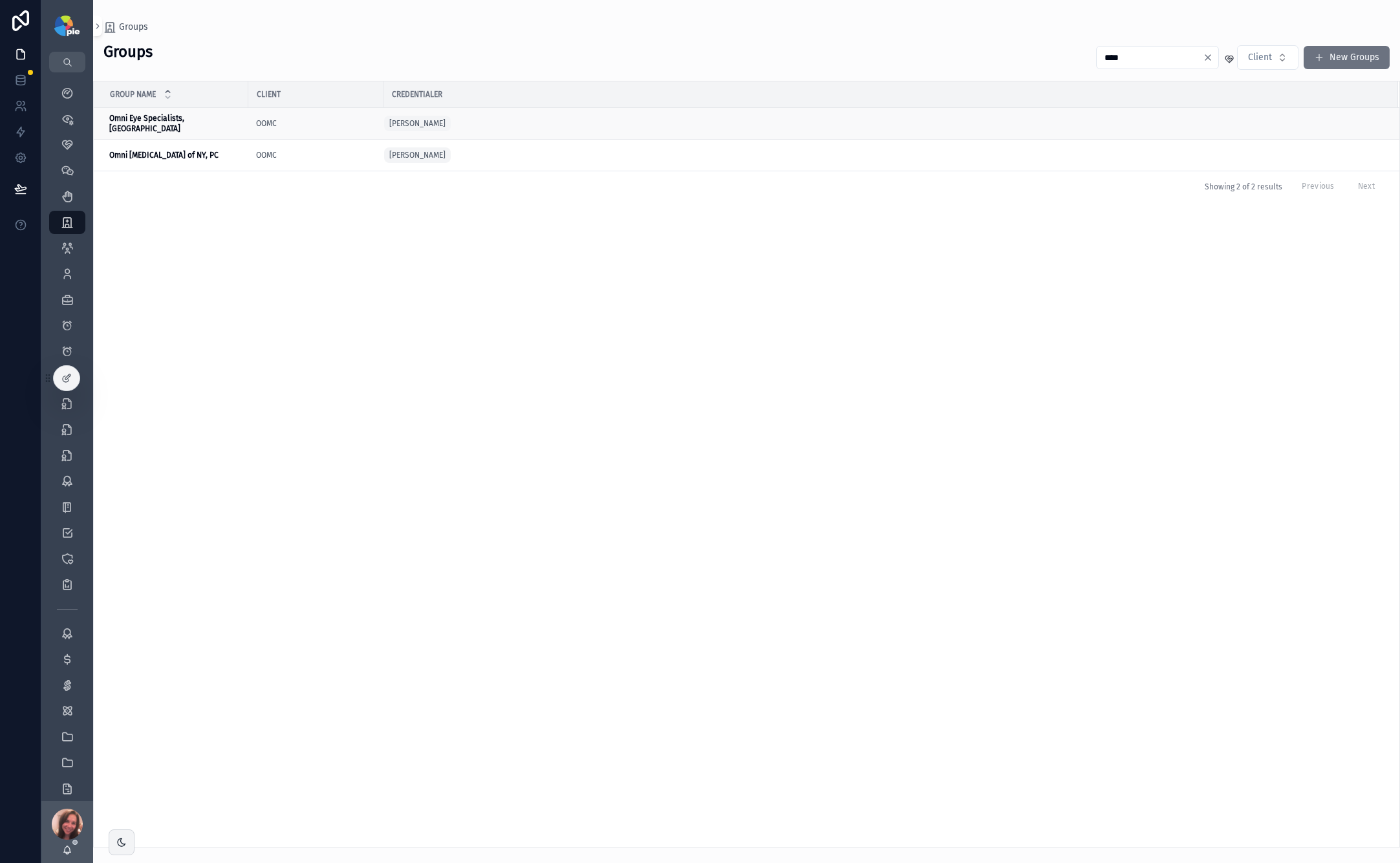
type input "****"
click at [151, 122] on strong "Omni Eye Specialists, [GEOGRAPHIC_DATA]" at bounding box center [148, 124] width 77 height 19
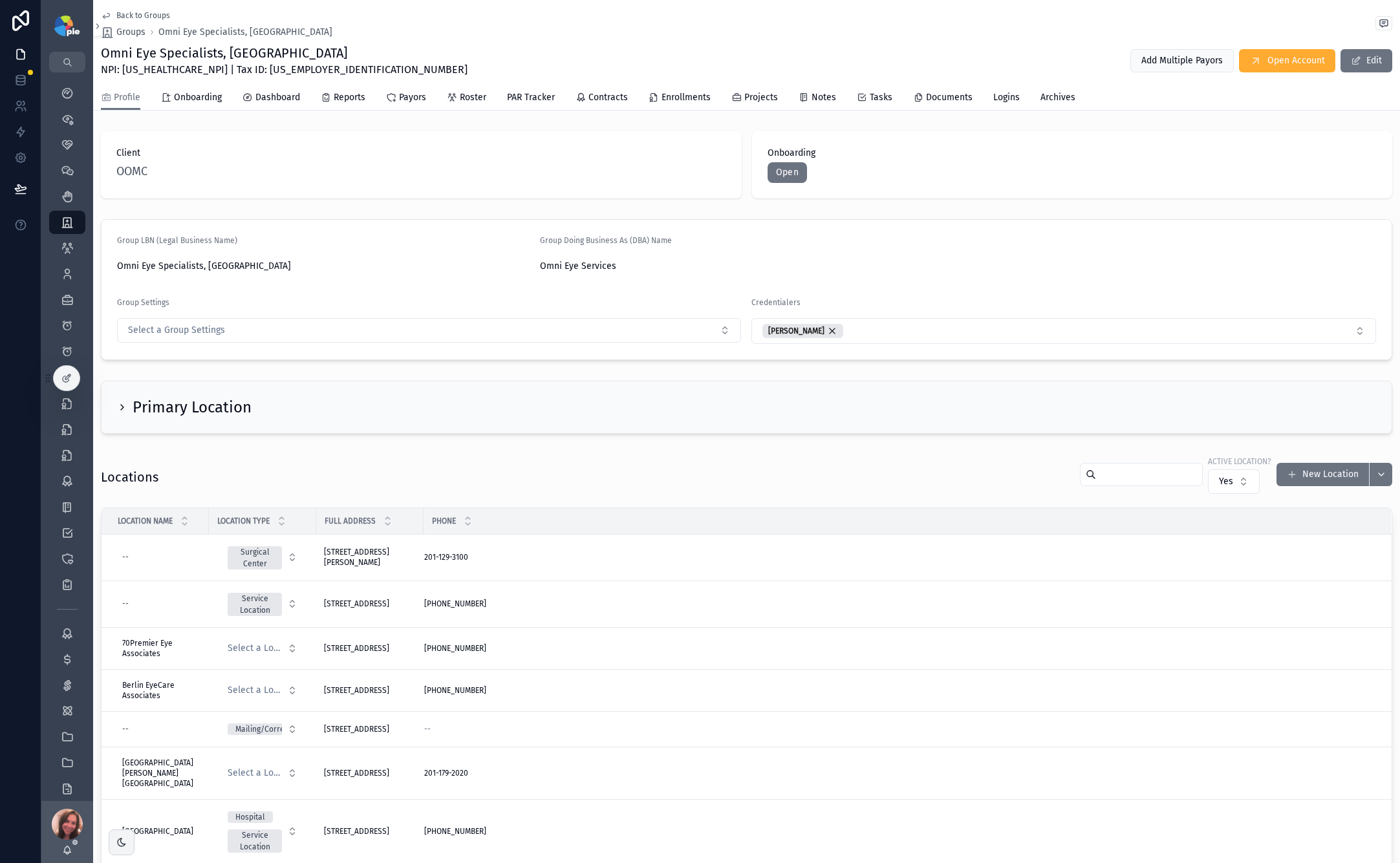
click at [126, 409] on icon "scrollable content" at bounding box center [122, 408] width 10 height 10
click at [120, 406] on icon "scrollable content" at bounding box center [122, 408] width 10 height 10
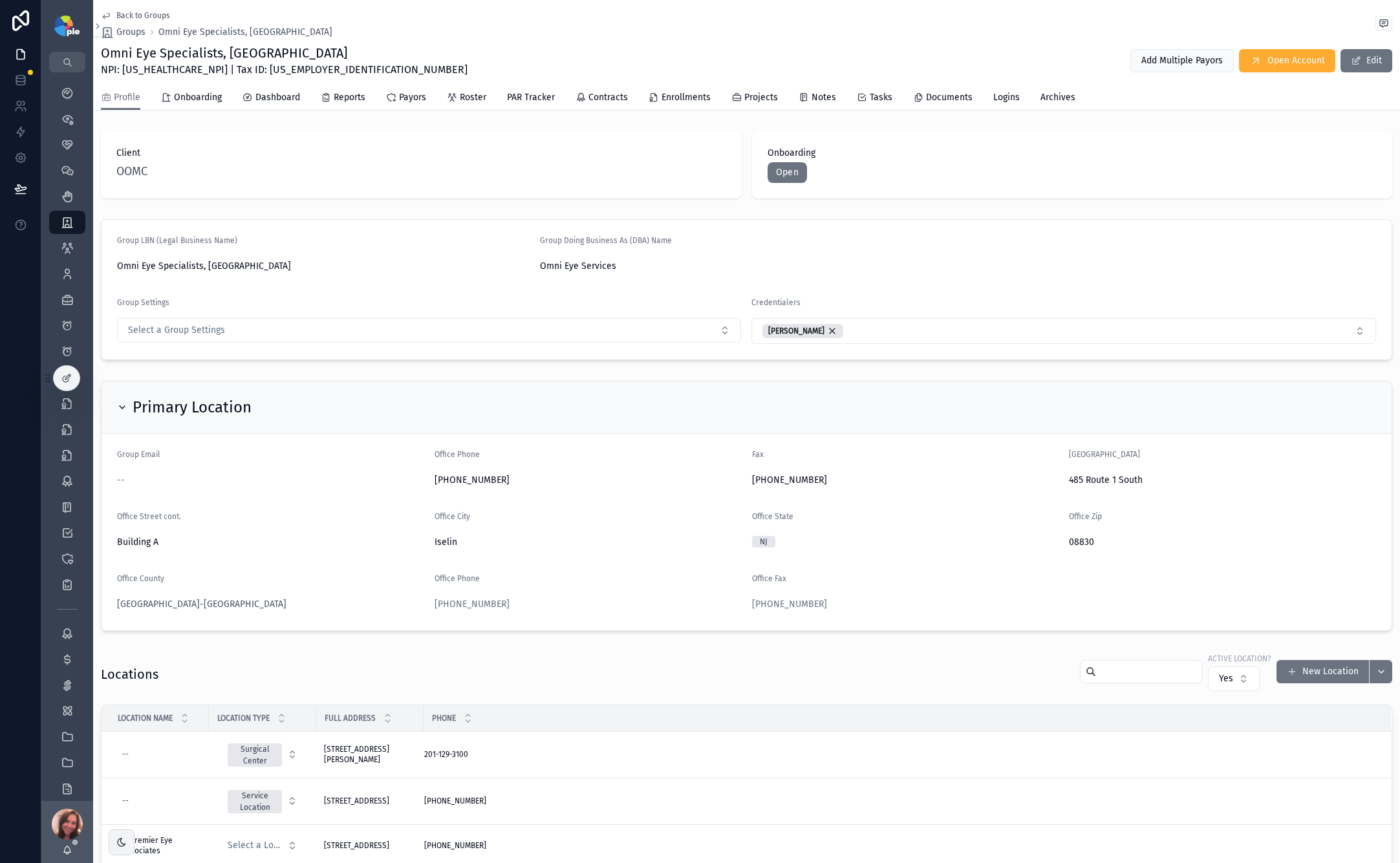
click at [120, 408] on icon "scrollable content" at bounding box center [122, 408] width 10 height 10
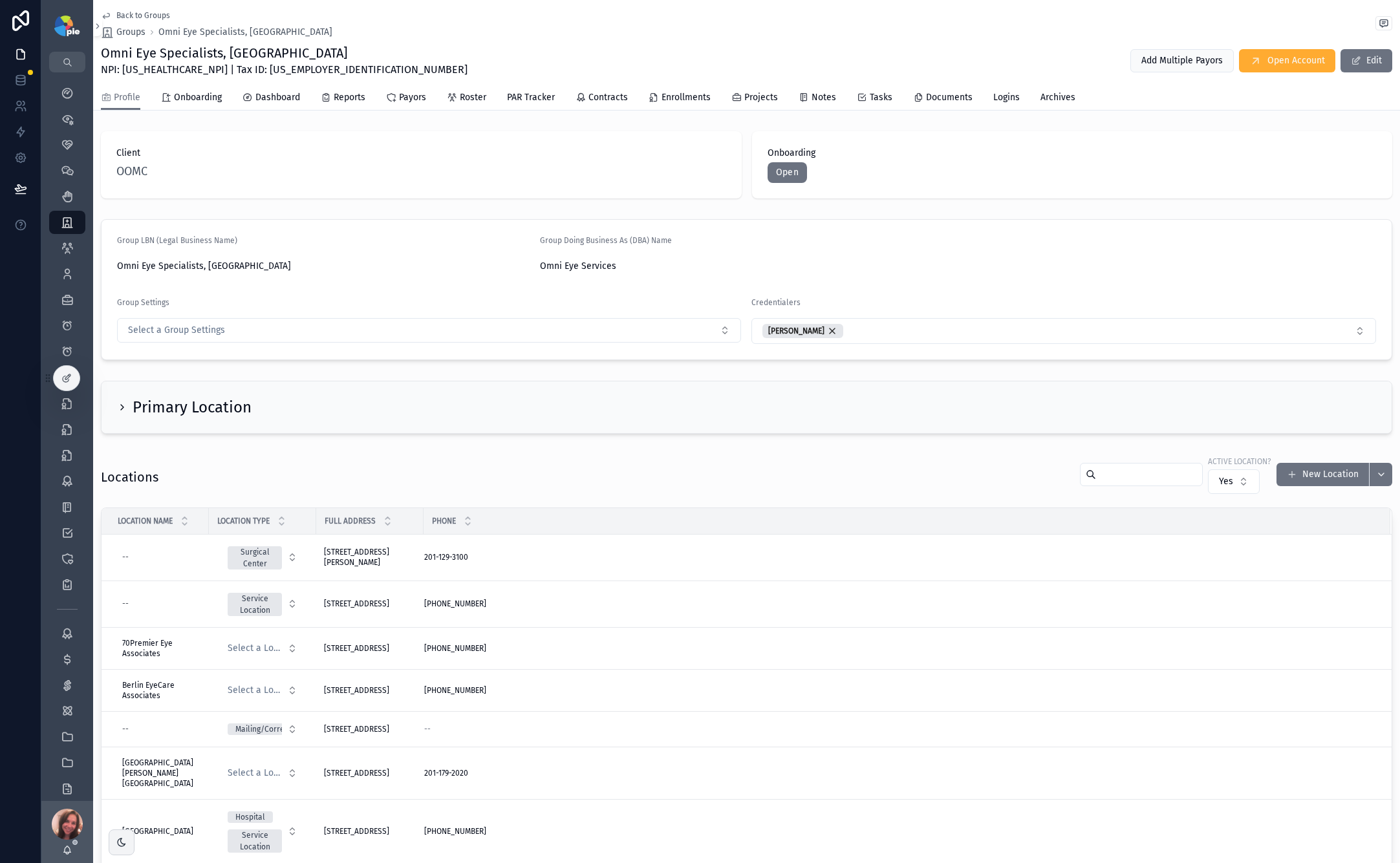
click at [121, 408] on icon "scrollable content" at bounding box center [122, 408] width 10 height 10
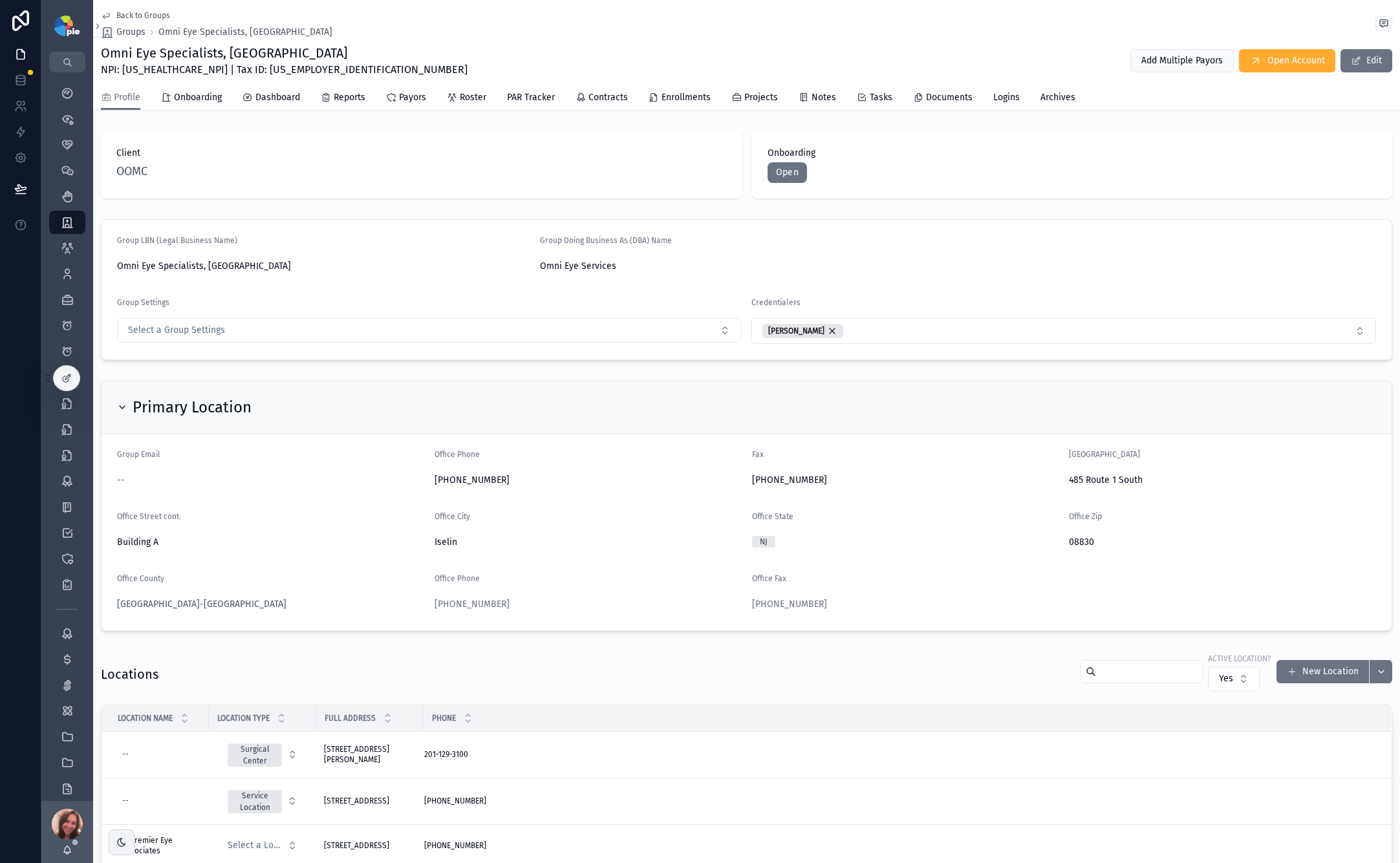
click at [123, 406] on icon "scrollable content" at bounding box center [122, 408] width 10 height 10
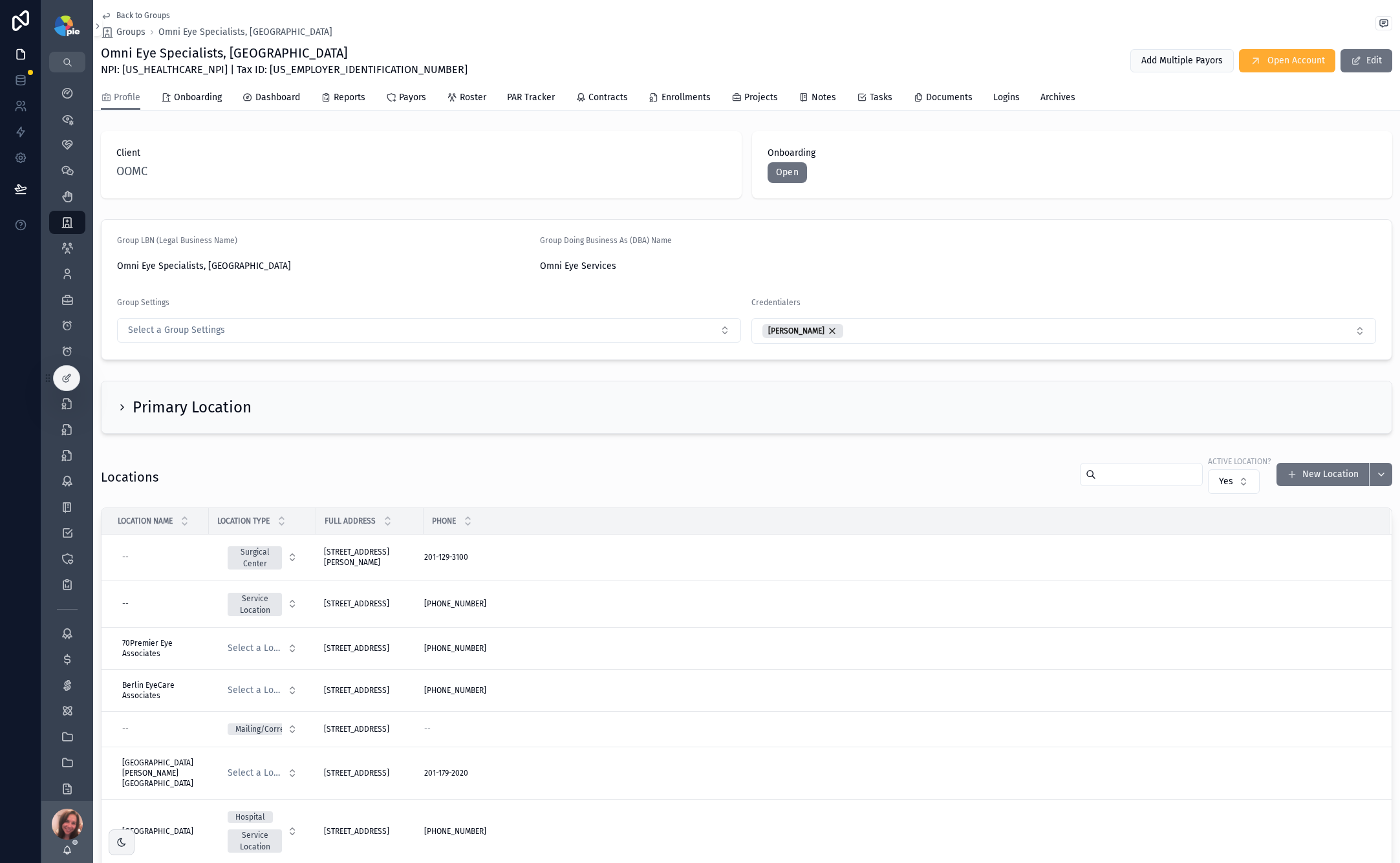
click at [123, 404] on icon "scrollable content" at bounding box center [122, 408] width 10 height 10
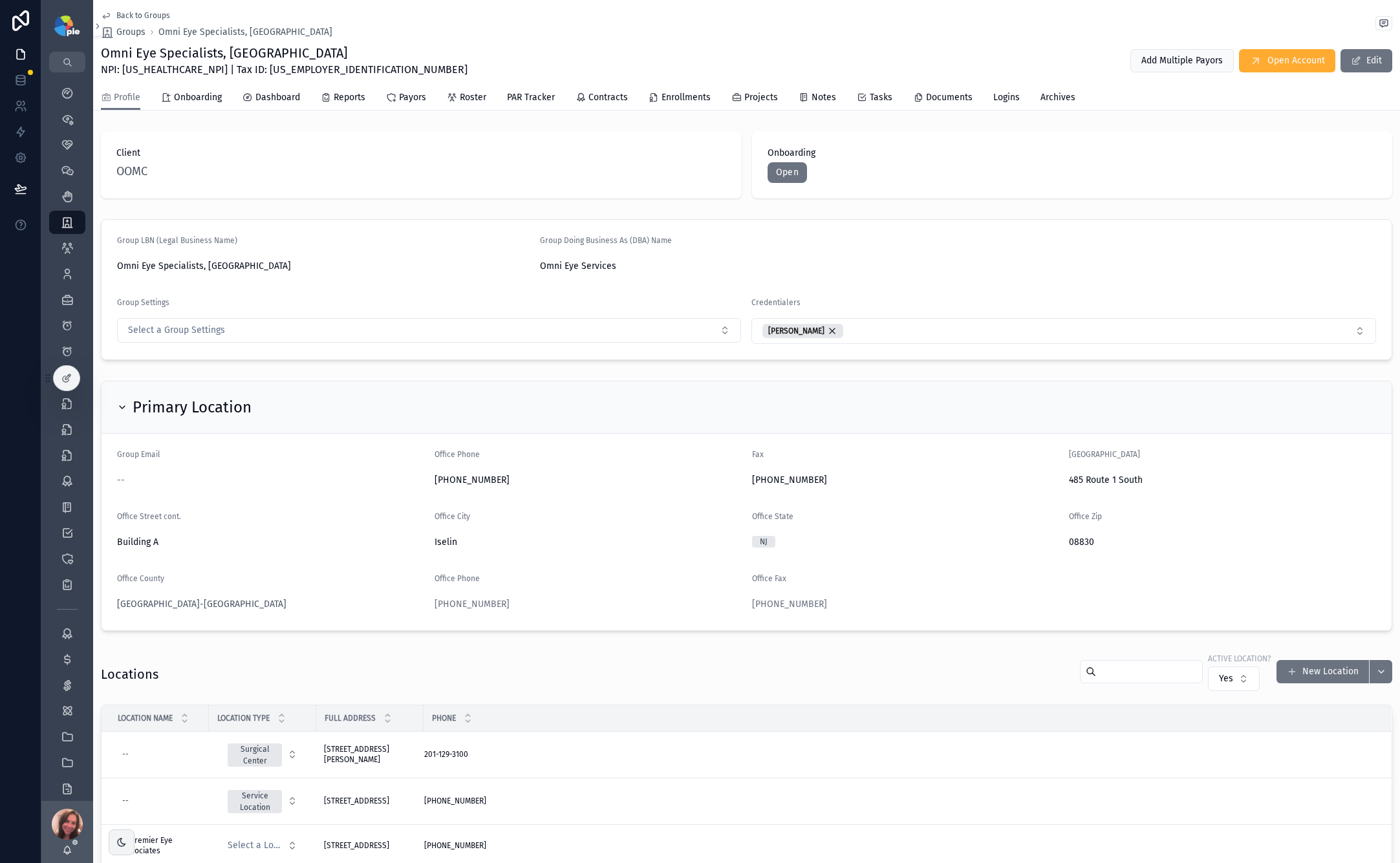
drag, startPoint x: 1065, startPoint y: 479, endPoint x: 1148, endPoint y: 482, distance: 83.1
click at [977, 482] on span "485 Route 1 South" at bounding box center [1223, 480] width 307 height 13
drag, startPoint x: 1032, startPoint y: 479, endPoint x: 1056, endPoint y: 475, distance: 24.3
click at [977, 475] on form "Group Email -- Office Phone [PHONE_NUMBER] Fax [PHONE_NUMBER][GEOGRAPHIC_DATA][…" at bounding box center [747, 532] width 1291 height 197
drag, startPoint x: 1063, startPoint y: 476, endPoint x: 1182, endPoint y: 477, distance: 119.0
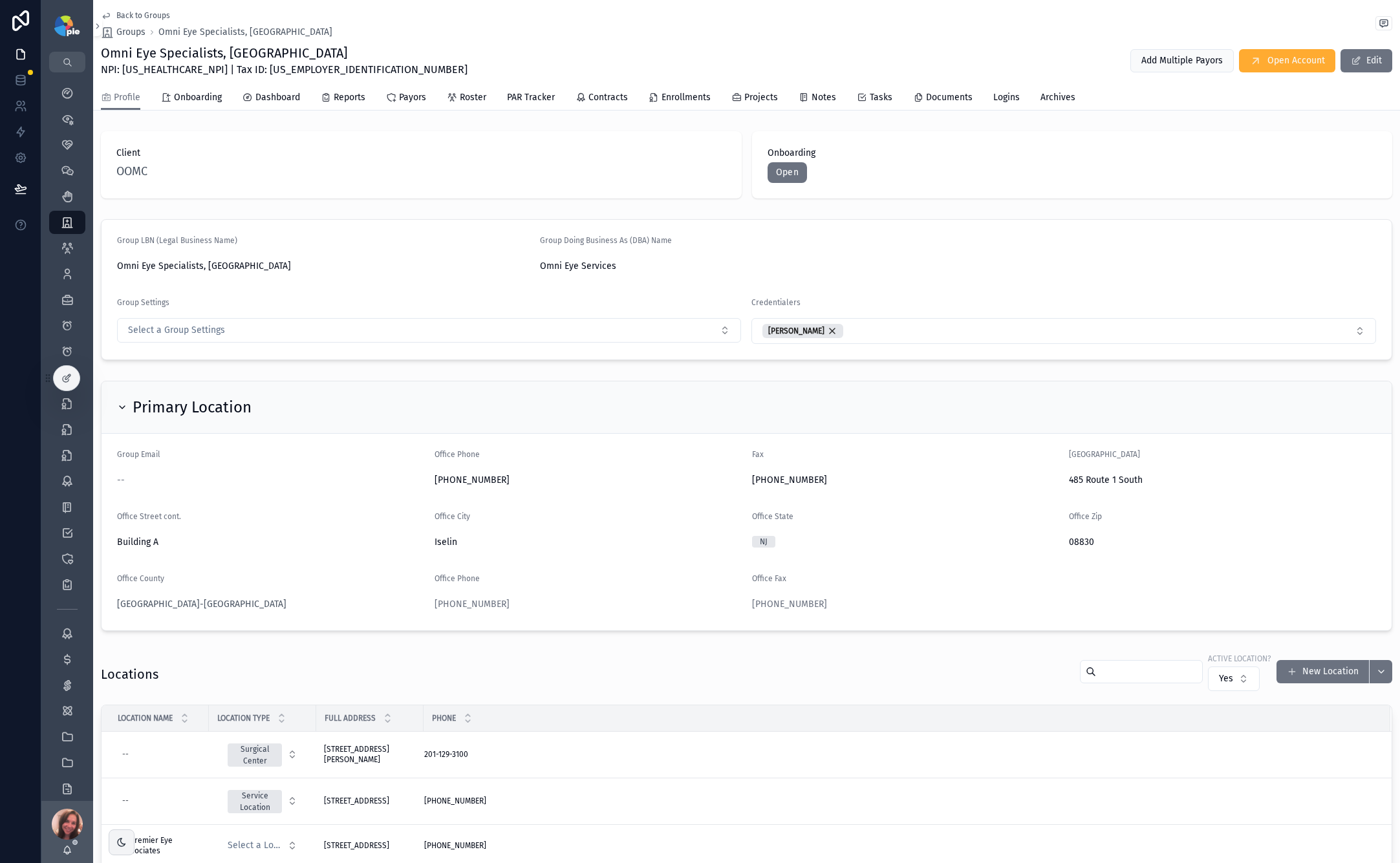
click at [977, 477] on span "485 Route 1 South" at bounding box center [1223, 480] width 307 height 13
copy span "485 Route 1 South"
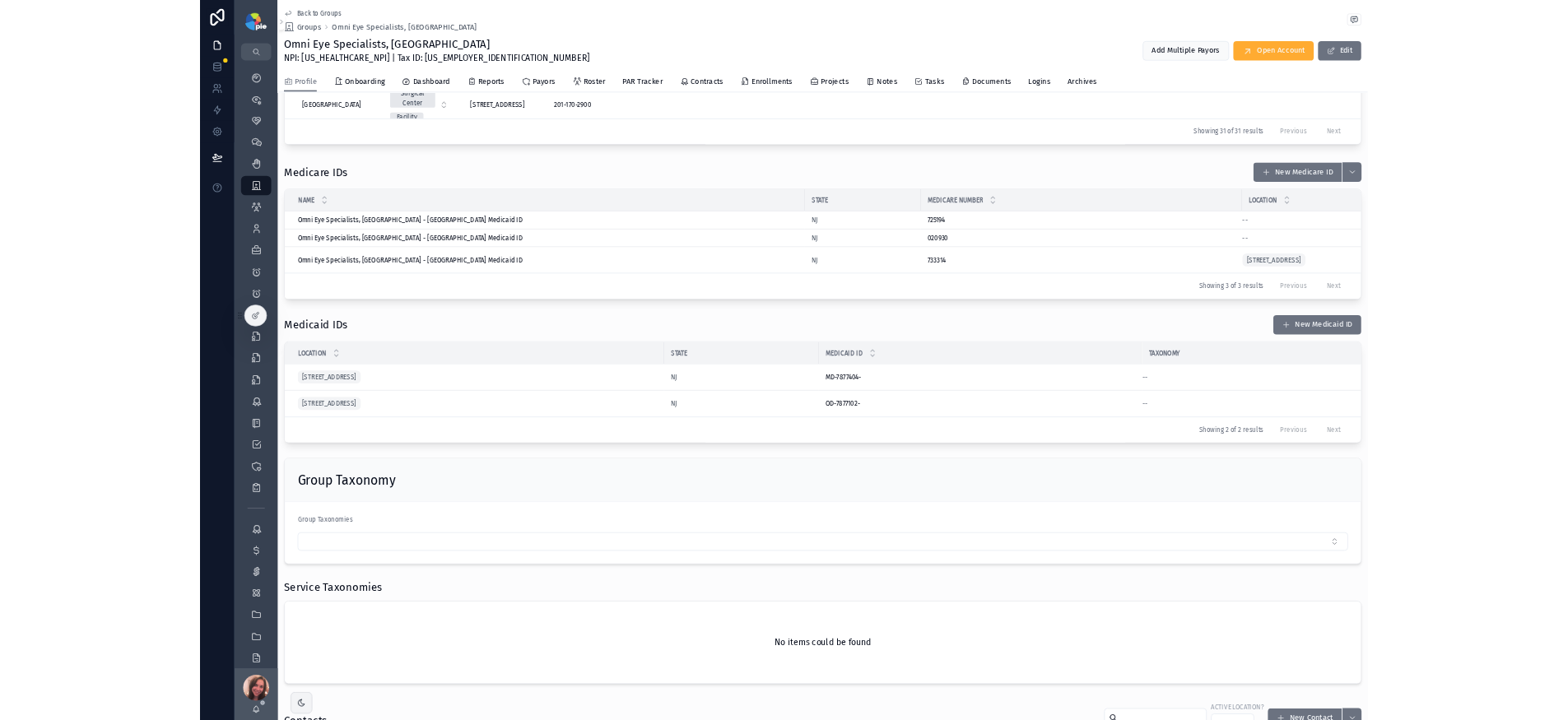
scroll to position [1509, 0]
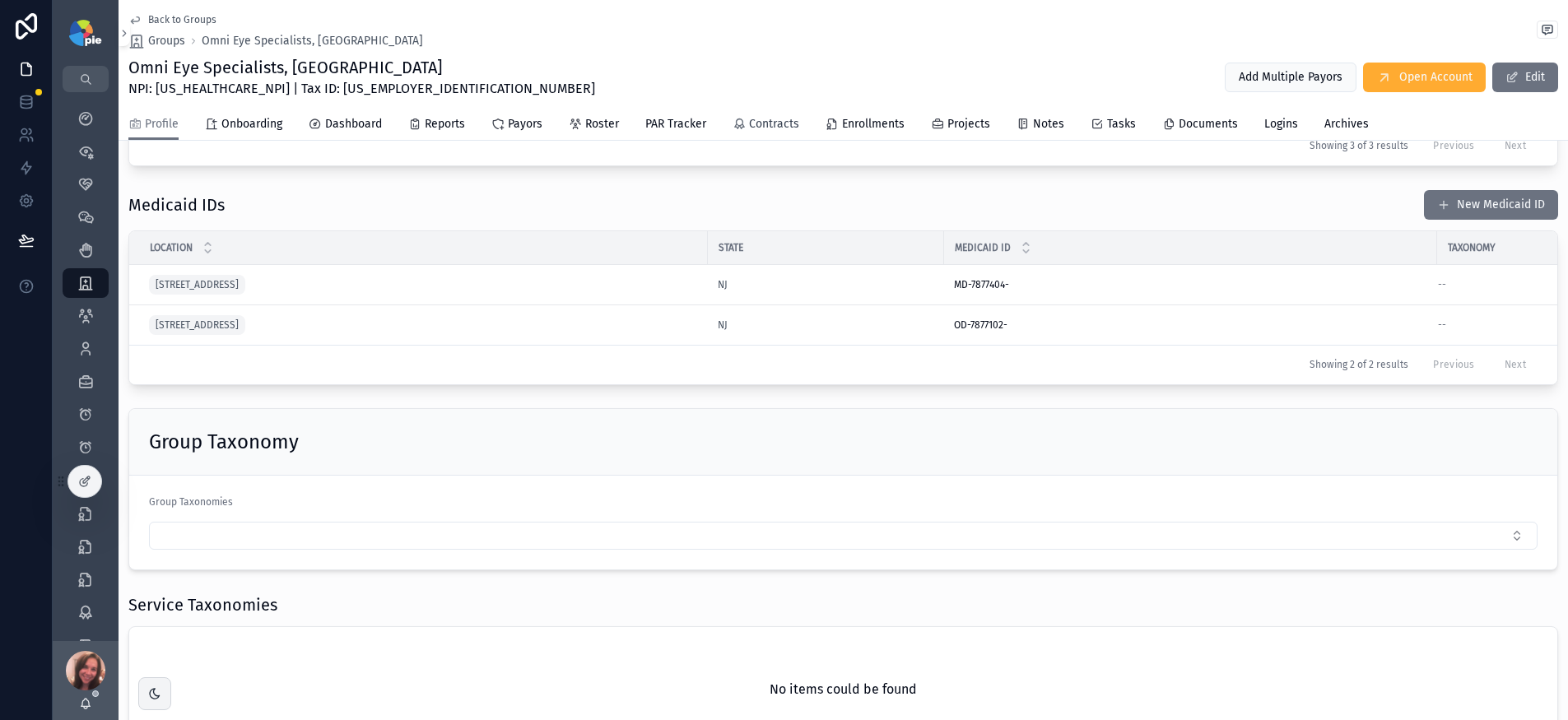
click at [778, 124] on span "Contracts" at bounding box center [773, 124] width 50 height 16
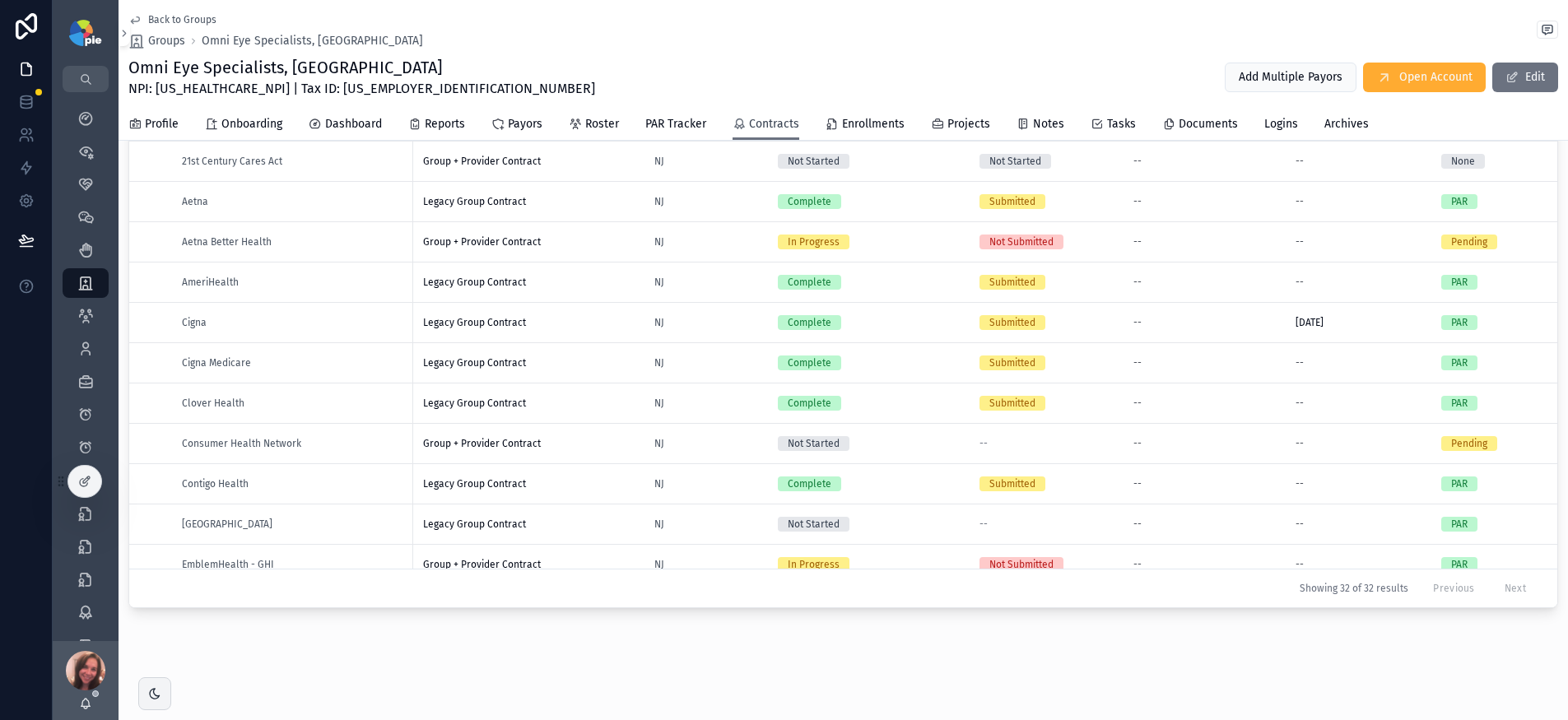
click at [772, 124] on span "Contracts" at bounding box center [773, 124] width 50 height 16
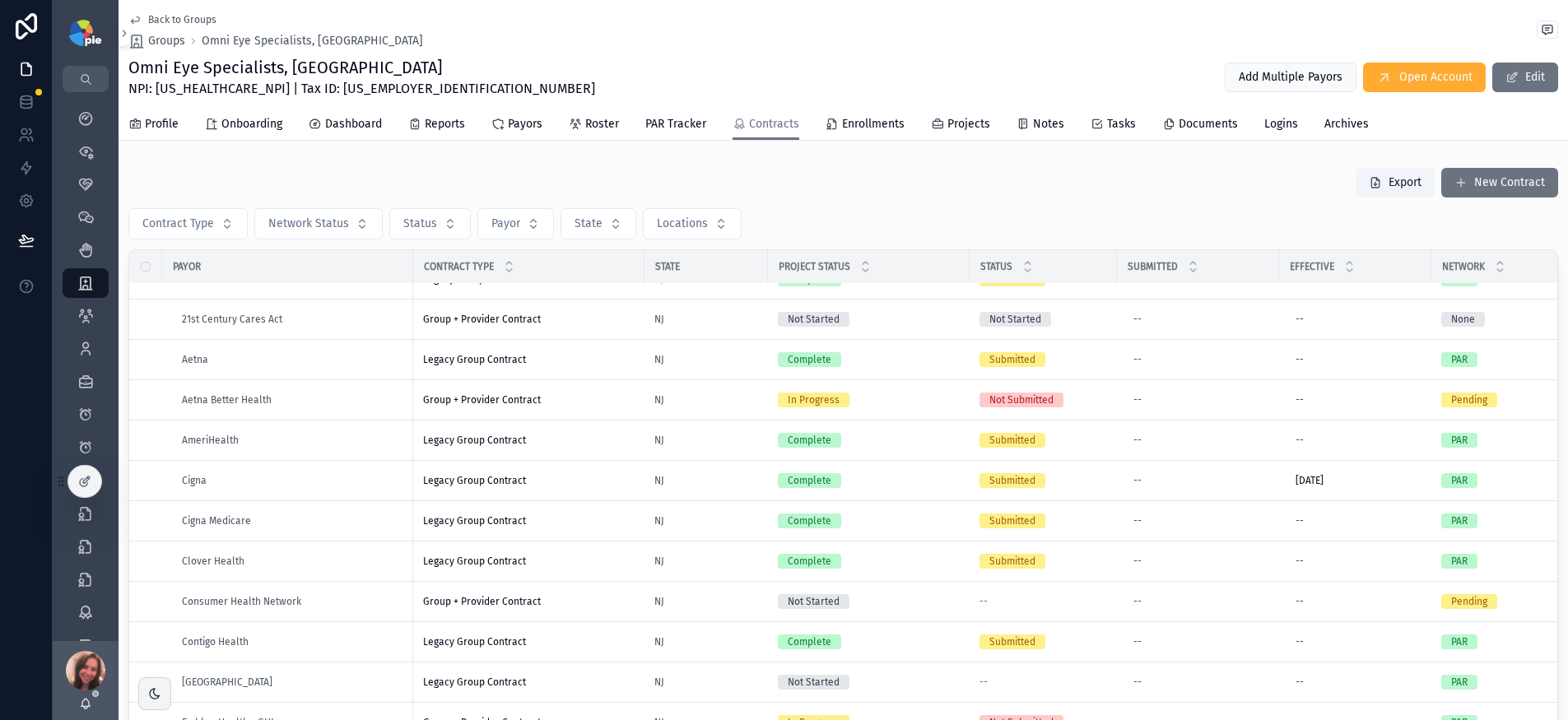
scroll to position [219, 0]
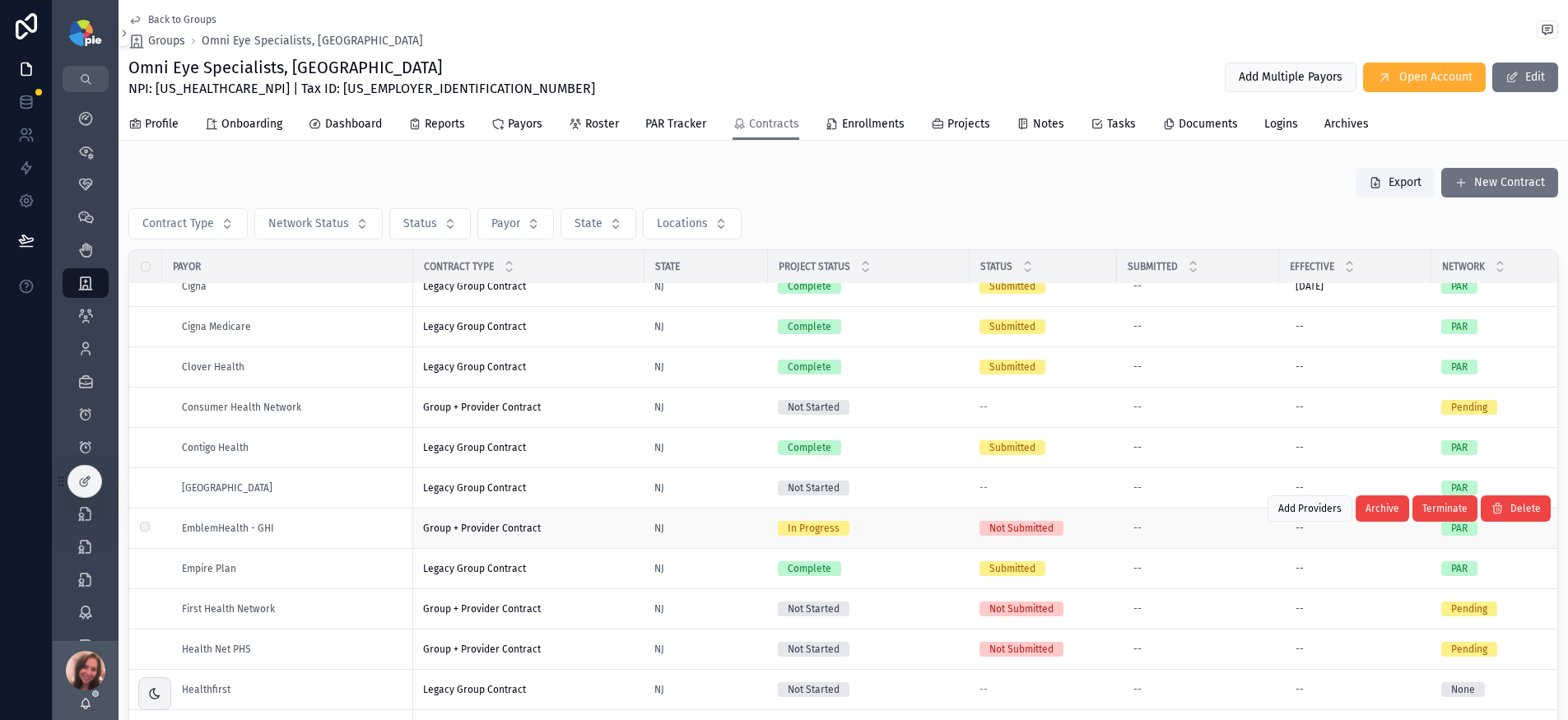
click at [589, 532] on div "Group + Provider Contract Group + Provider Contract" at bounding box center [529, 529] width 212 height 13
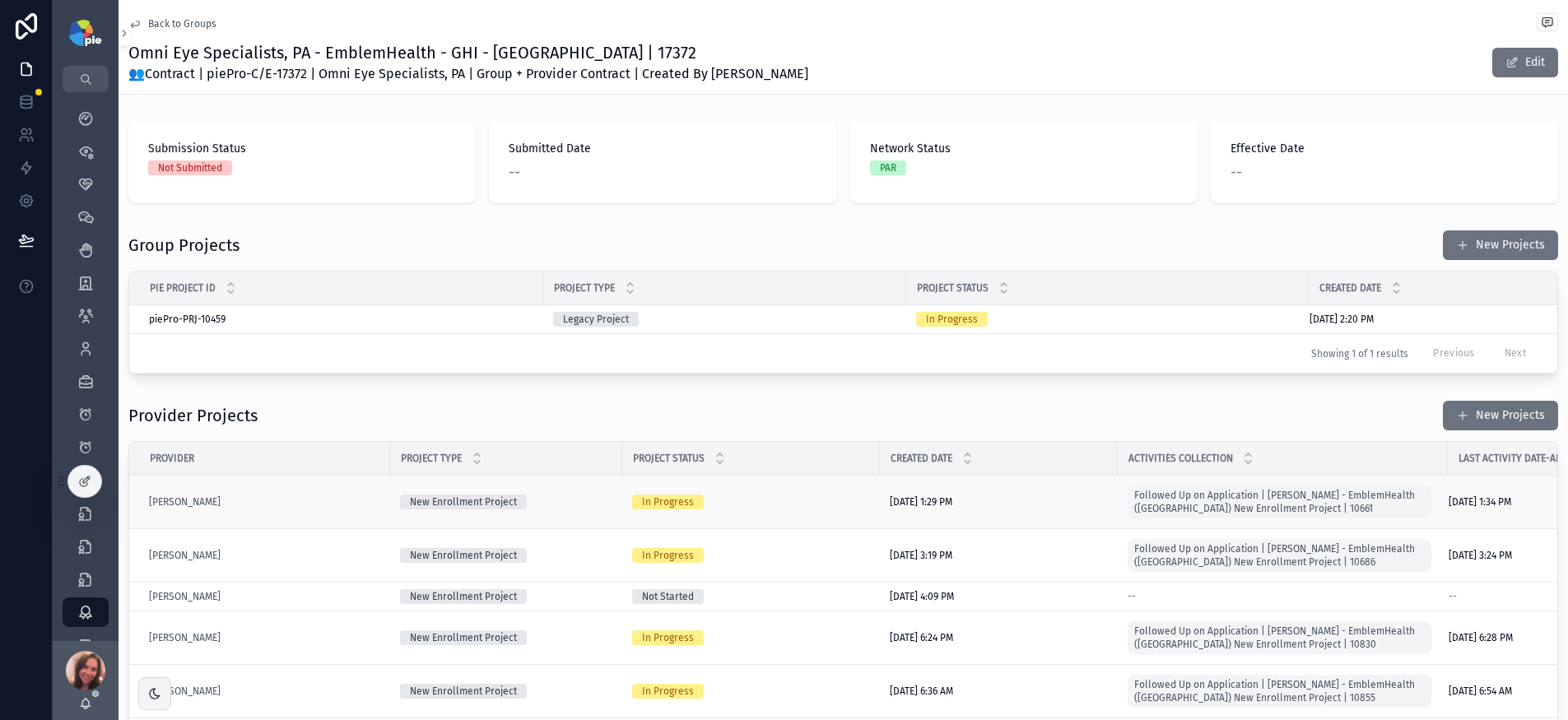
drag, startPoint x: 589, startPoint y: 532, endPoint x: 572, endPoint y: 533, distance: 17.0
click at [572, 530] on td "New Enrollment Project" at bounding box center [506, 503] width 232 height 54
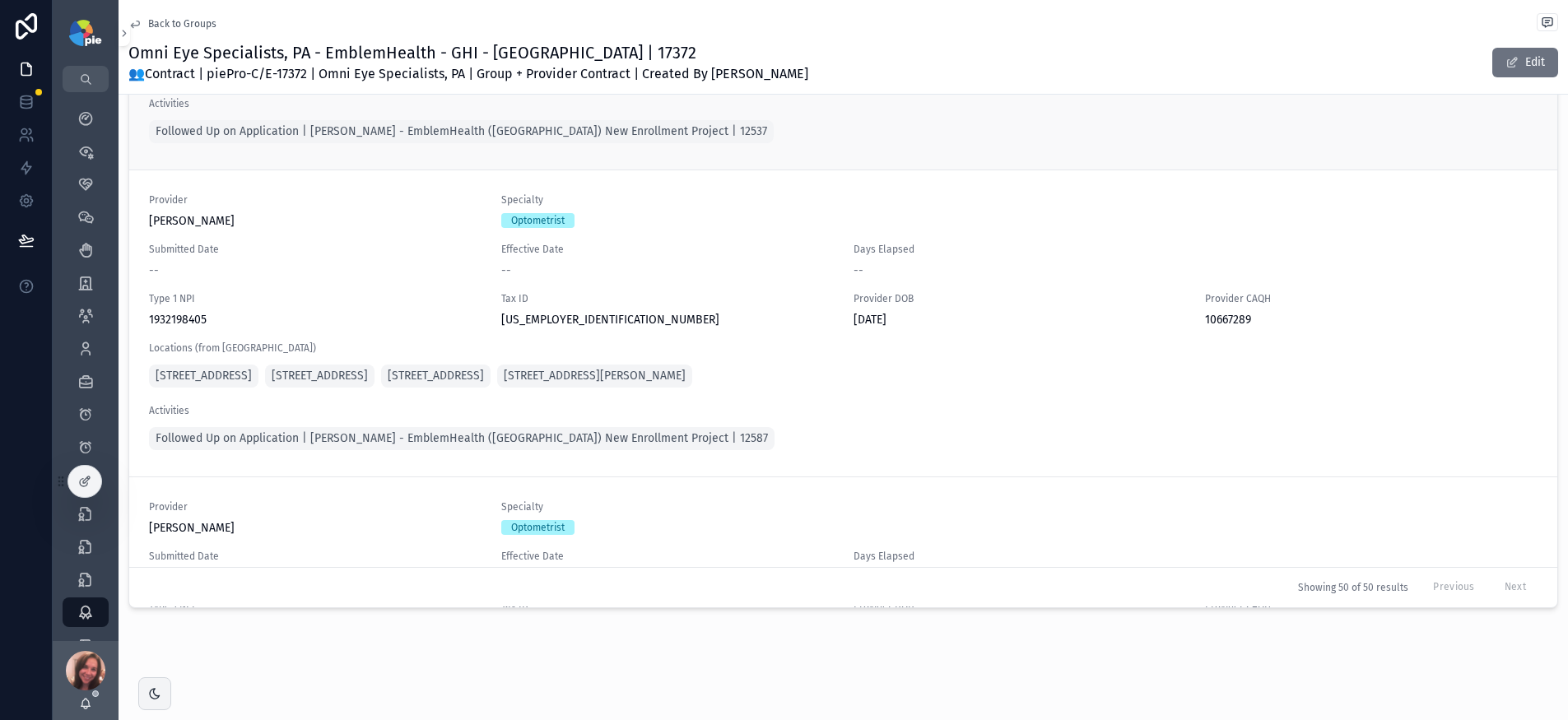
scroll to position [14724, 0]
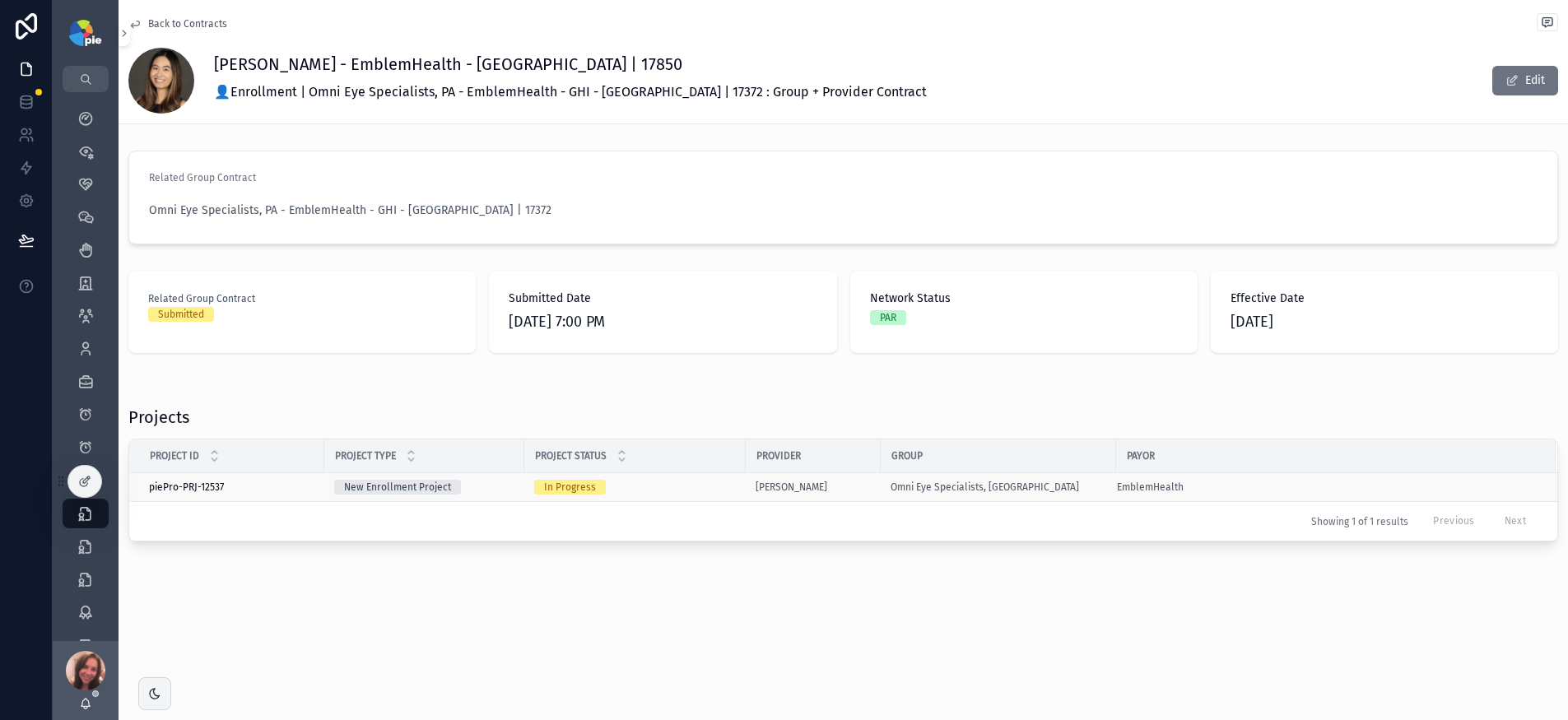
click at [583, 487] on div "In Progress" at bounding box center [570, 488] width 52 height 15
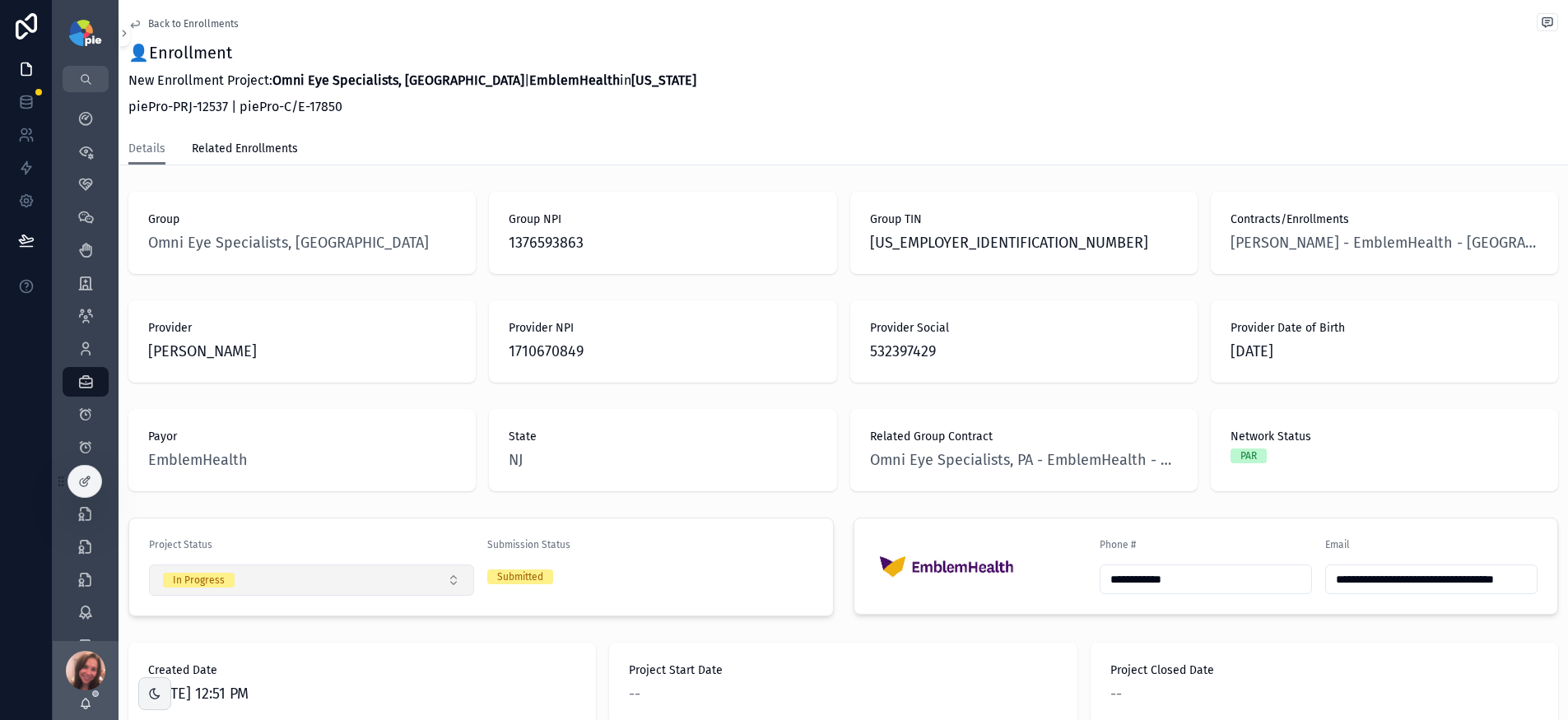
click at [453, 575] on button "In Progress" at bounding box center [311, 581] width 325 height 31
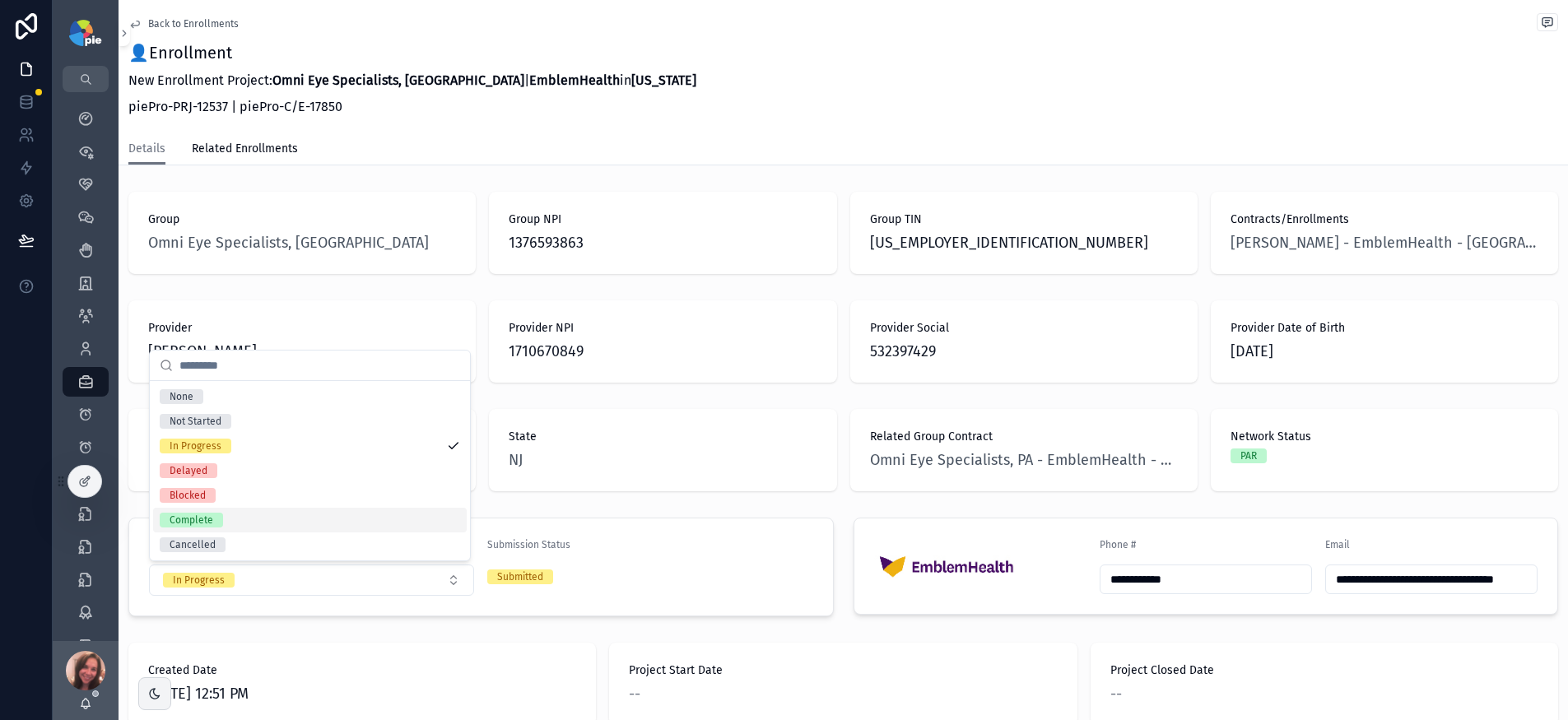
click at [404, 521] on div "Complete" at bounding box center [310, 521] width 314 height 25
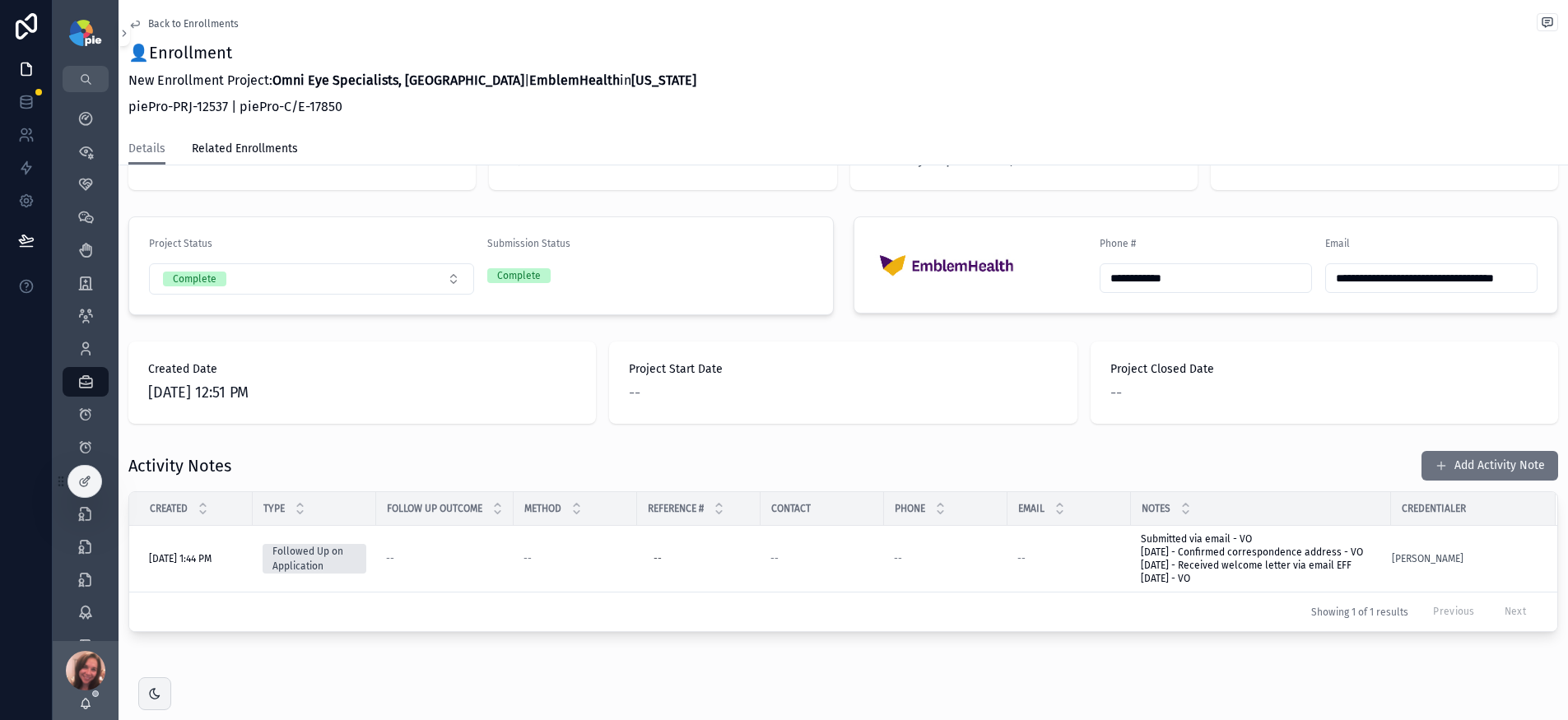
scroll to position [372, 0]
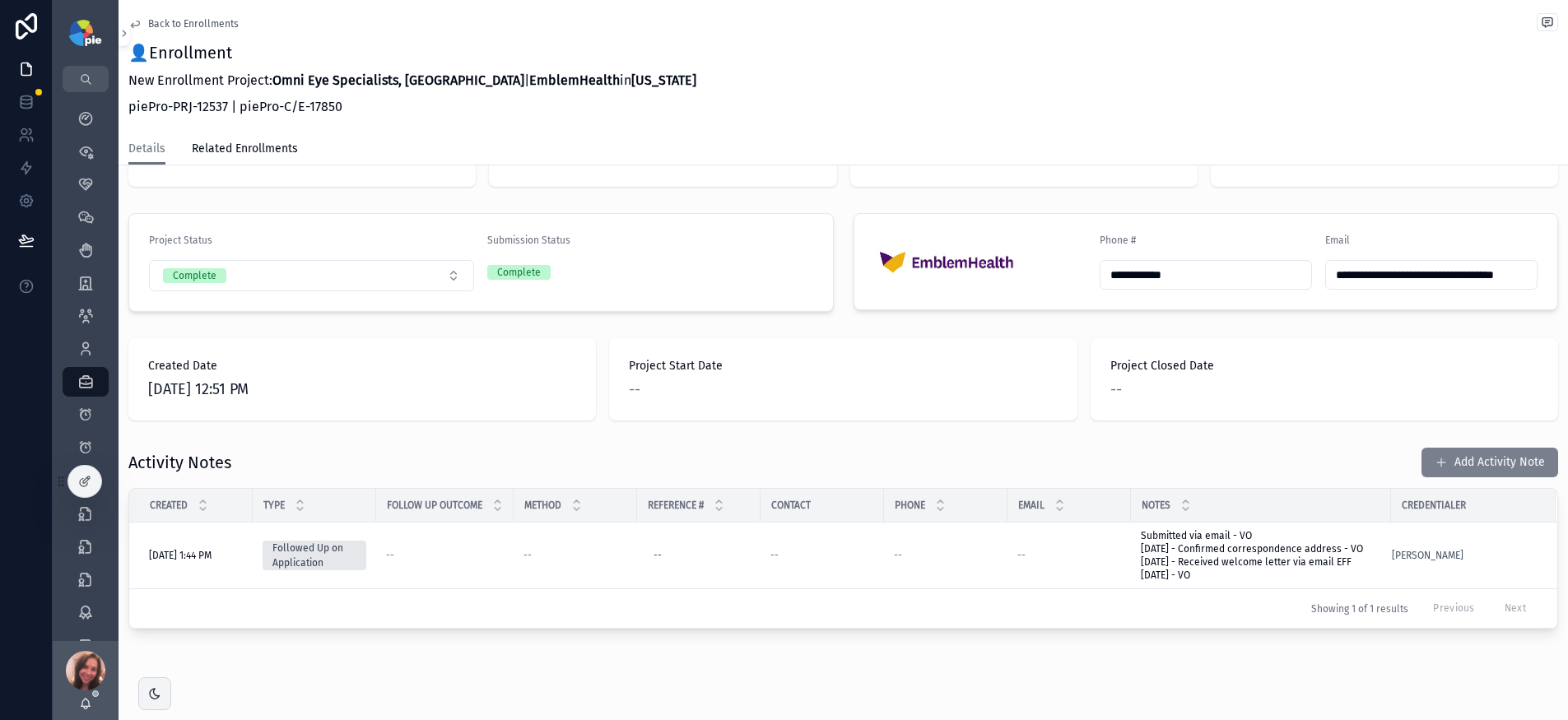
click at [1244, 470] on button "Add Activity Note" at bounding box center [1490, 463] width 137 height 30
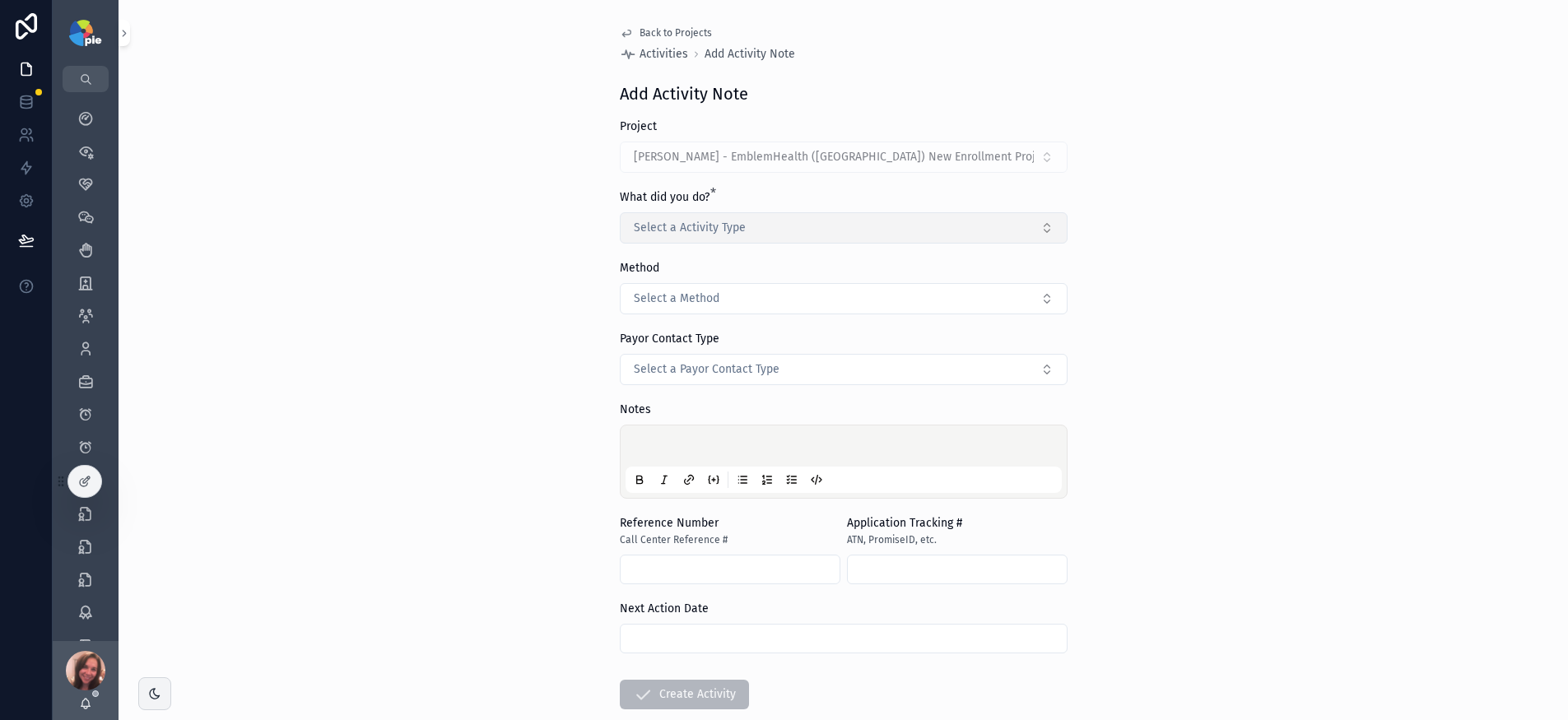
click at [966, 222] on button "Select a Activity Type" at bounding box center [843, 228] width 448 height 31
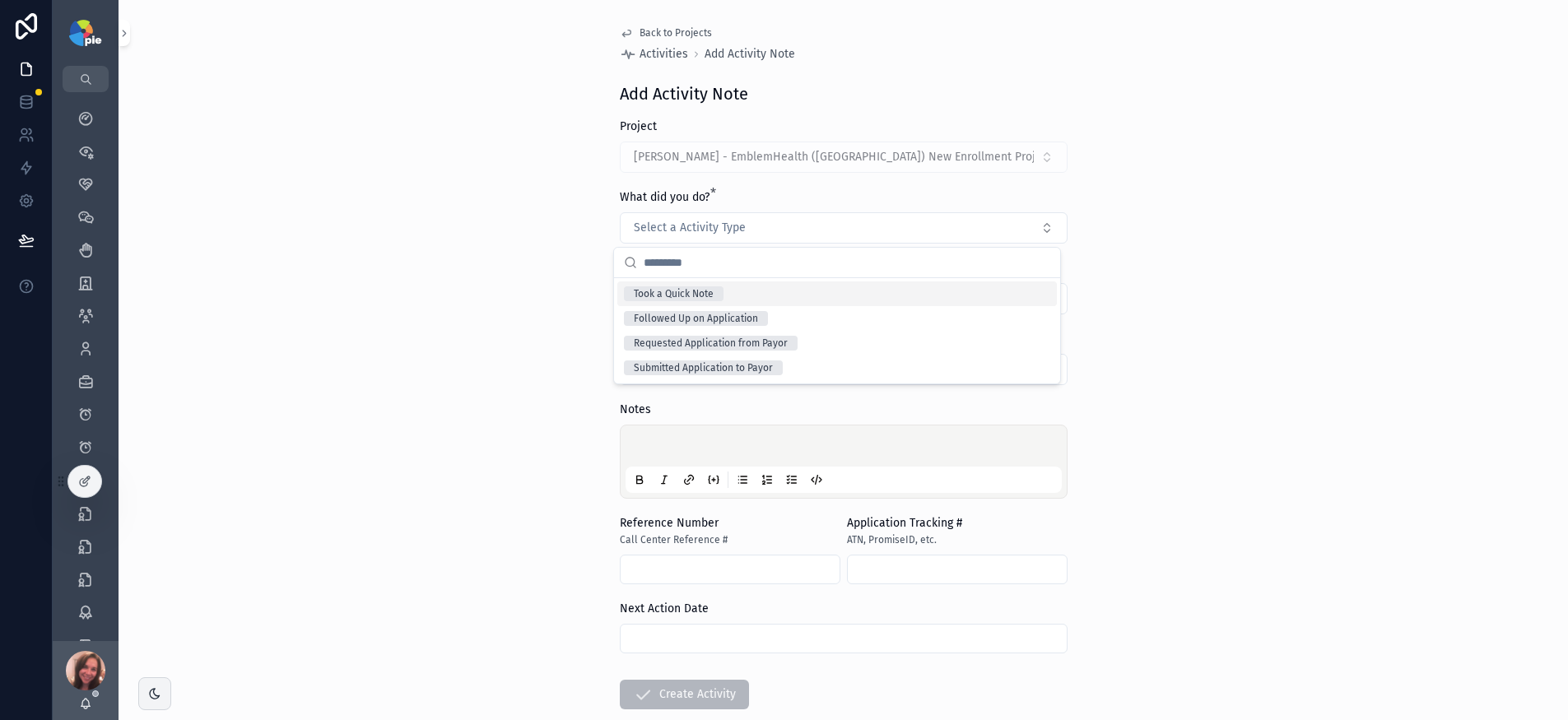
click at [894, 297] on div "Took a Quick Note" at bounding box center [837, 294] width 440 height 25
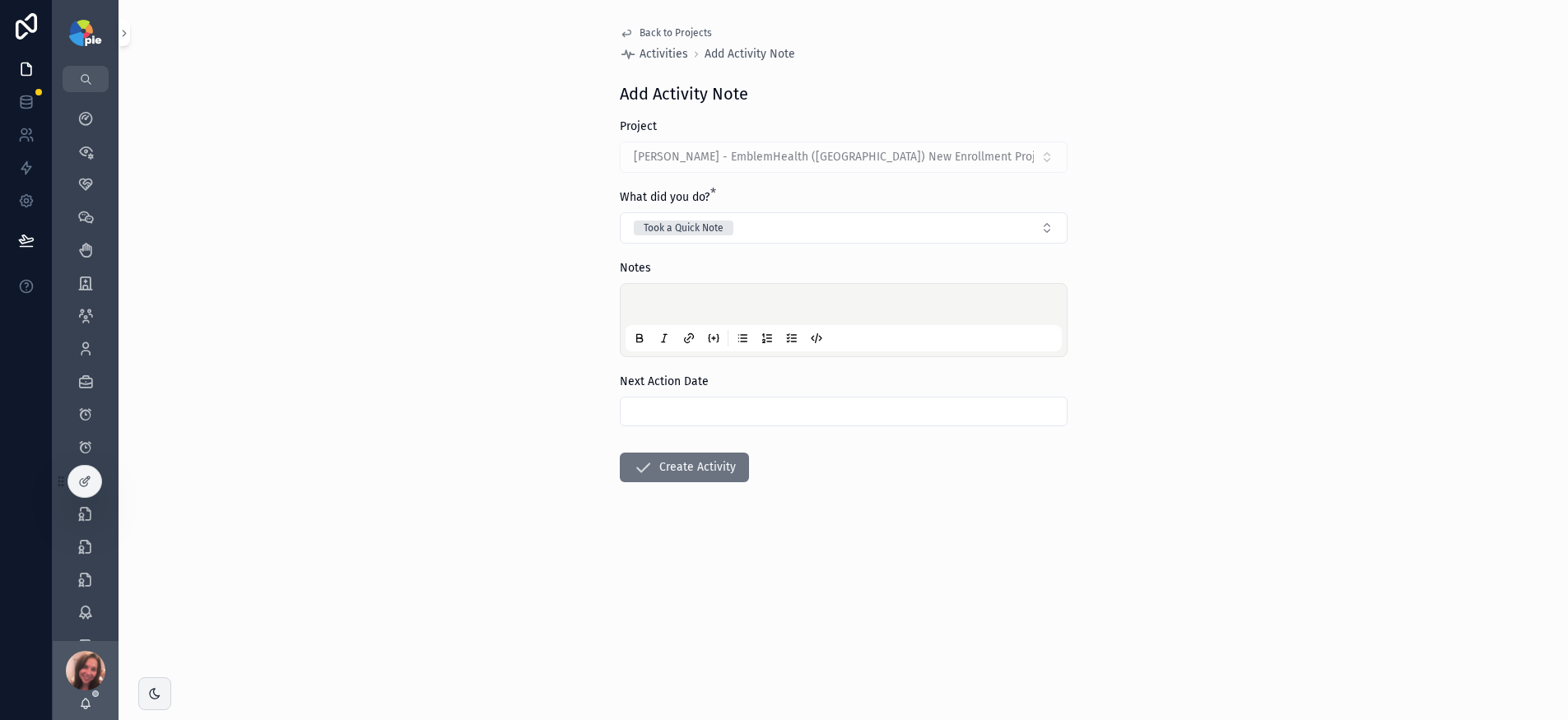
click at [656, 298] on div "scrollable content" at bounding box center [843, 320] width 436 height 63
click at [640, 304] on p "scrollable content" at bounding box center [847, 307] width 436 height 16
click at [733, 471] on button "Create Activity" at bounding box center [684, 468] width 129 height 30
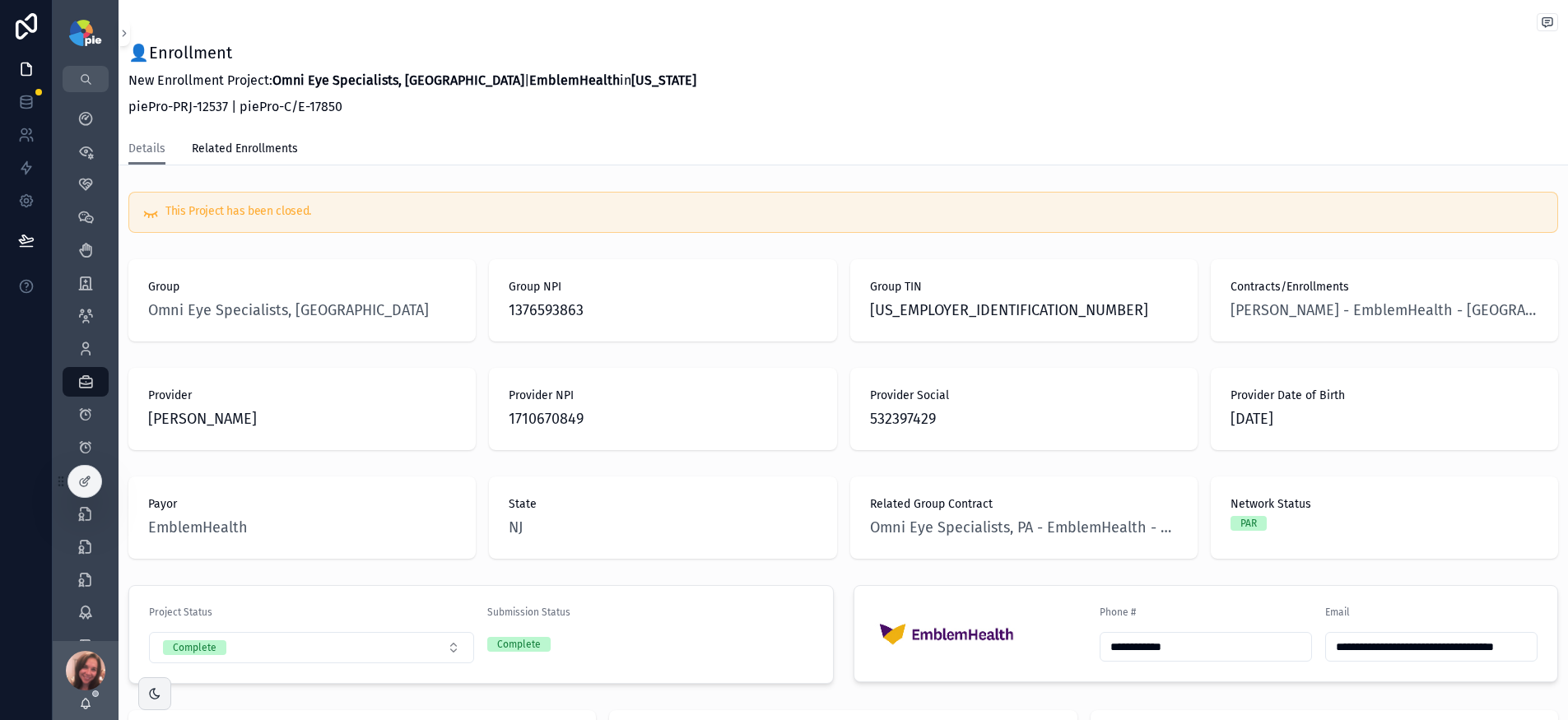
click at [1204, 53] on div "👤Enrollment New Enrollment Project: Omni Eye Specialists, [GEOGRAPHIC_DATA] | E…" at bounding box center [843, 82] width 1430 height 82
click at [82, 278] on icon "scrollable content" at bounding box center [86, 283] width 16 height 16
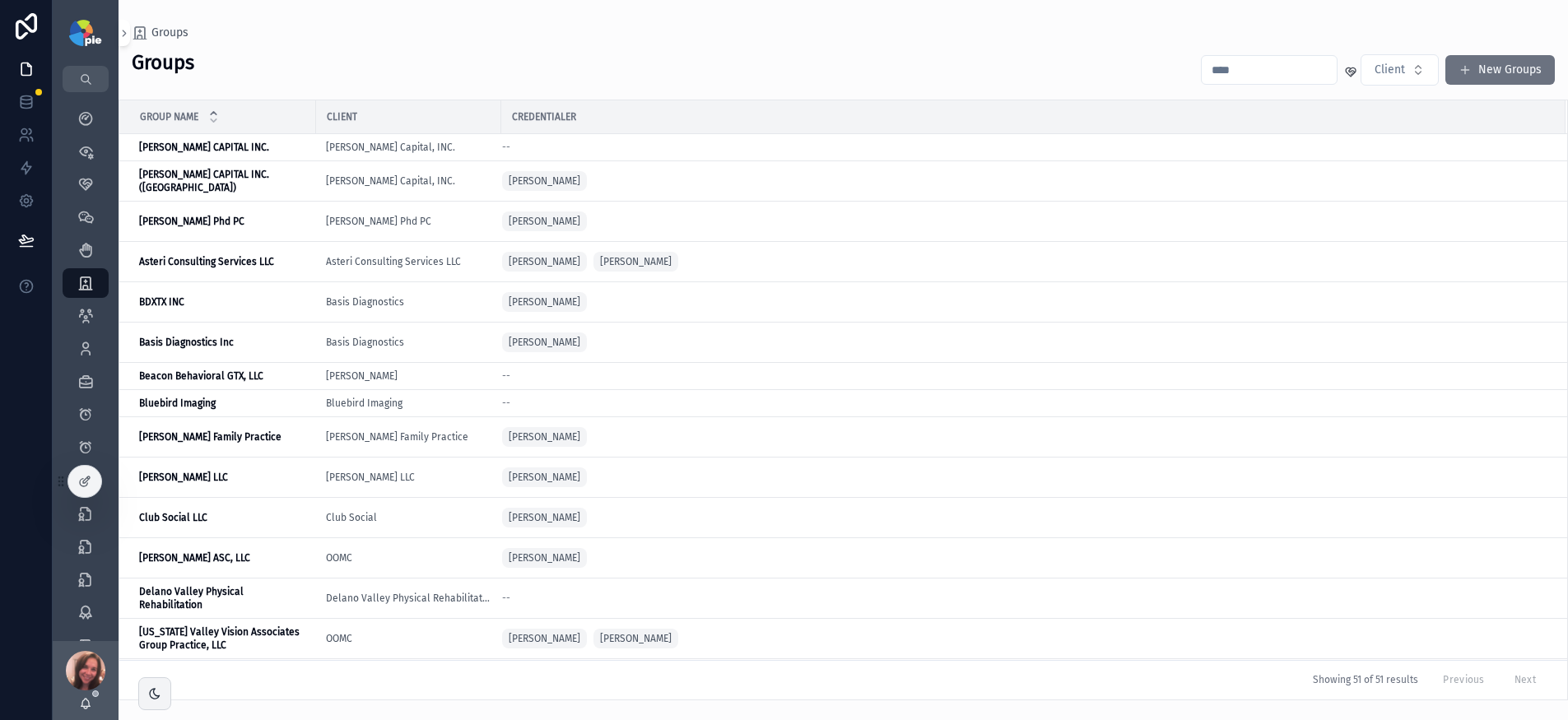
click at [1225, 60] on input "scrollable content" at bounding box center [1269, 70] width 135 height 23
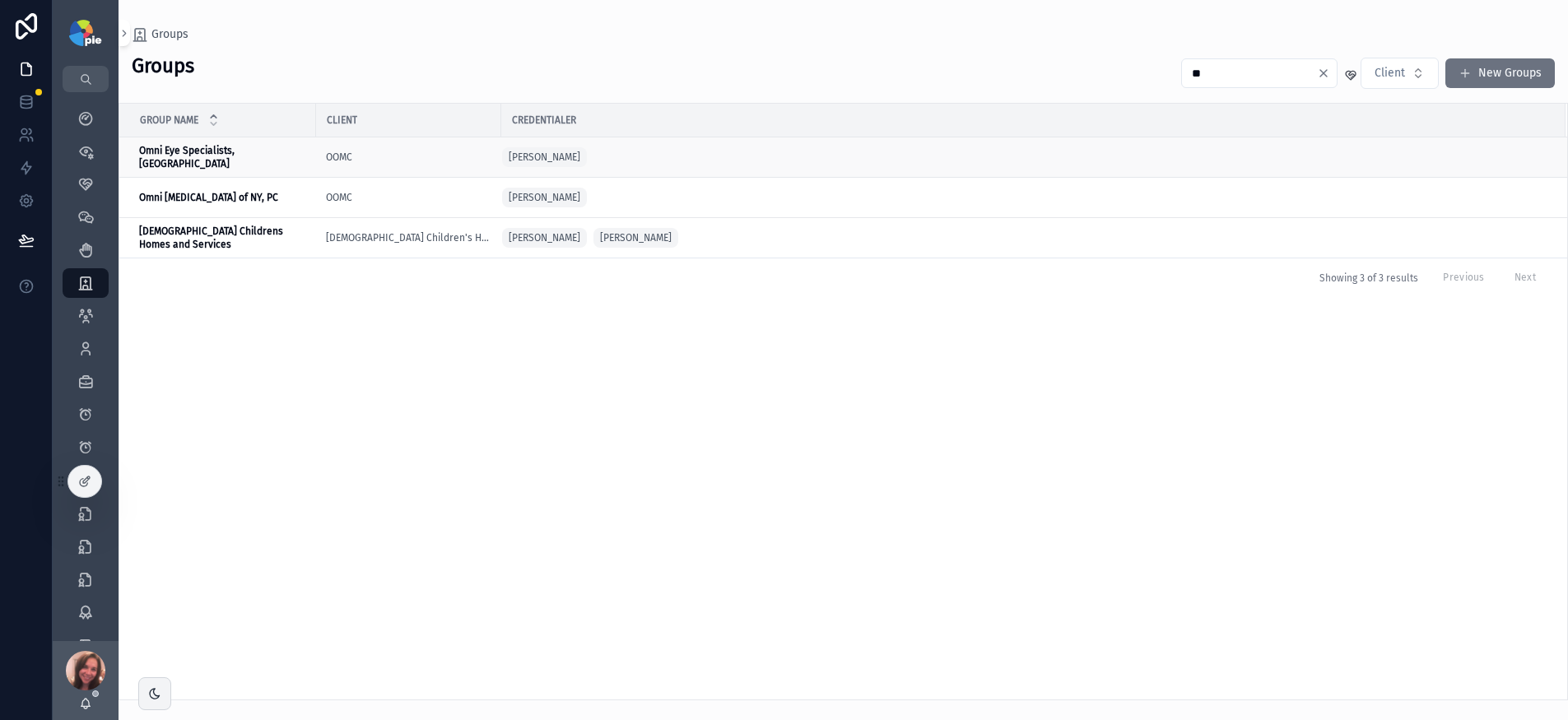
type input "**"
click at [263, 158] on div "Omni Eye Specialists, PA Omni Eye Specialists, [GEOGRAPHIC_DATA]" at bounding box center [222, 157] width 167 height 26
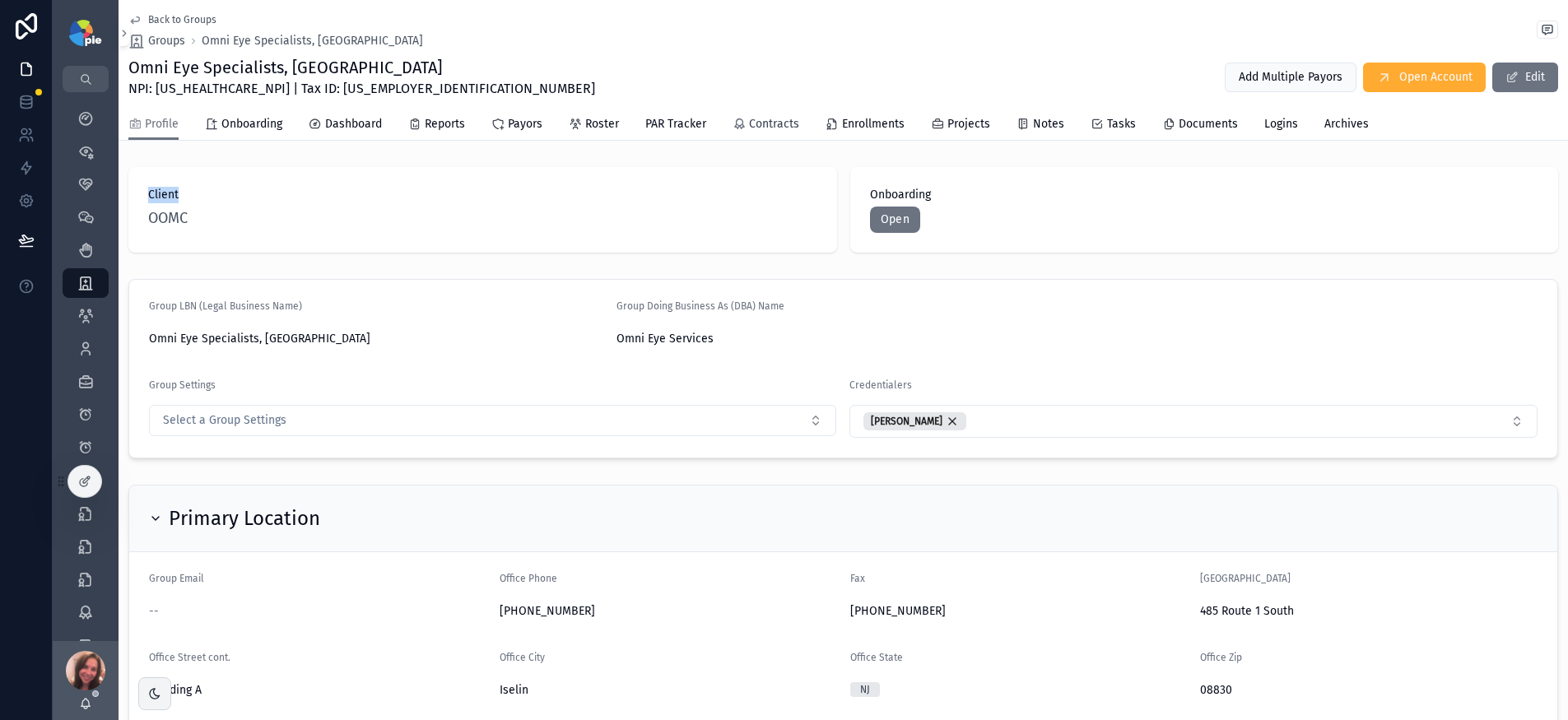
click at [765, 128] on span "Contracts" at bounding box center [773, 124] width 50 height 16
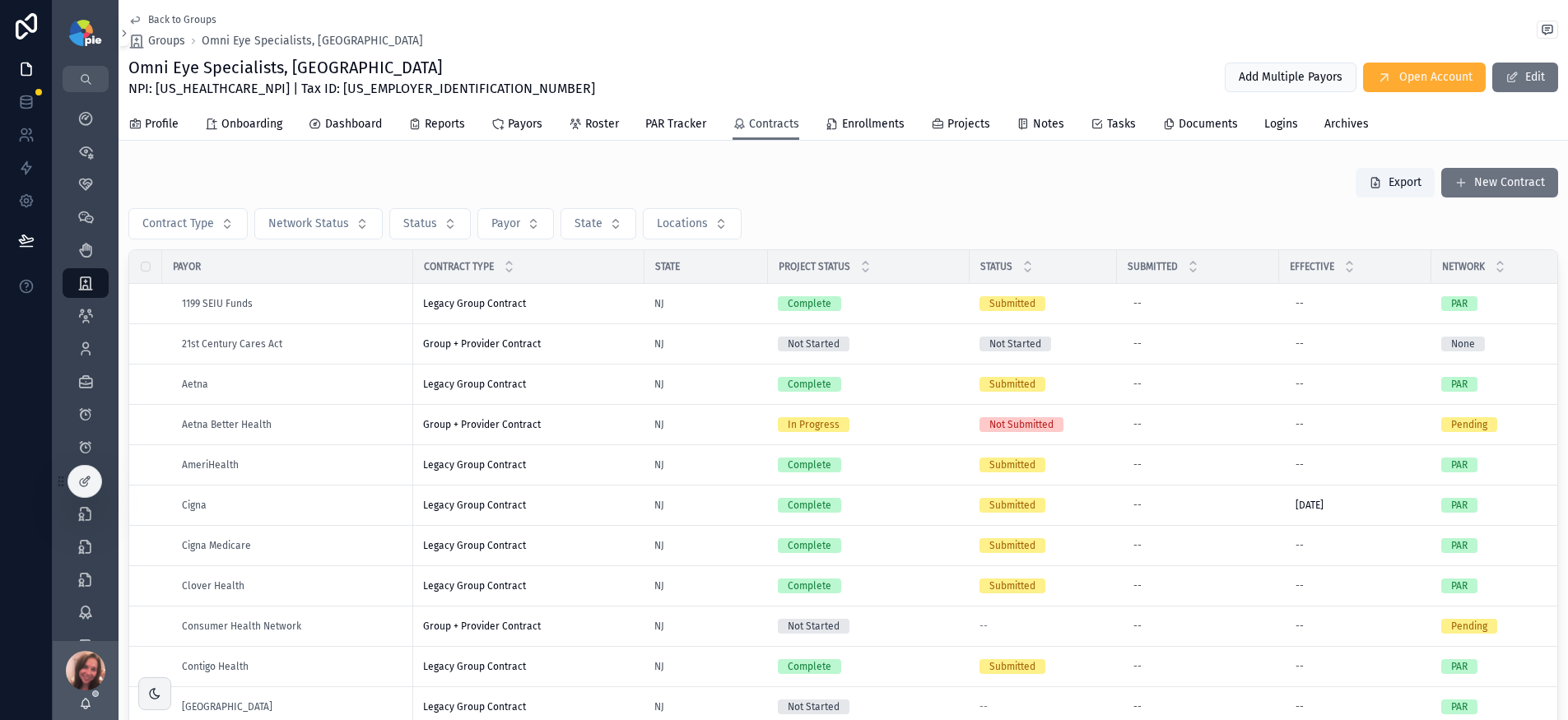
click at [763, 124] on span "Contracts" at bounding box center [773, 124] width 50 height 16
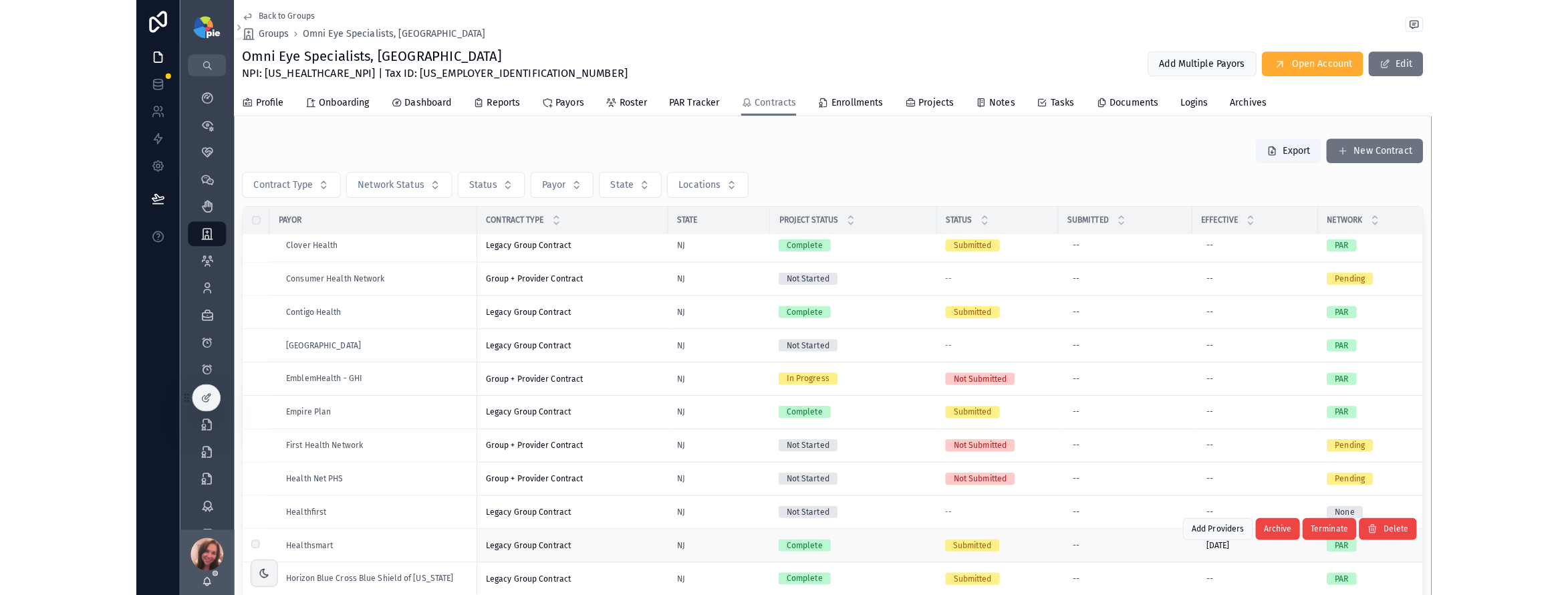
scroll to position [253, 0]
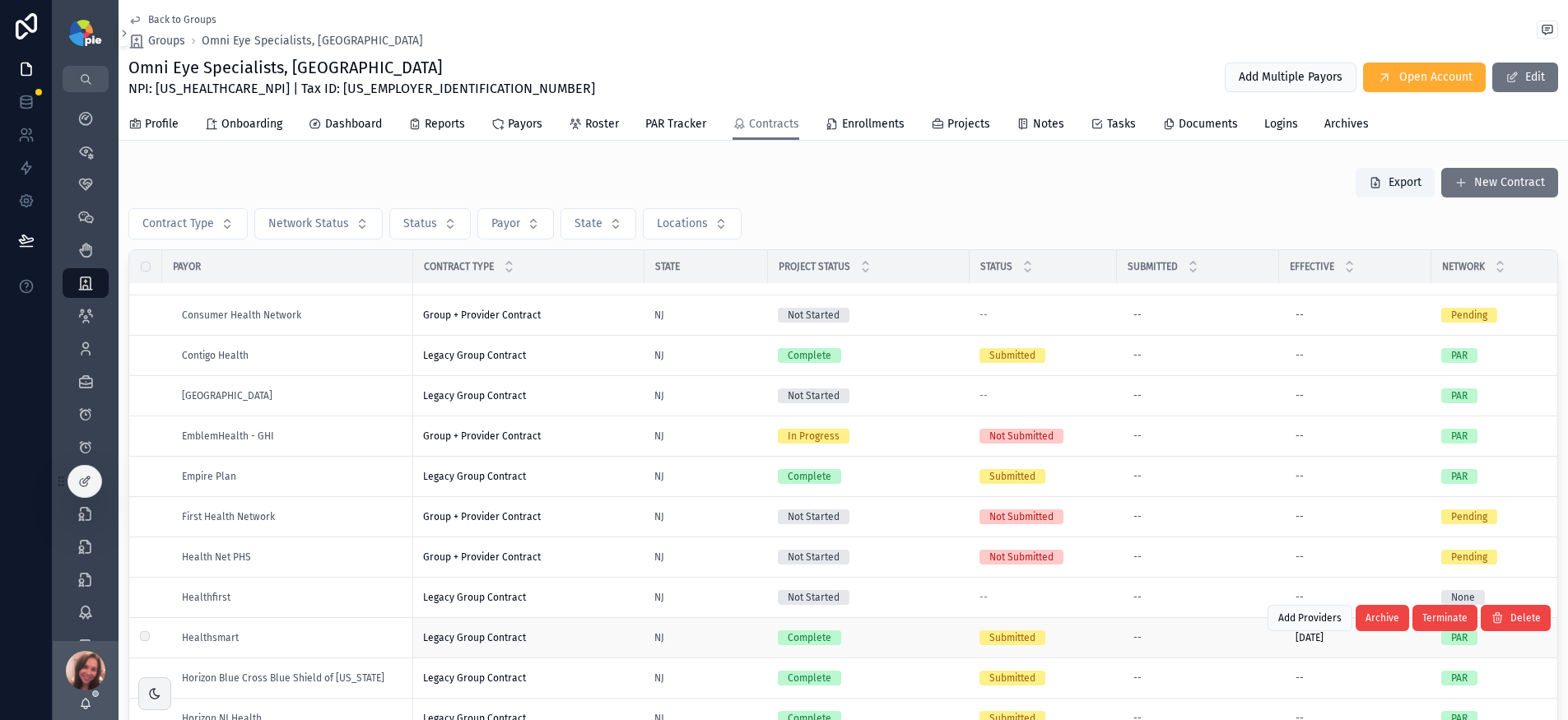
click at [553, 639] on div "Legacy Group Contract Legacy Group Contract" at bounding box center [529, 638] width 212 height 13
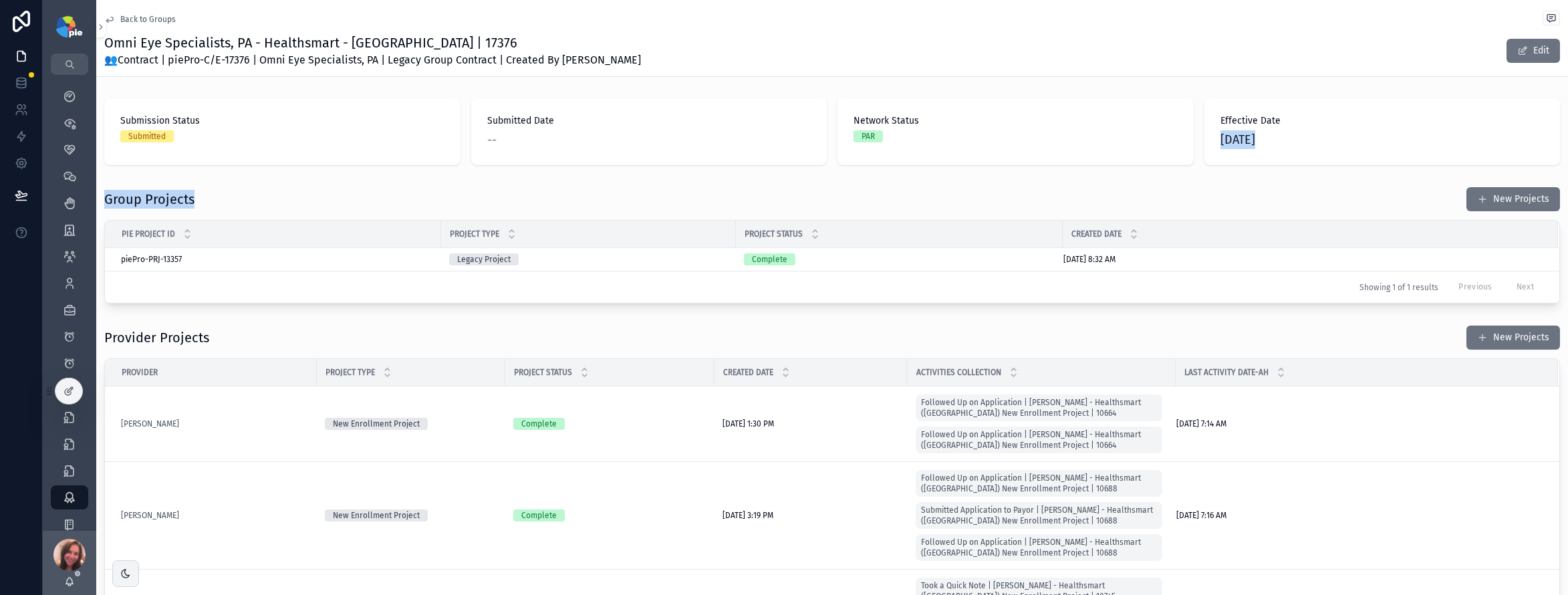
drag, startPoint x: 1466, startPoint y: 122, endPoint x: 1470, endPoint y: 179, distance: 57.1
click at [1010, 58] on div "Omni Eye Specialists, PA - Healthsmart - [GEOGRAPHIC_DATA] | 17376 👥Contract | …" at bounding box center [832, 51] width 1456 height 35
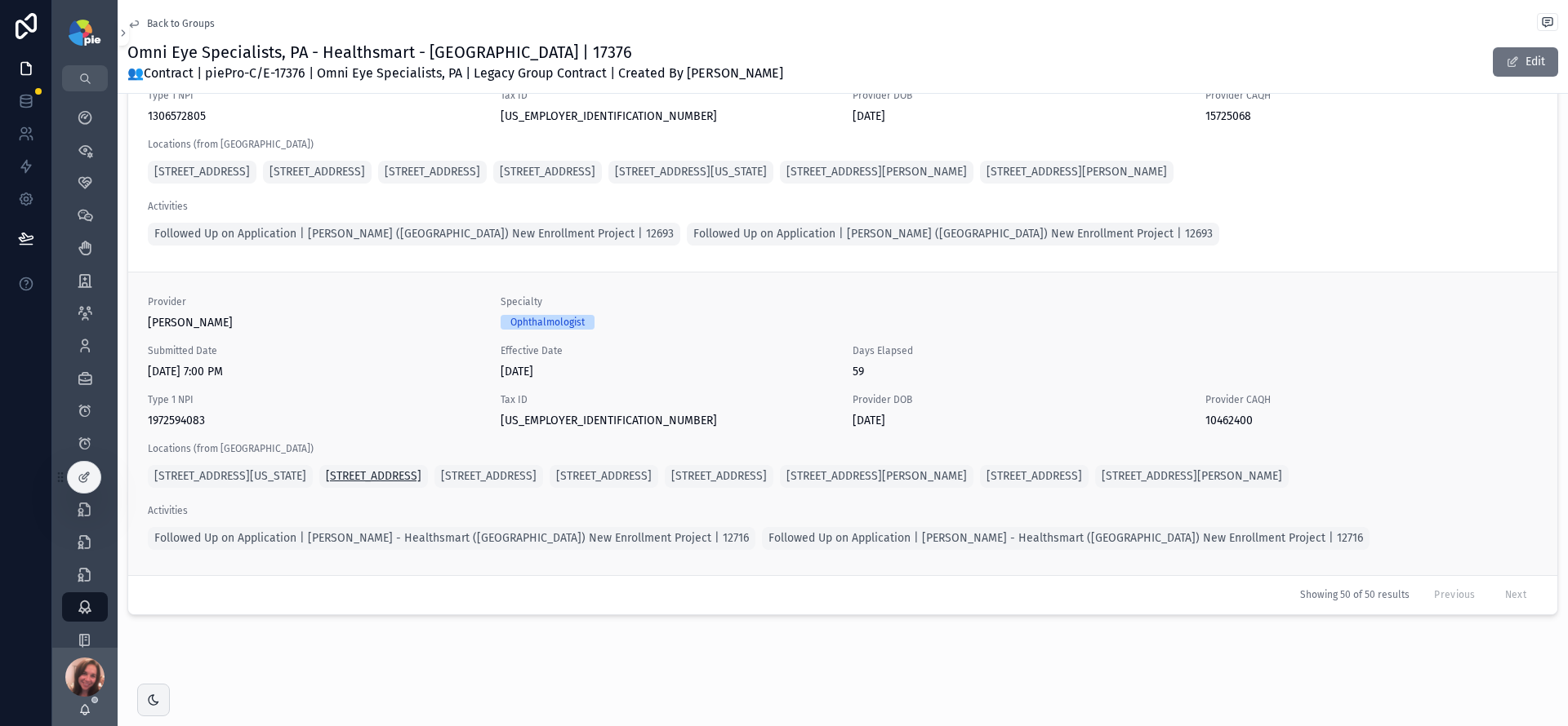
scroll to position [16219, 0]
click at [376, 243] on span "Followed Up on Application | [PERSON_NAME] ([GEOGRAPHIC_DATA]) New Enrollment P…" at bounding box center [414, 234] width 520 height 16
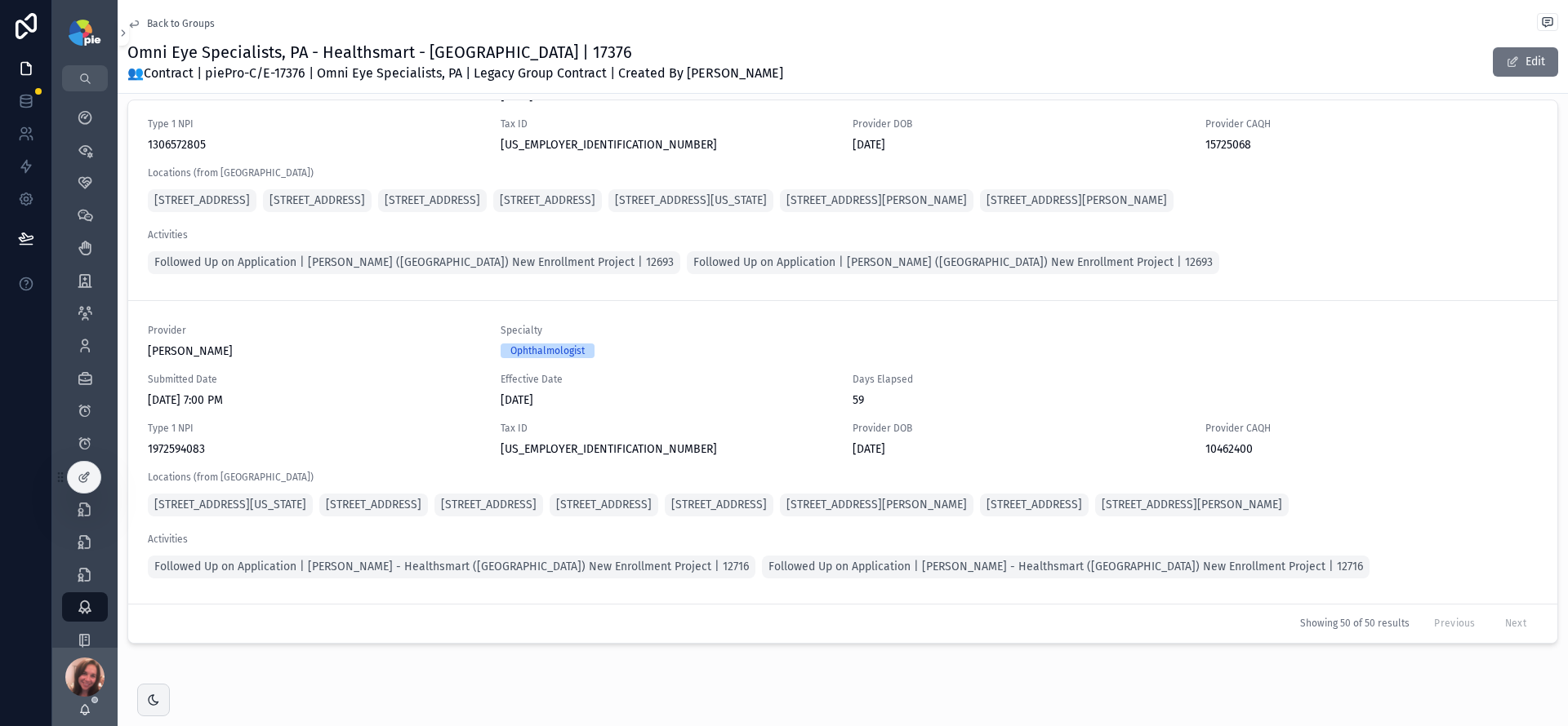
scroll to position [16312, 0]
click at [531, 105] on span "[DATE]" at bounding box center [668, 96] width 333 height 16
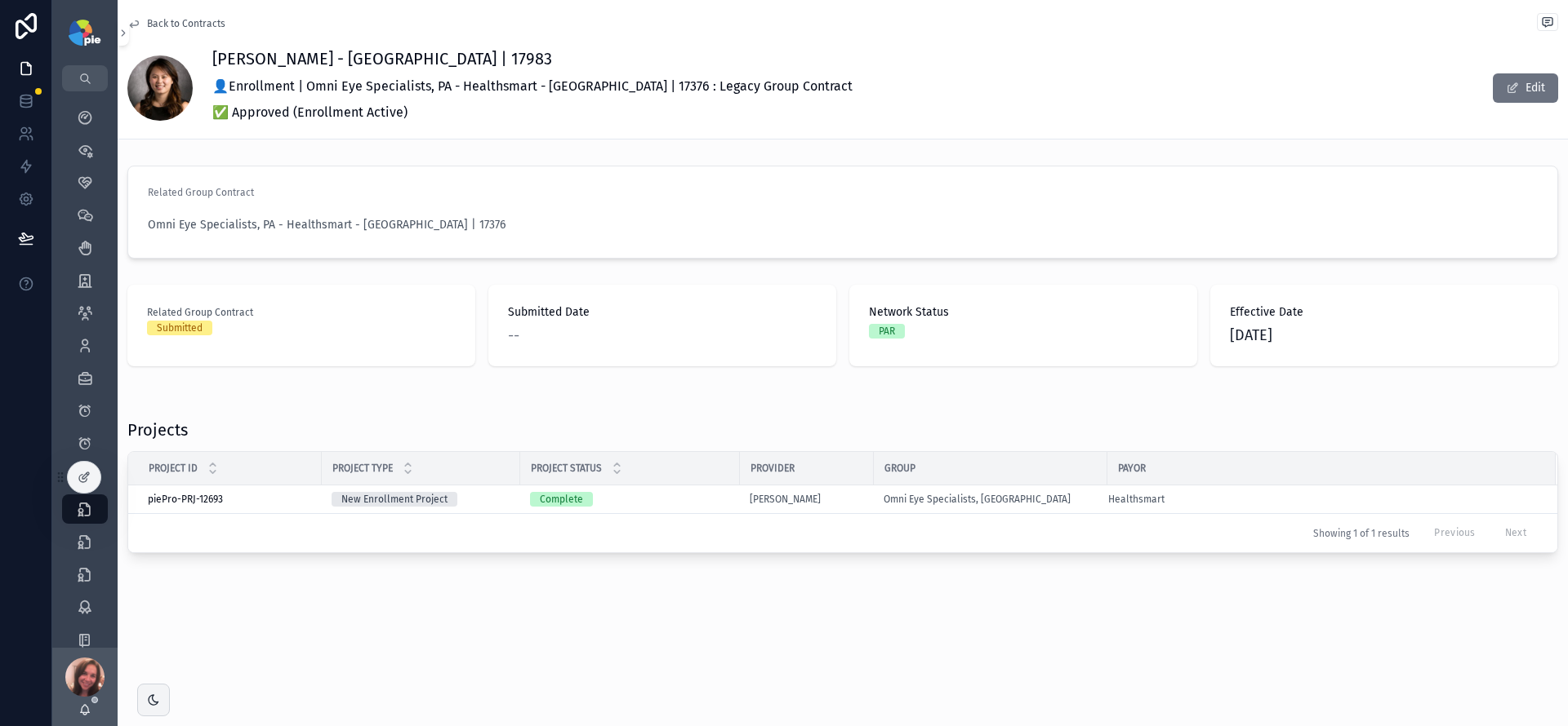
click at [1234, 335] on span "[DATE]" at bounding box center [1384, 336] width 309 height 23
click at [1234, 333] on span "[DATE]" at bounding box center [1384, 336] width 309 height 23
click at [1234, 332] on span "[DATE]" at bounding box center [1384, 336] width 309 height 23
click at [1234, 83] on button "Edit" at bounding box center [1526, 88] width 65 height 29
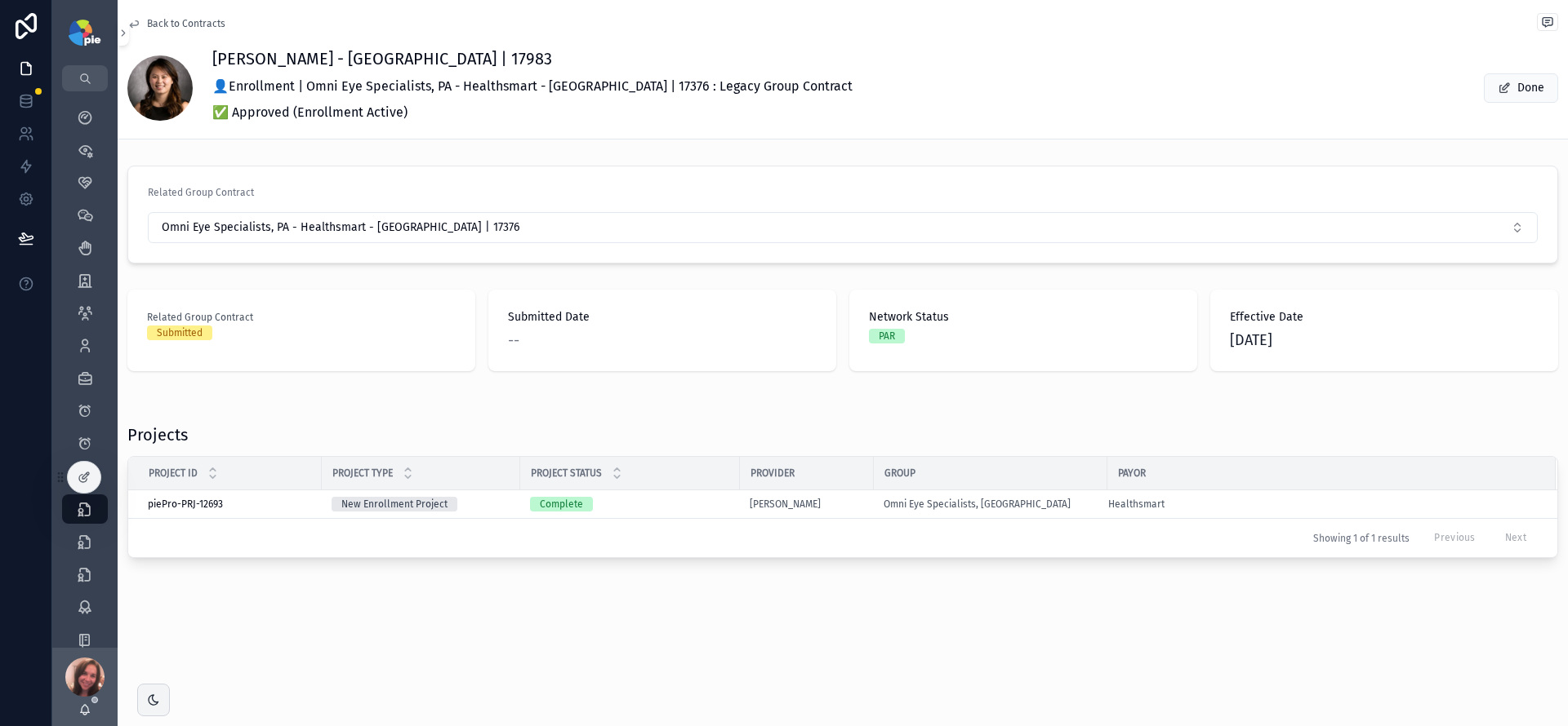
click at [1234, 335] on span "[DATE]" at bounding box center [1384, 341] width 309 height 23
click at [1234, 338] on span "[DATE]" at bounding box center [1384, 341] width 309 height 23
drag, startPoint x: 1294, startPoint y: 338, endPoint x: 1222, endPoint y: 336, distance: 72.0
click at [1222, 336] on div "Effective Date [DATE]" at bounding box center [1384, 331] width 348 height 82
click at [1195, 336] on div "Network Status PAR" at bounding box center [1023, 331] width 348 height 82
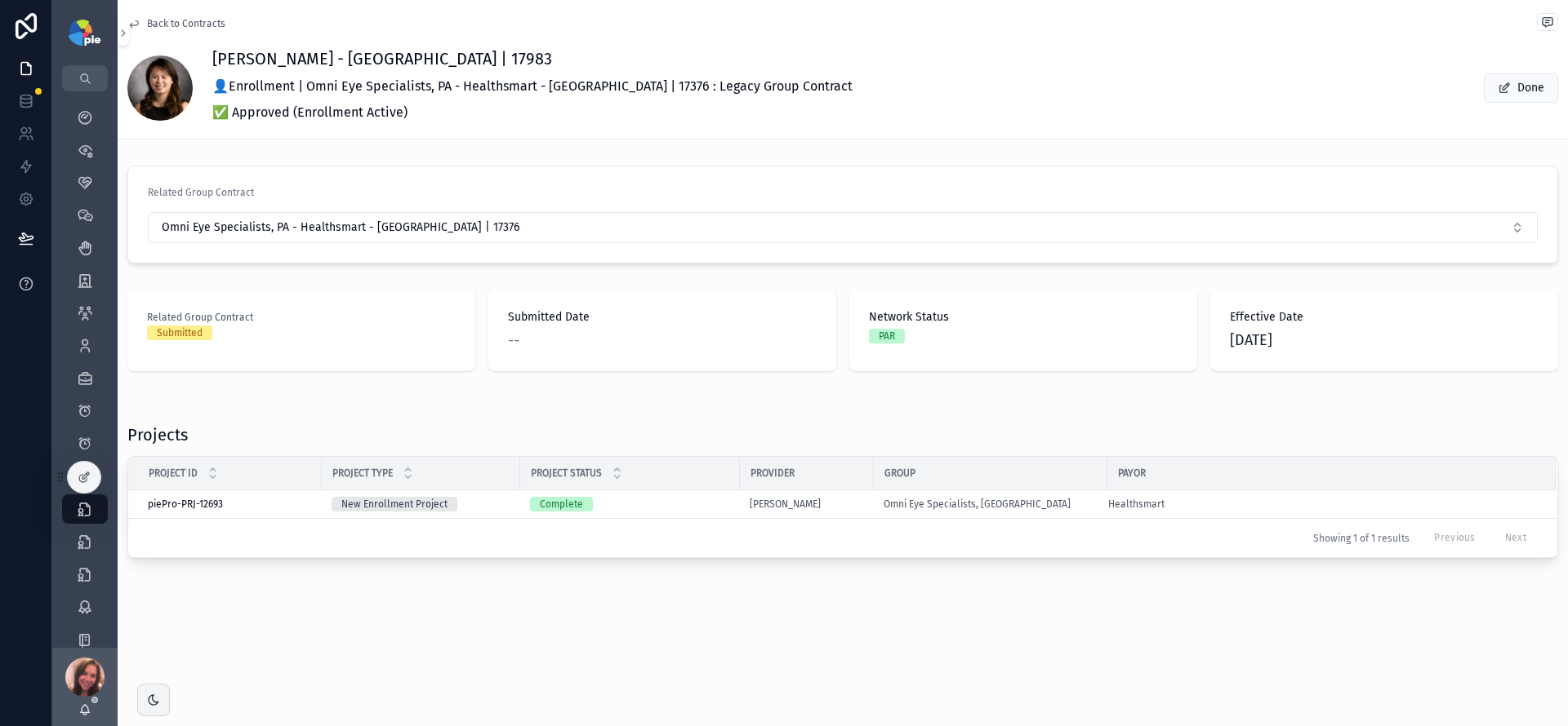
click at [176, 27] on span "Back to Contracts" at bounding box center [186, 24] width 78 height 13
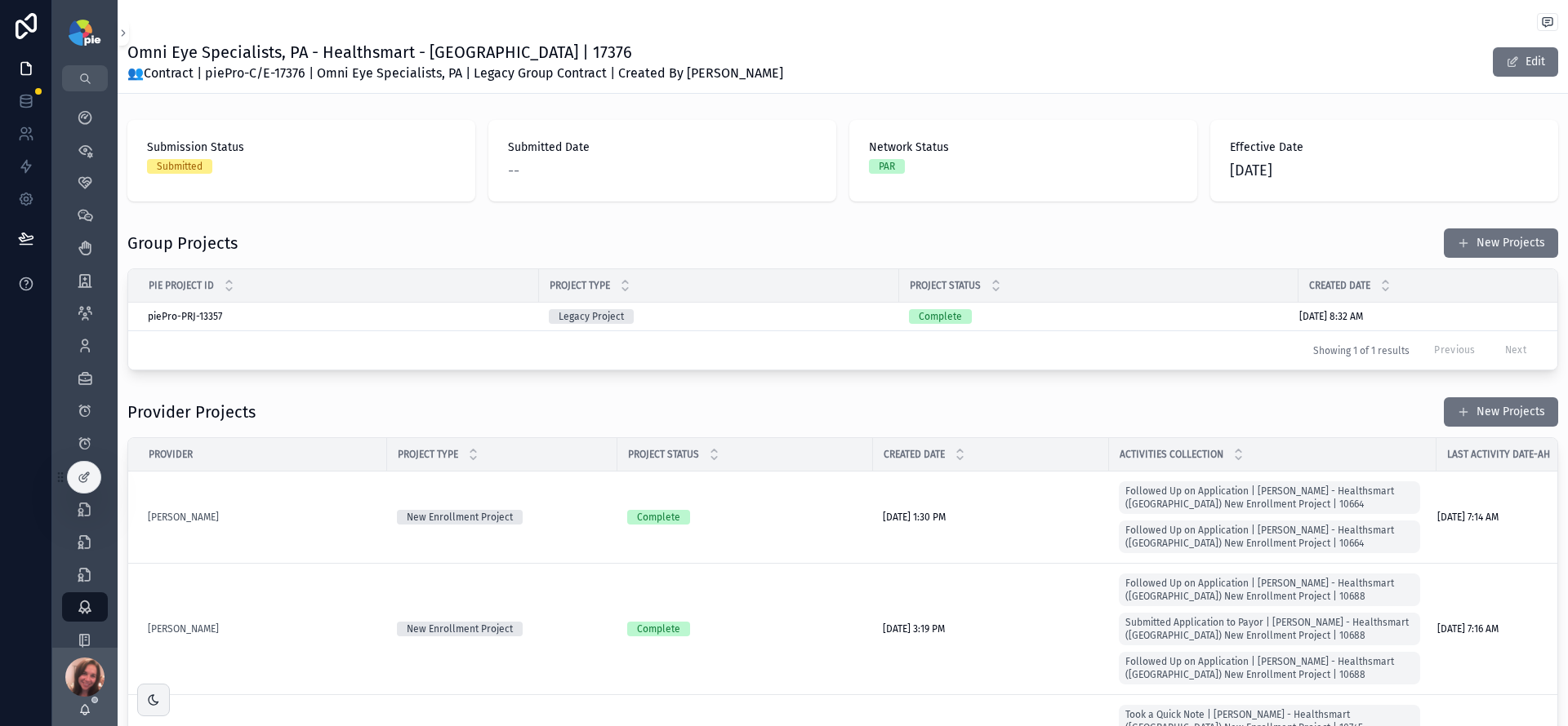
click at [176, 27] on div "scrollable content" at bounding box center [842, 24] width 1431 height 21
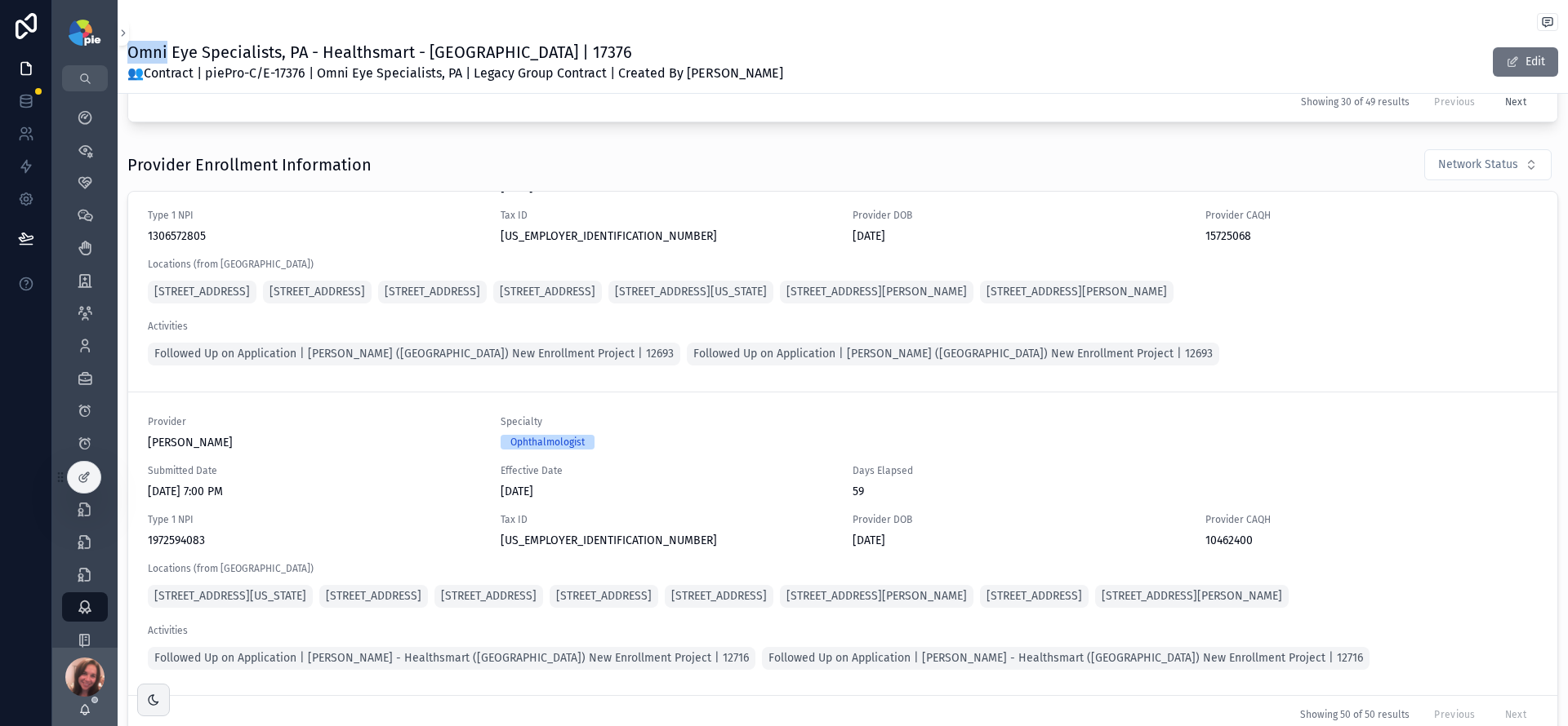
scroll to position [16158, 0]
click at [530, 196] on span "[DATE]" at bounding box center [668, 188] width 333 height 16
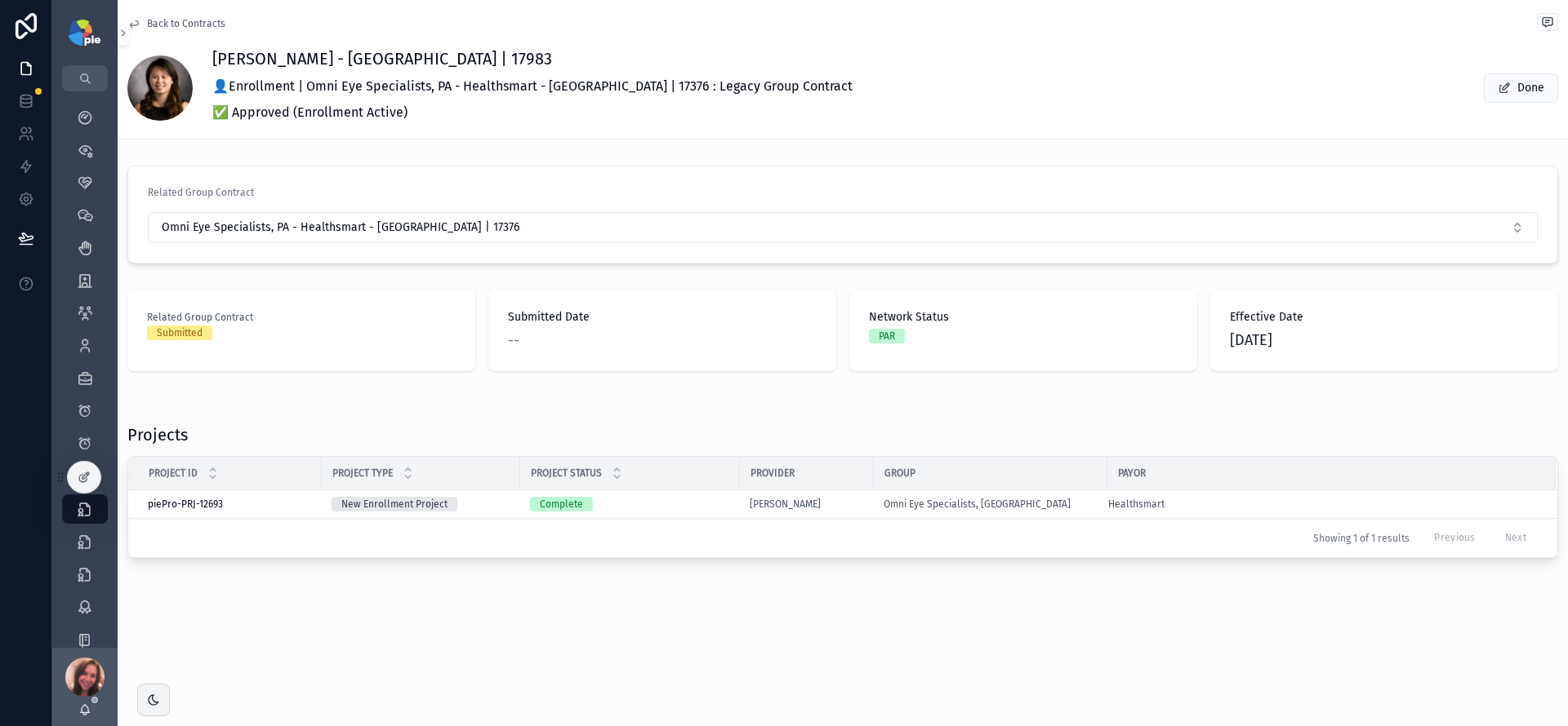
click at [533, 528] on div "Showing 1 of 1 results Previous Next" at bounding box center [842, 538] width 1429 height 39
click at [1234, 349] on div "Effective Date [DATE]" at bounding box center [1384, 331] width 348 height 82
click at [1234, 346] on span "[DATE]" at bounding box center [1384, 341] width 309 height 23
click at [1234, 344] on span "[DATE]" at bounding box center [1384, 341] width 309 height 23
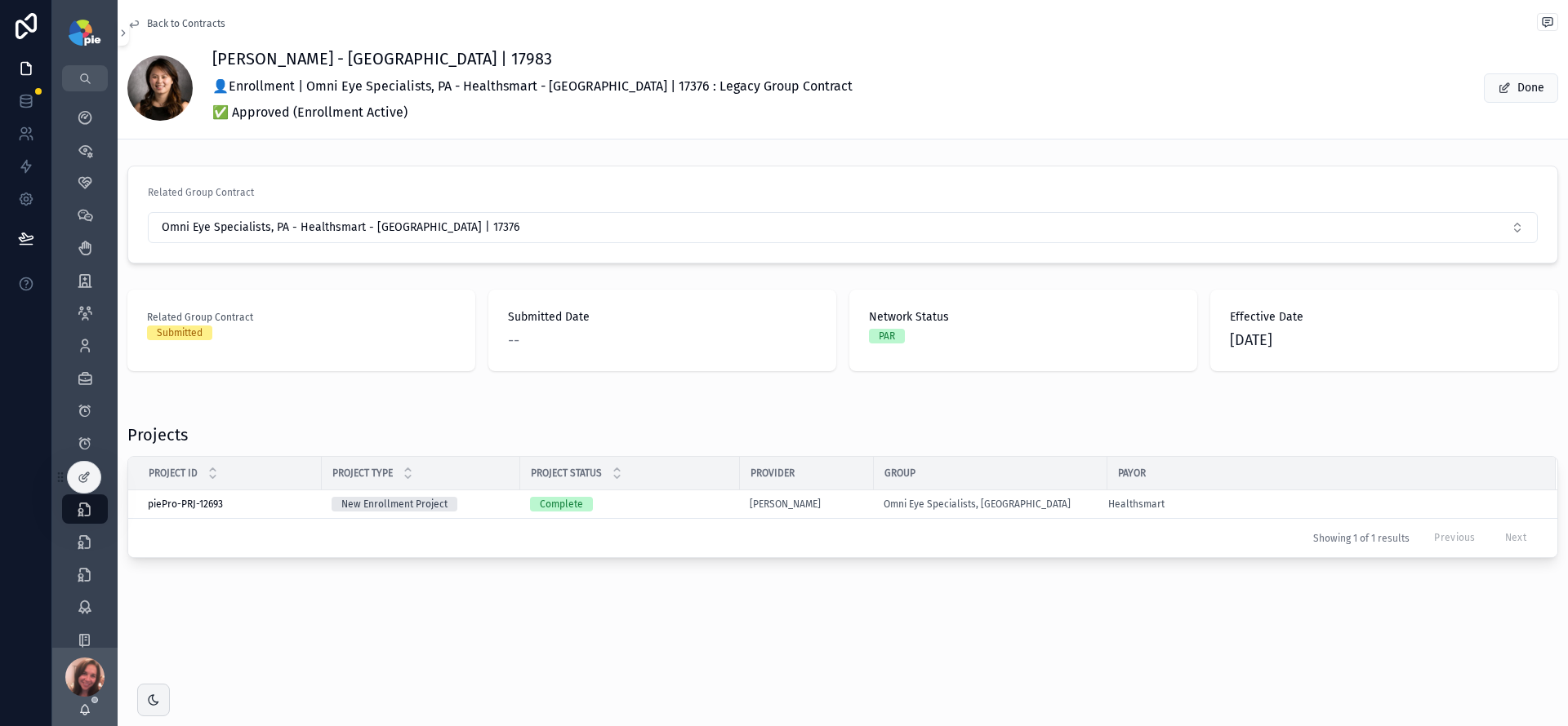
click at [1234, 339] on span "[DATE]" at bounding box center [1384, 341] width 309 height 23
click at [1234, 340] on span "[DATE]" at bounding box center [1384, 341] width 309 height 23
click at [1234, 341] on span "[DATE]" at bounding box center [1384, 341] width 309 height 23
click at [171, 26] on span "Back to Contracts" at bounding box center [186, 24] width 78 height 13
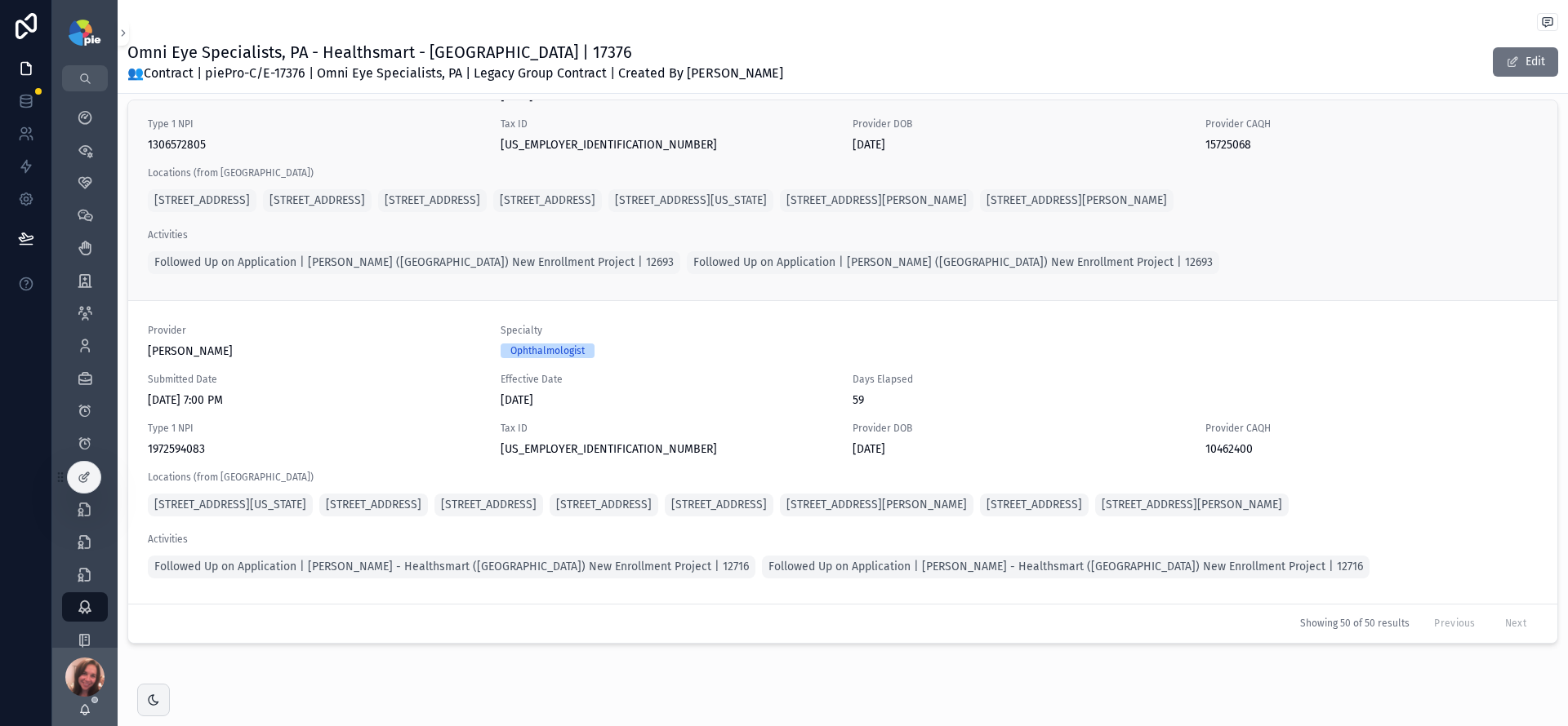
scroll to position [16158, 0]
click at [563, 105] on span "[DATE]" at bounding box center [668, 96] width 333 height 16
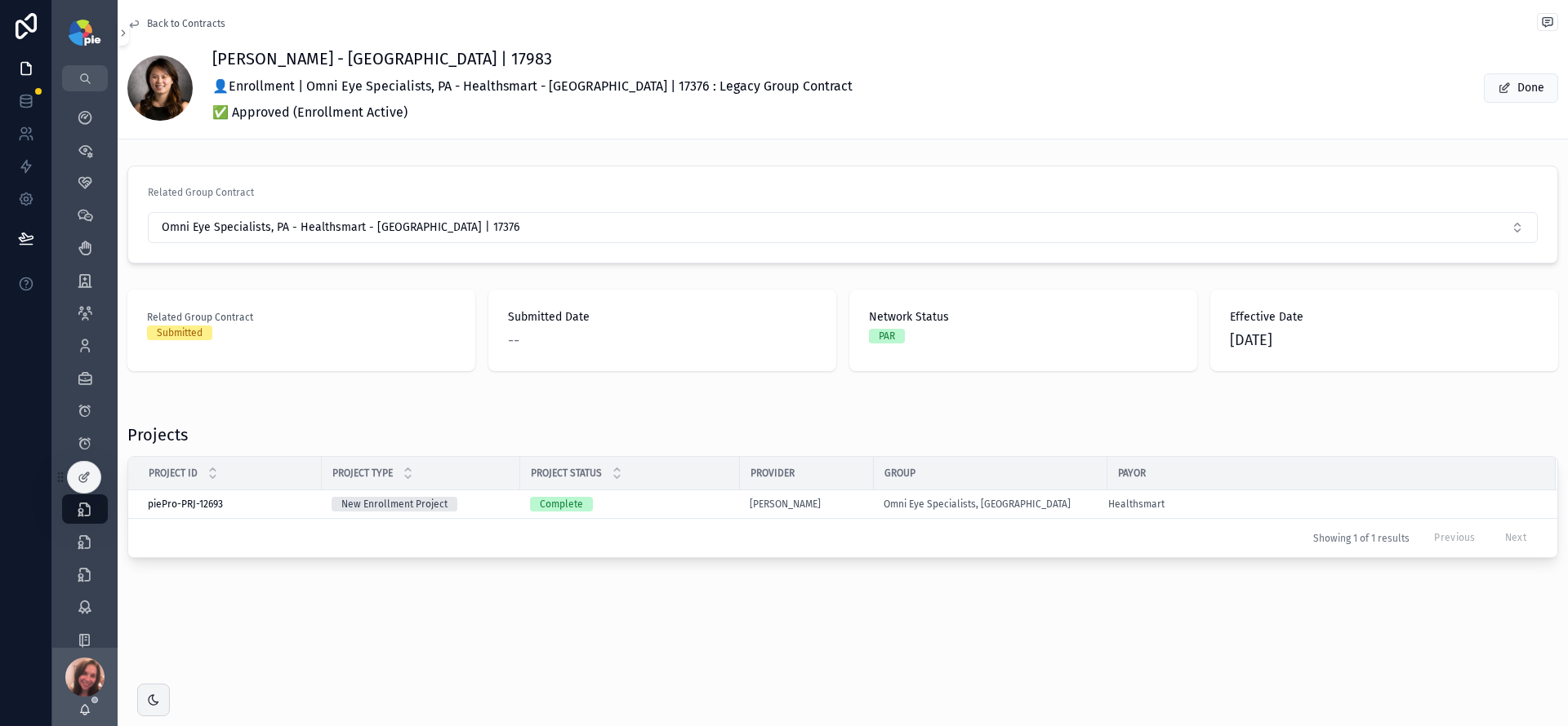
click at [607, 332] on div "--" at bounding box center [663, 341] width 309 height 23
click at [349, 339] on div "Submitted" at bounding box center [302, 333] width 309 height 15
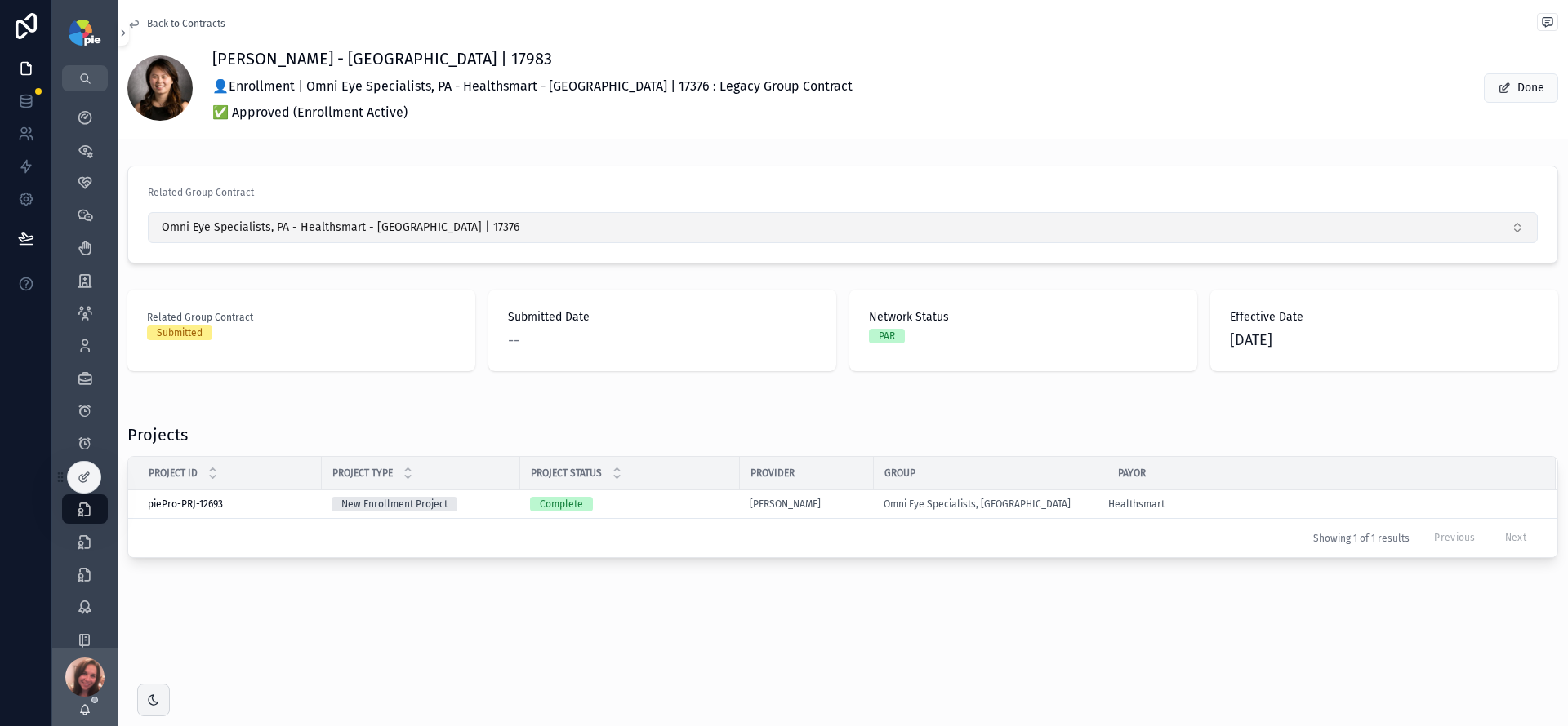
click at [476, 229] on button "Omni Eye Specialists, PA - Healthsmart - [GEOGRAPHIC_DATA] | 17376" at bounding box center [842, 228] width 1390 height 31
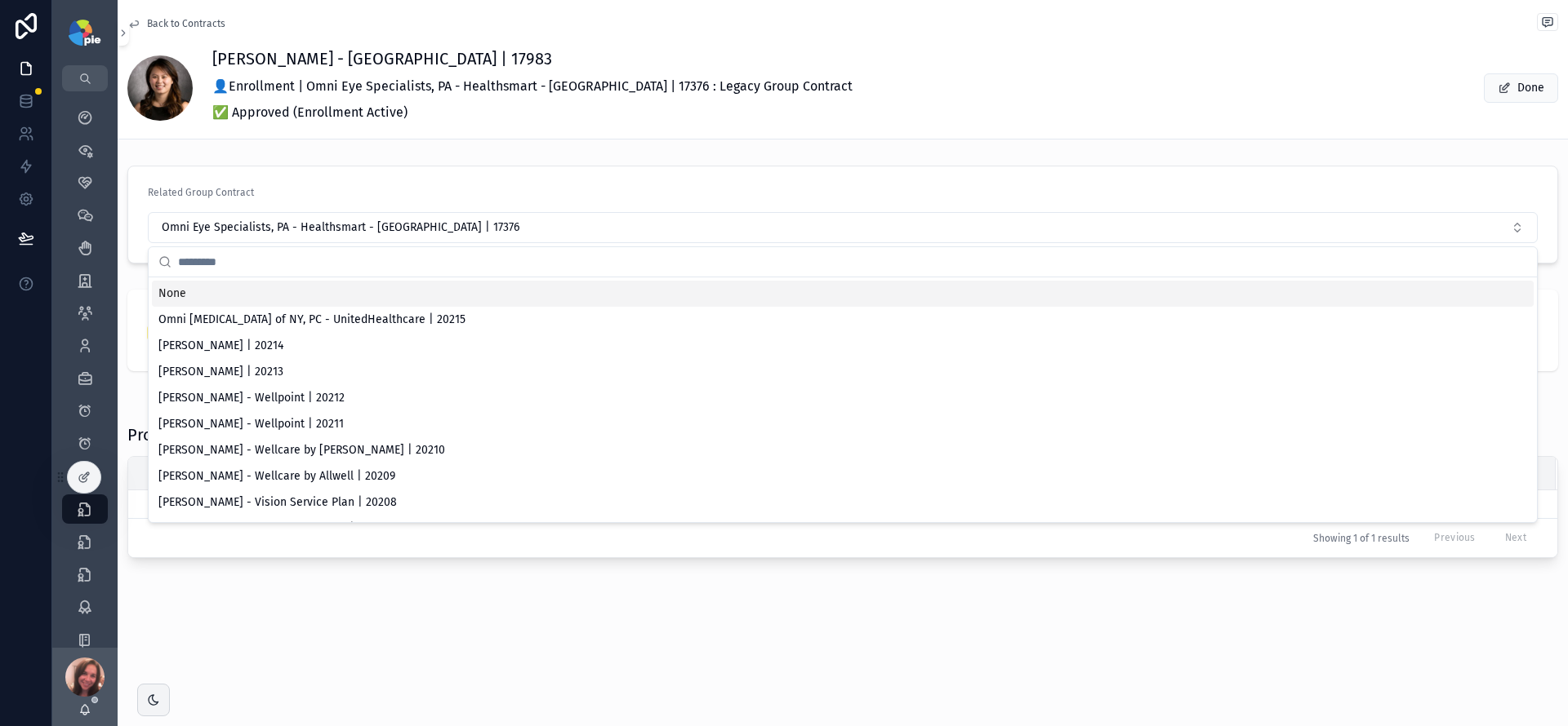
click at [1234, 95] on div "[PERSON_NAME] - Healthsmart - [GEOGRAPHIC_DATA] | 17983 👤Enrollment | Omni Eye …" at bounding box center [842, 88] width 1431 height 82
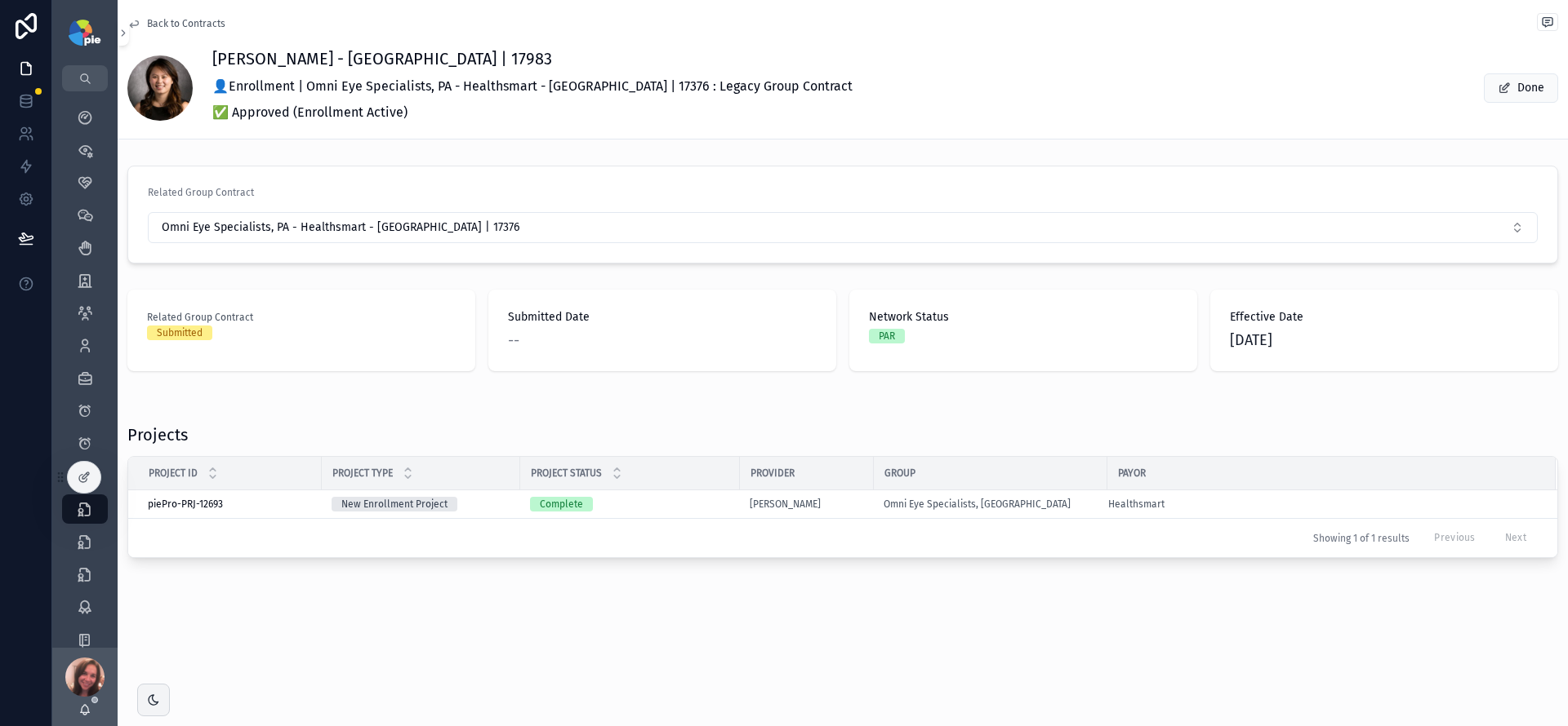
click at [671, 344] on div "--" at bounding box center [663, 341] width 309 height 23
click at [1052, 355] on div "Network Status PAR" at bounding box center [1023, 331] width 348 height 82
click at [1234, 348] on span "[DATE]" at bounding box center [1384, 341] width 309 height 23
click at [191, 24] on span "Back to Contracts" at bounding box center [186, 24] width 78 height 13
